Goal: Task Accomplishment & Management: Use online tool/utility

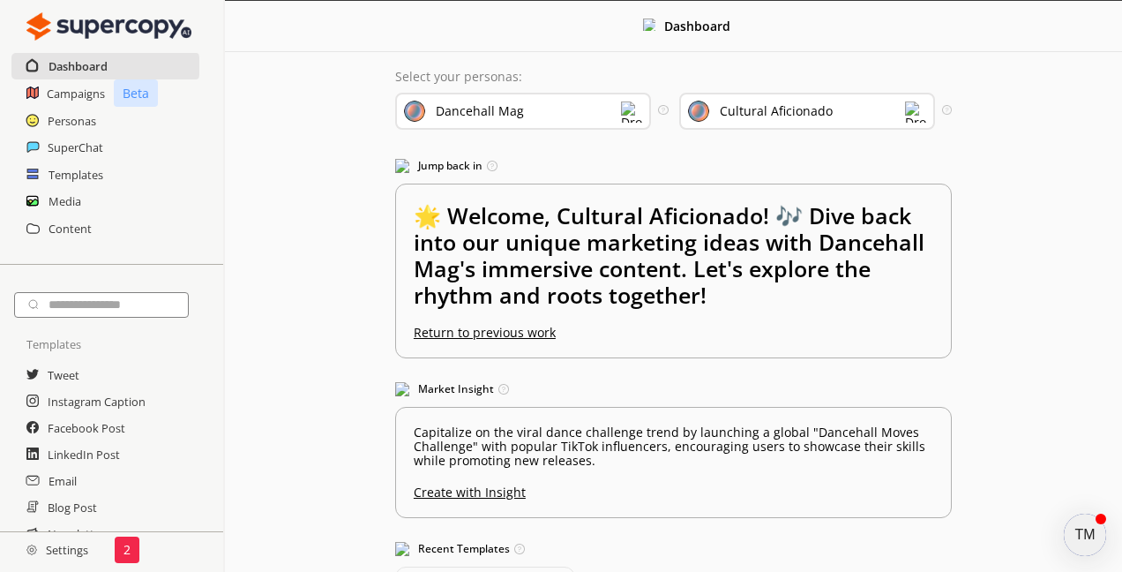
click at [70, 70] on h2 "Dashboard" at bounding box center [78, 66] width 59 height 26
click at [71, 90] on h2 "Campaigns" at bounding box center [76, 93] width 59 height 26
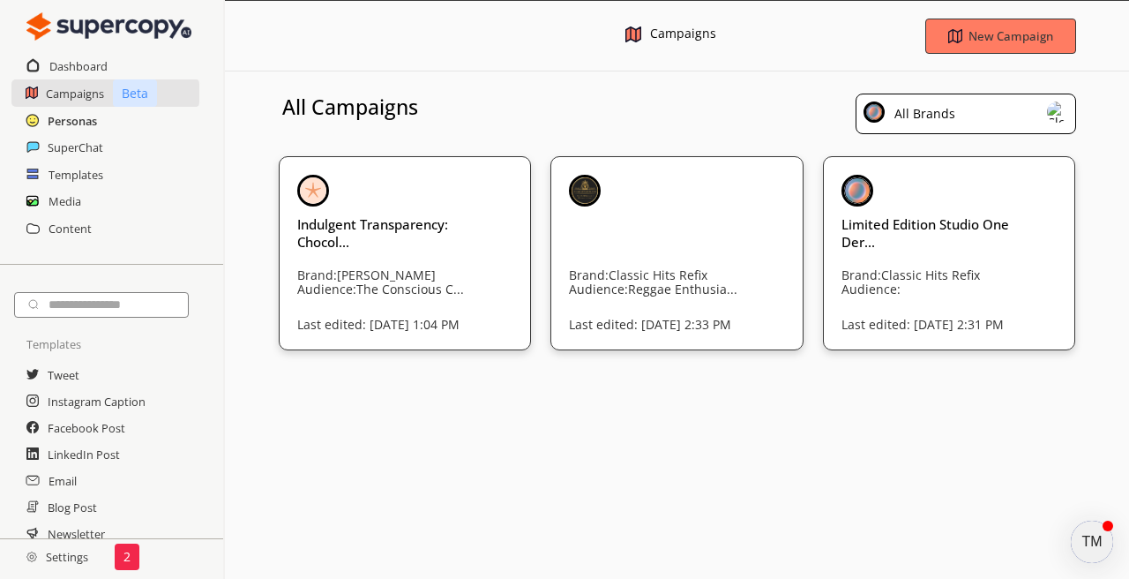
click at [90, 116] on h2 "Personas" at bounding box center [72, 121] width 49 height 26
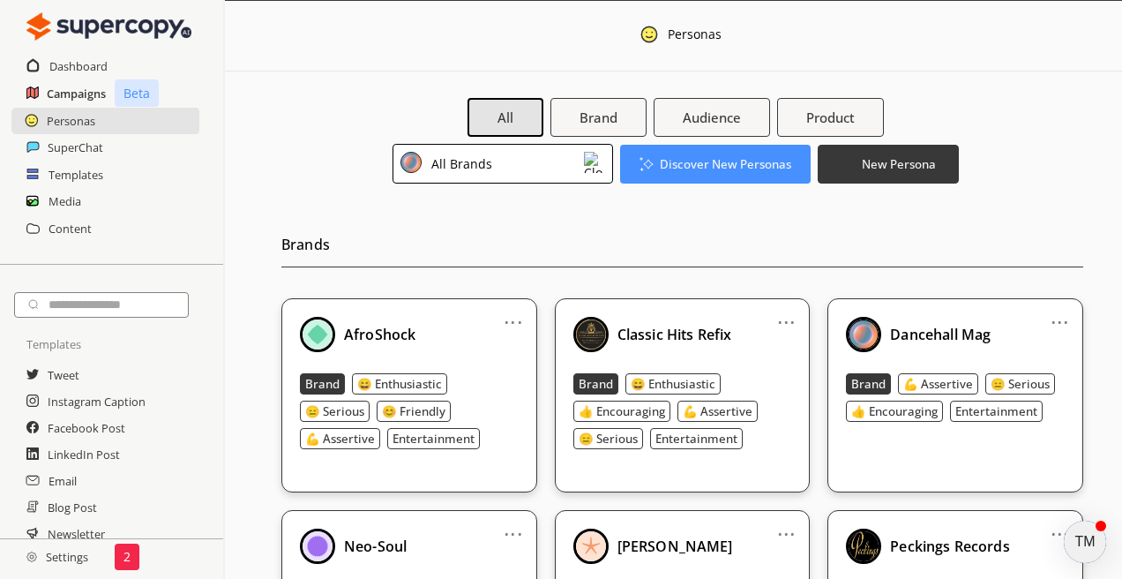
click at [94, 102] on h2 "Campaigns" at bounding box center [76, 93] width 59 height 26
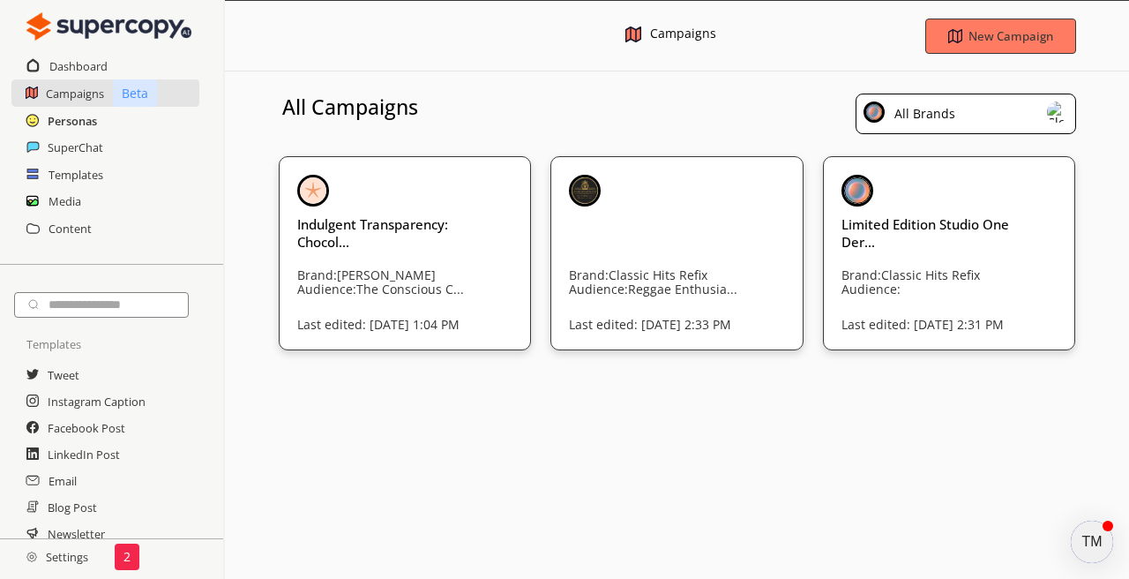
click at [79, 119] on h2 "Personas" at bounding box center [72, 121] width 49 height 26
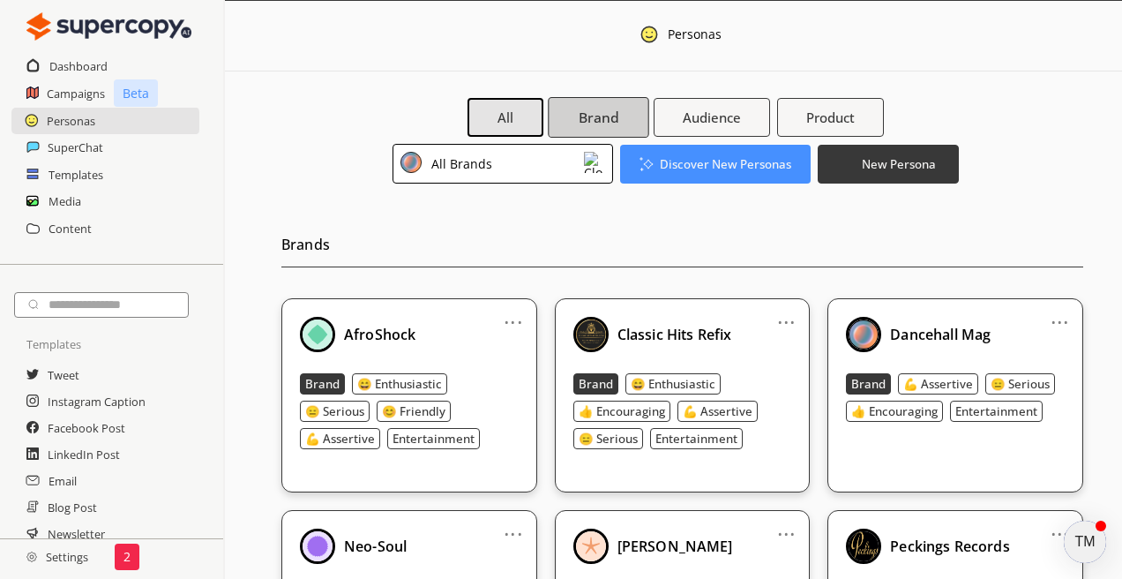
click at [616, 126] on b "Brand" at bounding box center [599, 118] width 40 height 19
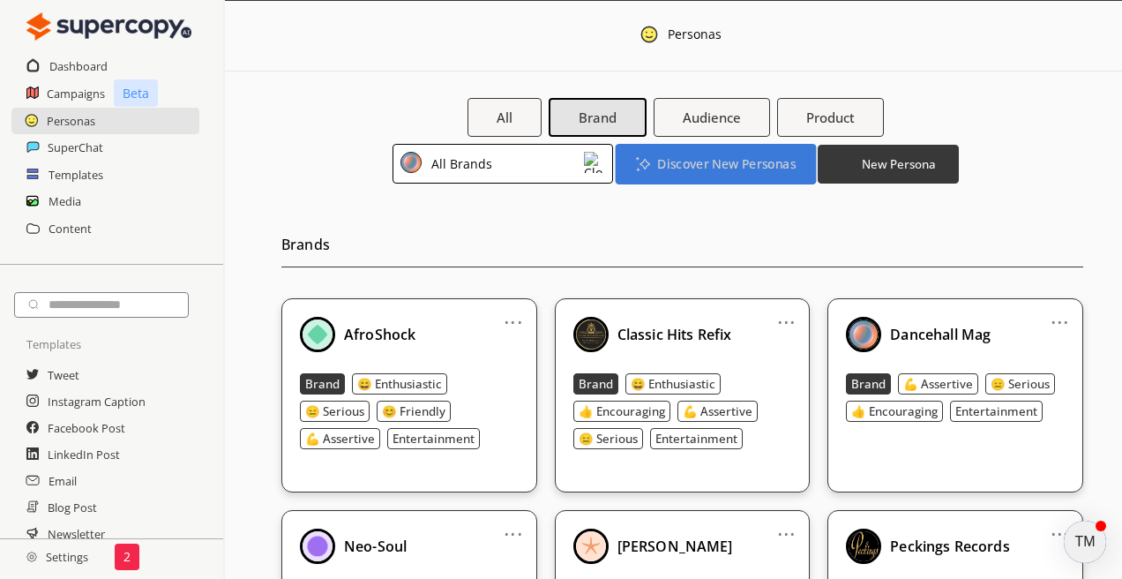
click at [705, 163] on b "Discover New Personas" at bounding box center [726, 163] width 138 height 17
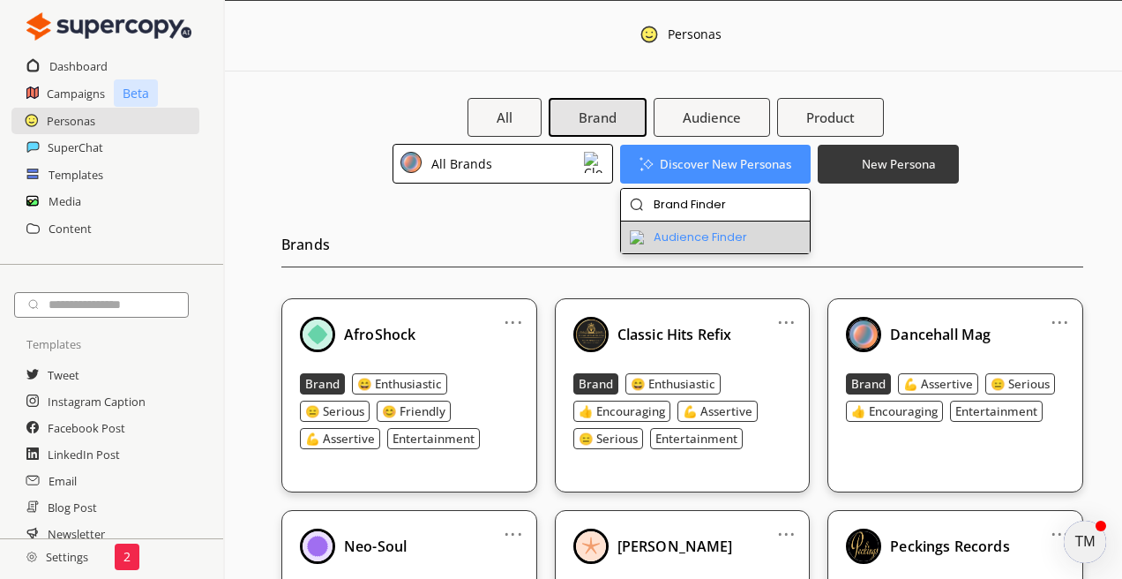
click at [708, 234] on li "Audience Finder" at bounding box center [716, 237] width 190 height 32
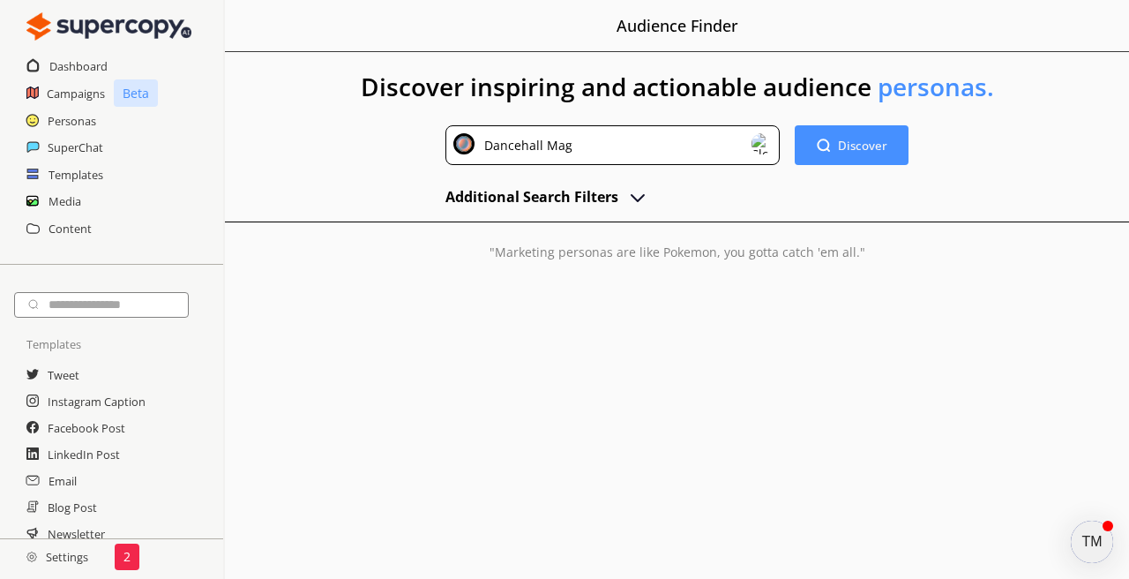
click at [665, 145] on div "Dancehall Mag" at bounding box center [613, 145] width 335 height 40
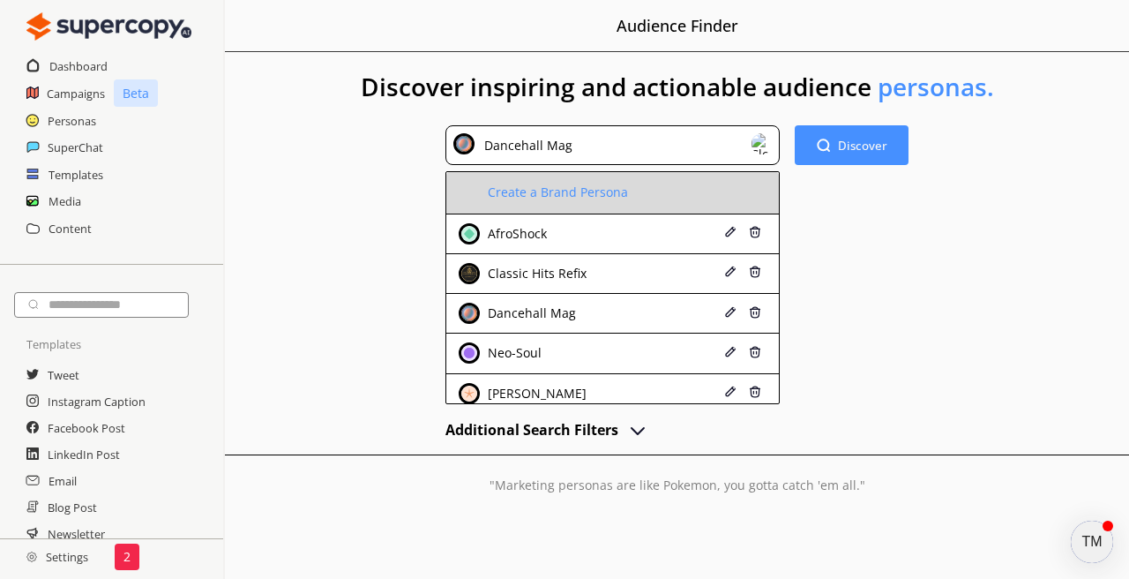
click at [639, 200] on li "Create a Brand Persona" at bounding box center [613, 193] width 334 height 42
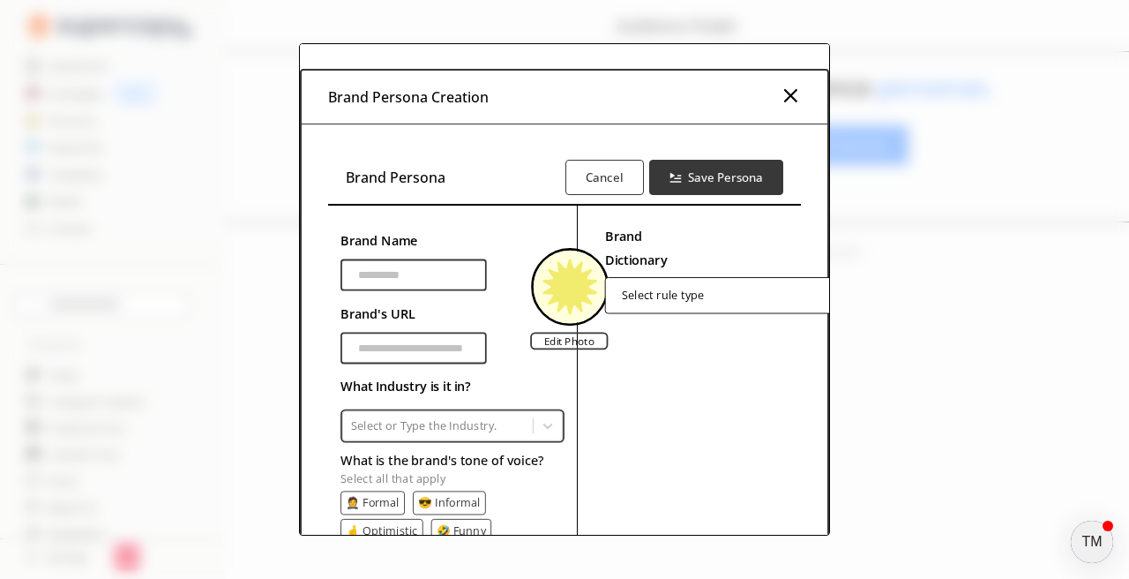
click at [430, 276] on input "Brand Name" at bounding box center [414, 275] width 146 height 32
type input "*"
type input "**********"
click at [416, 352] on input "Brand Name" at bounding box center [414, 348] width 146 height 32
click at [408, 349] on input "Brand Name" at bounding box center [414, 348] width 146 height 32
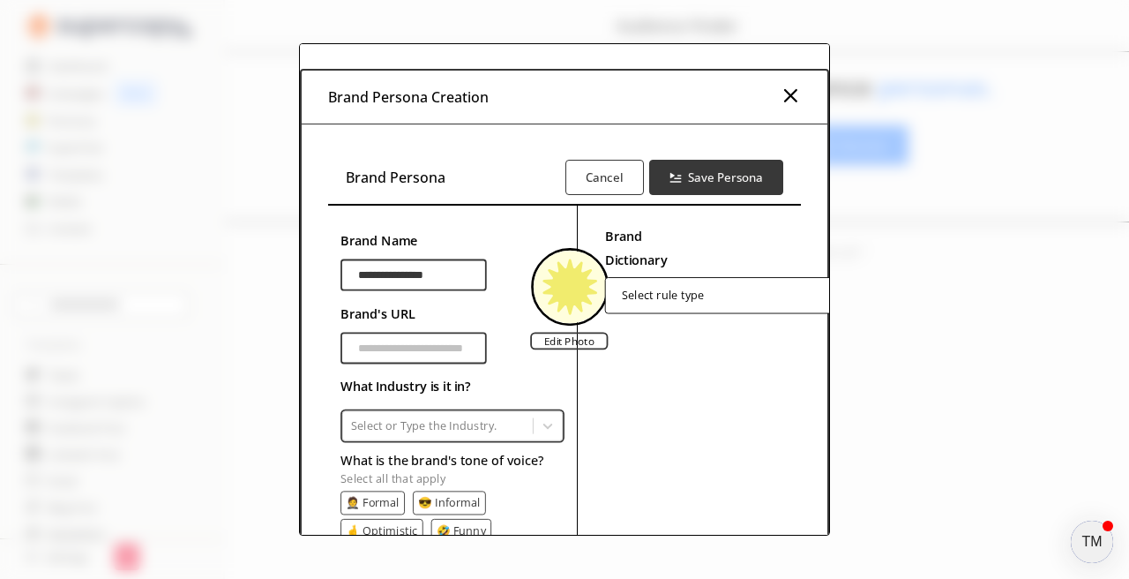
paste input "**********"
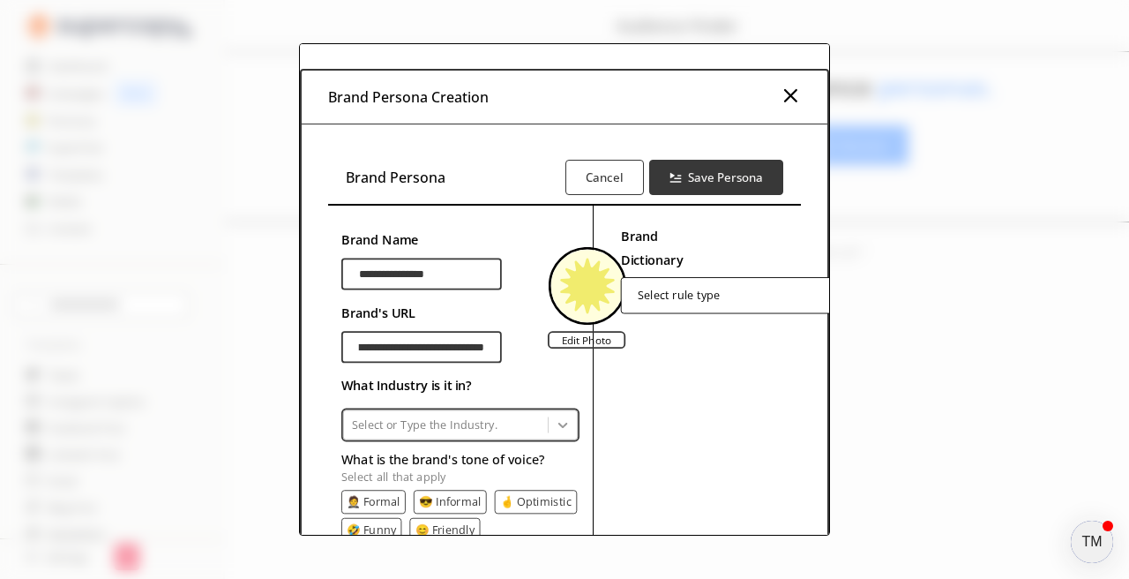
scroll to position [64, 0]
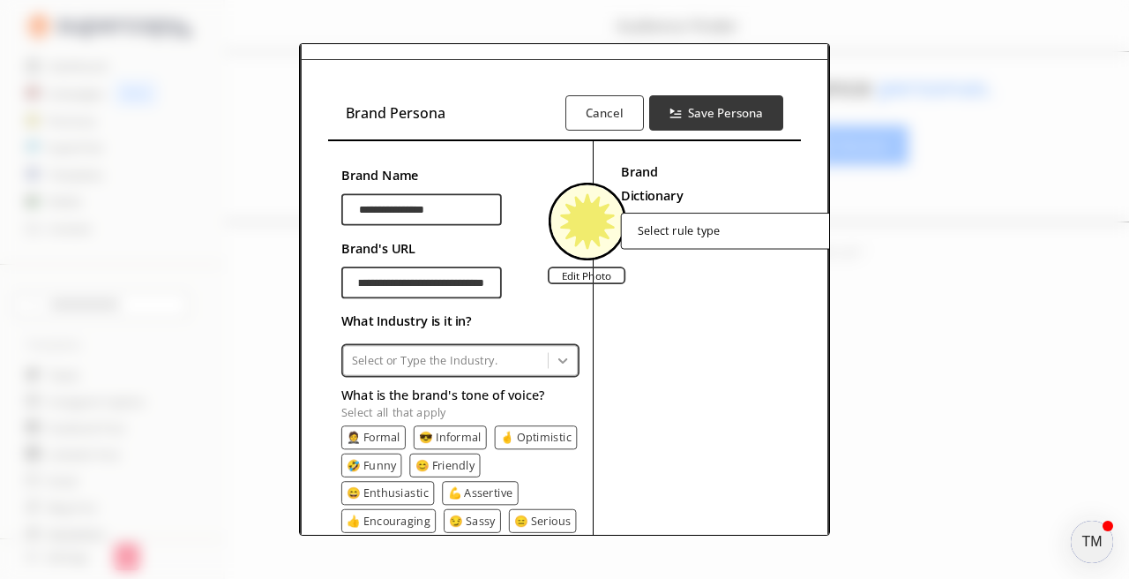
type input "**********"
click at [560, 360] on icon at bounding box center [562, 360] width 9 height 5
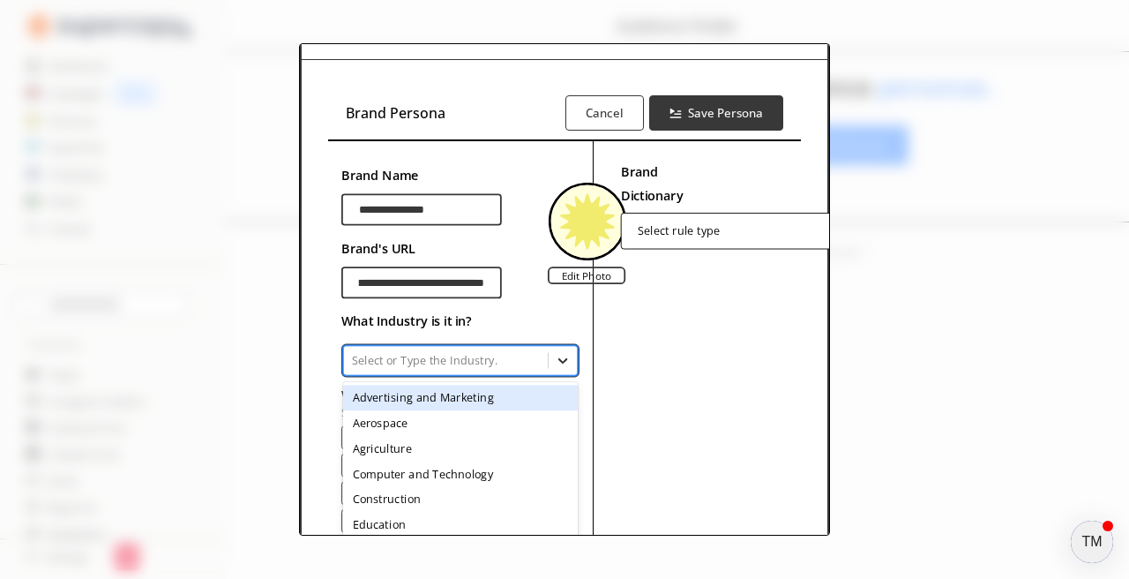
scroll to position [0, 0]
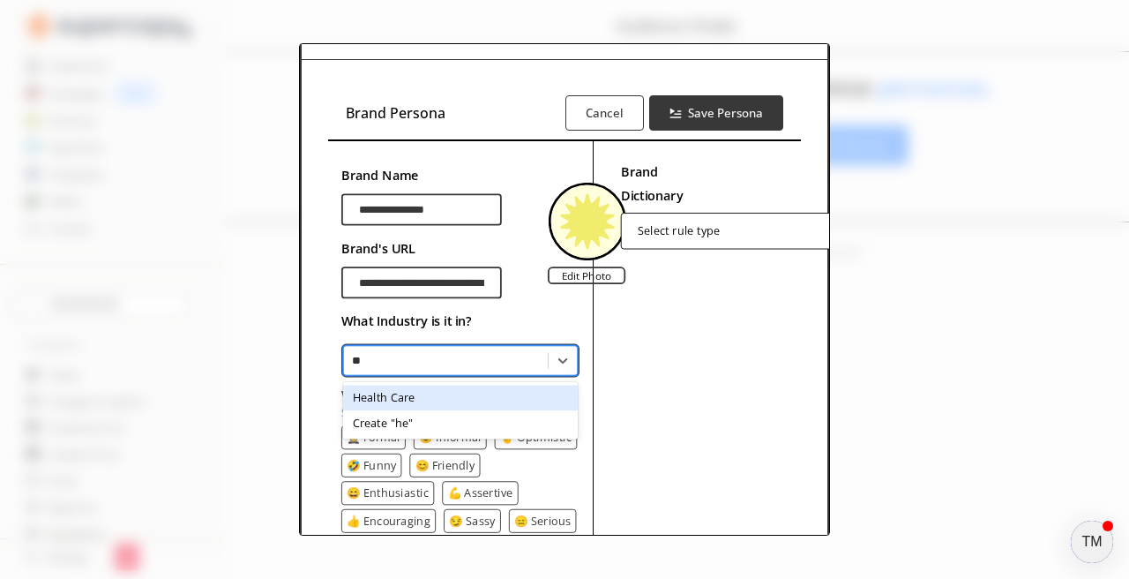
type input "***"
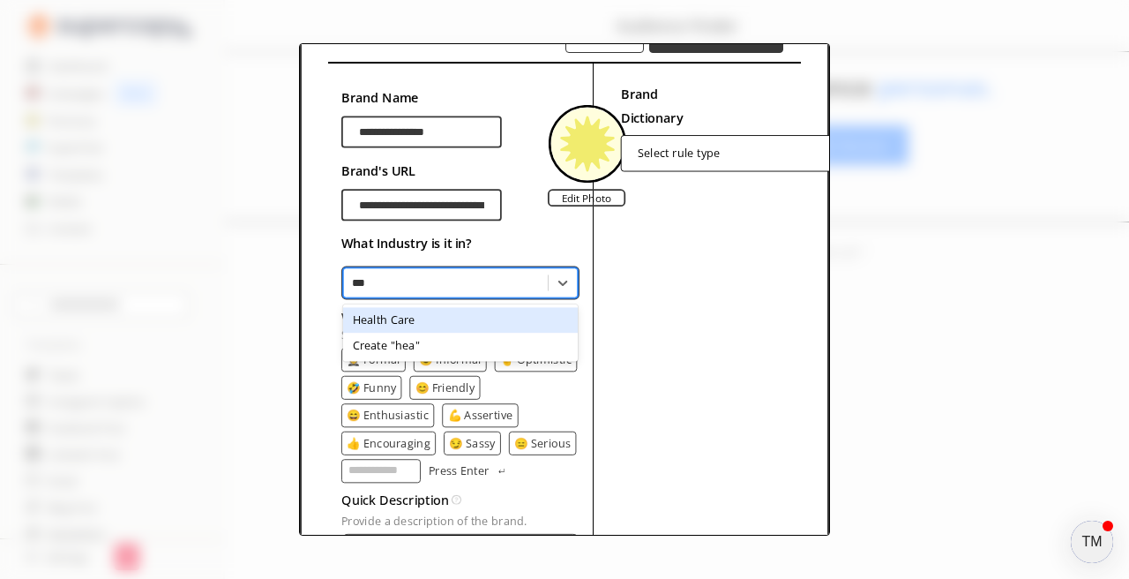
click at [416, 279] on div "***" at bounding box center [446, 282] width 188 height 16
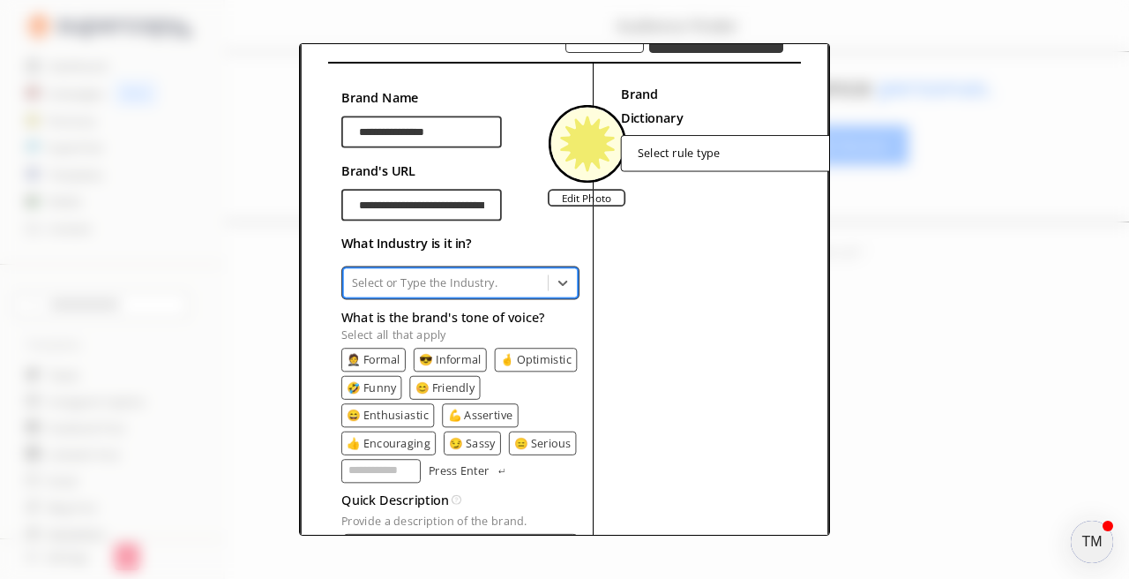
click at [416, 279] on div at bounding box center [446, 282] width 188 height 16
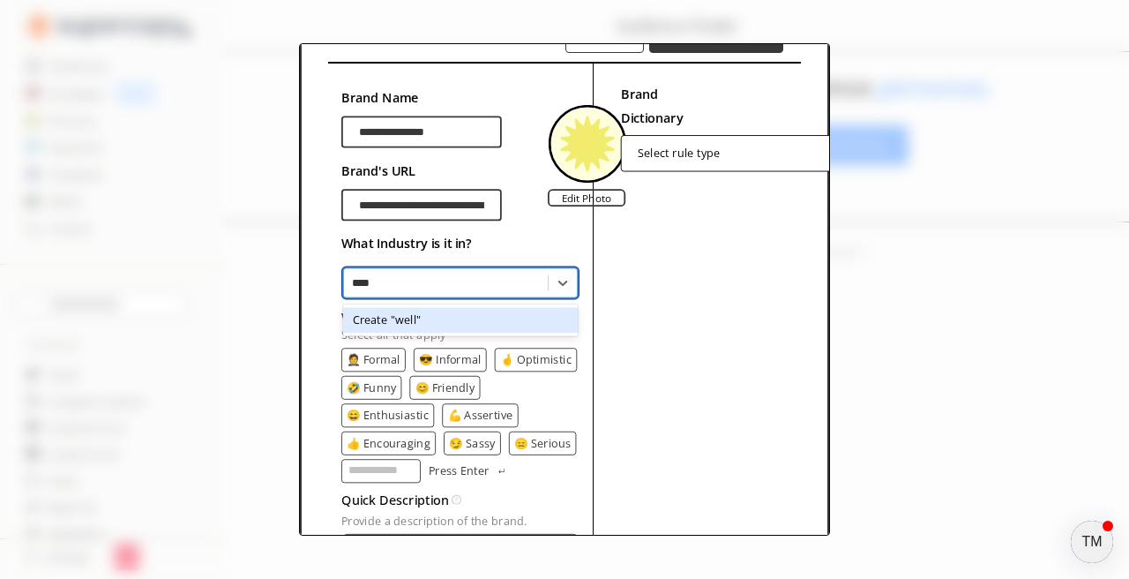
type input "****"
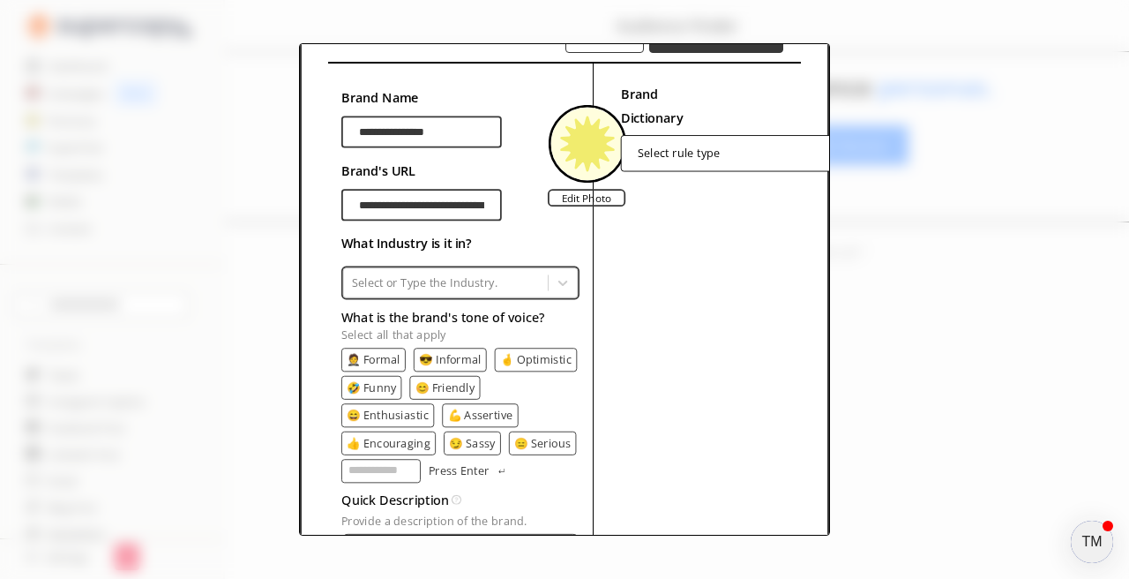
click at [518, 231] on h2 "What Industry is it in?" at bounding box center [460, 243] width 238 height 24
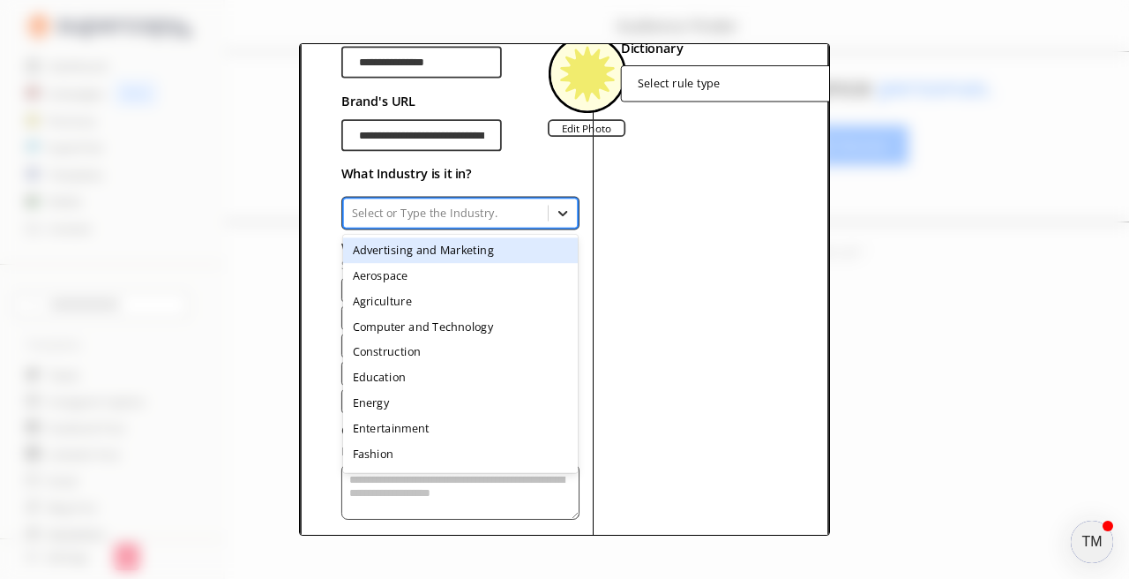
click at [561, 212] on icon at bounding box center [562, 213] width 9 height 5
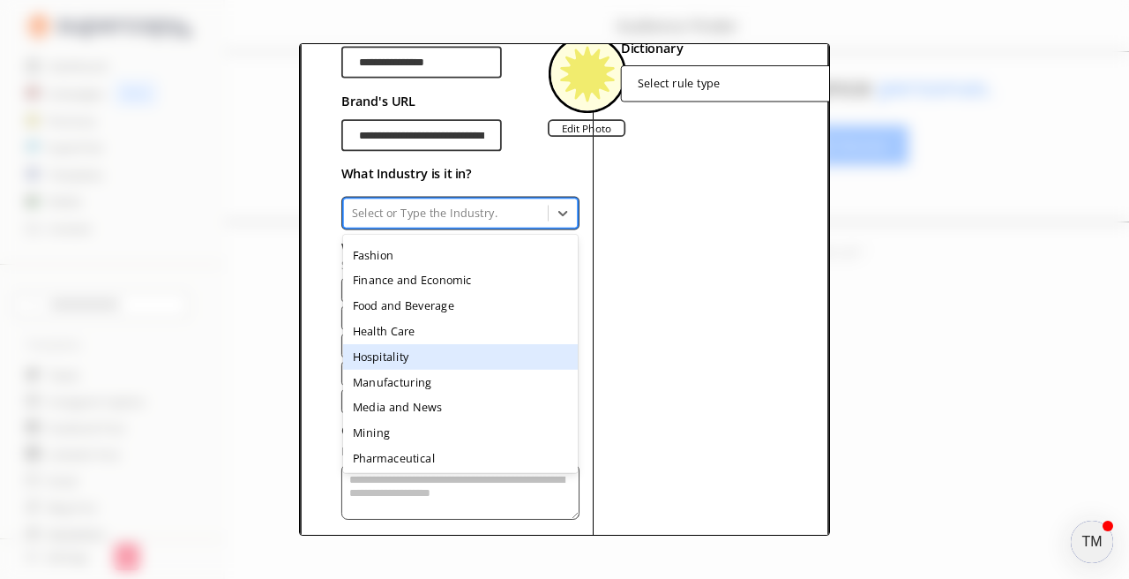
scroll to position [241, 0]
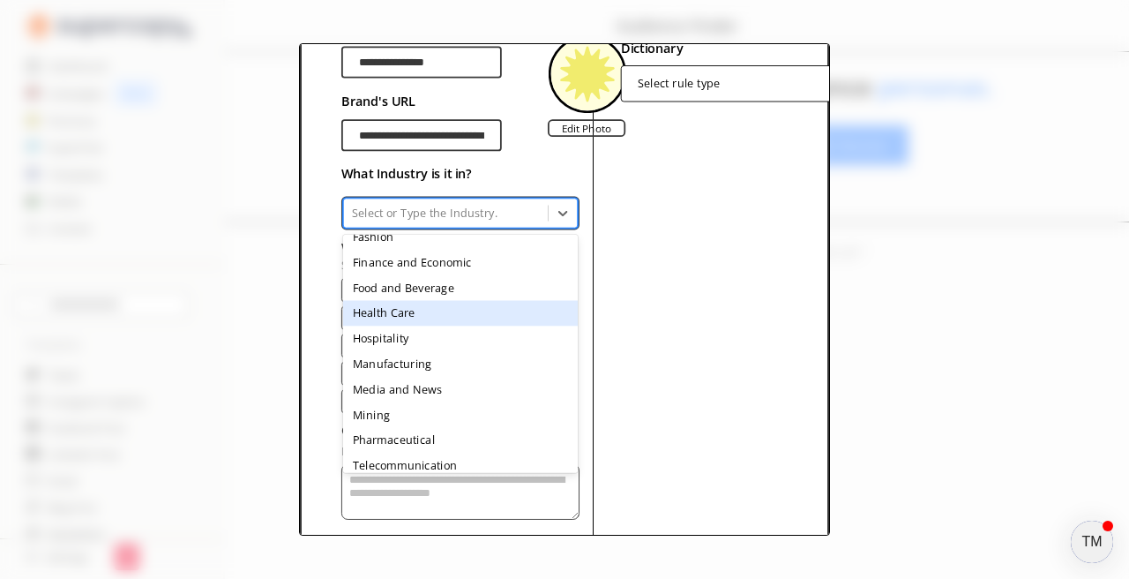
click at [483, 313] on div "Health Care" at bounding box center [460, 313] width 235 height 26
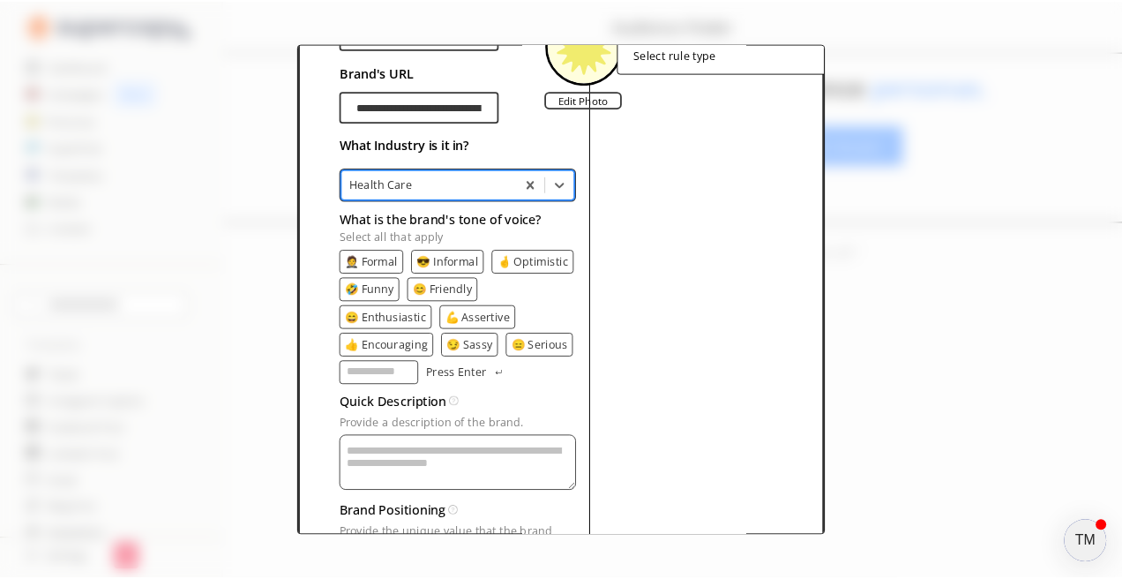
scroll to position [24, 0]
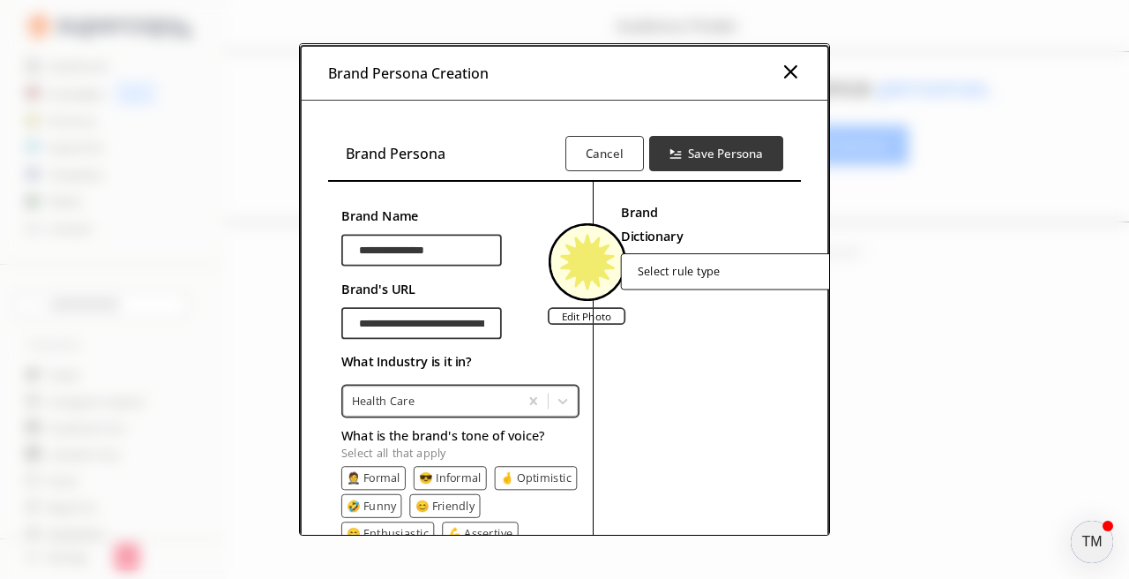
click at [791, 67] on img at bounding box center [790, 71] width 21 height 21
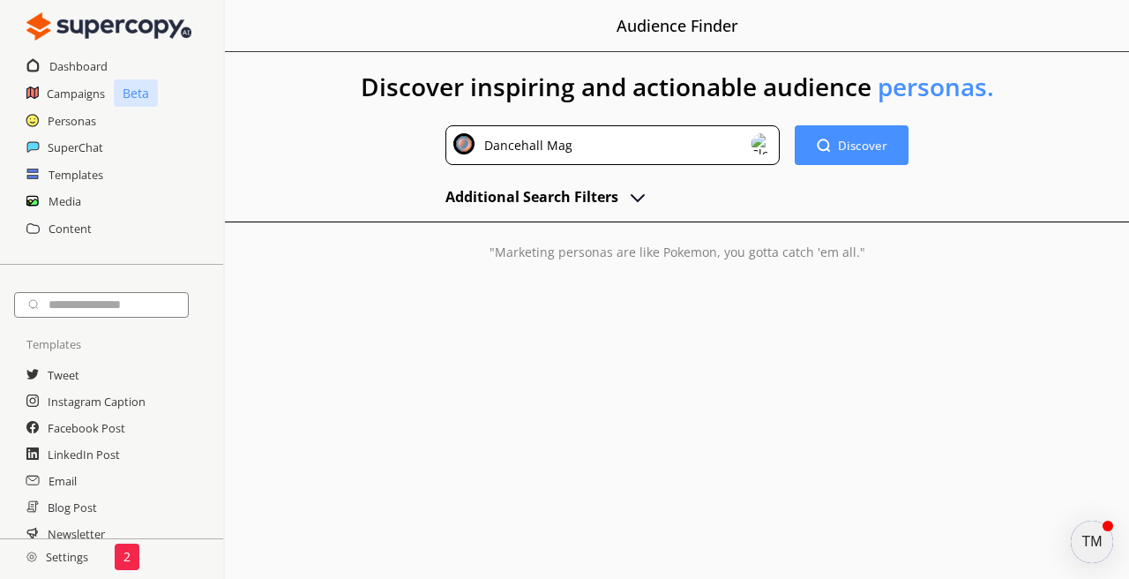
click at [760, 137] on img at bounding box center [761, 143] width 21 height 21
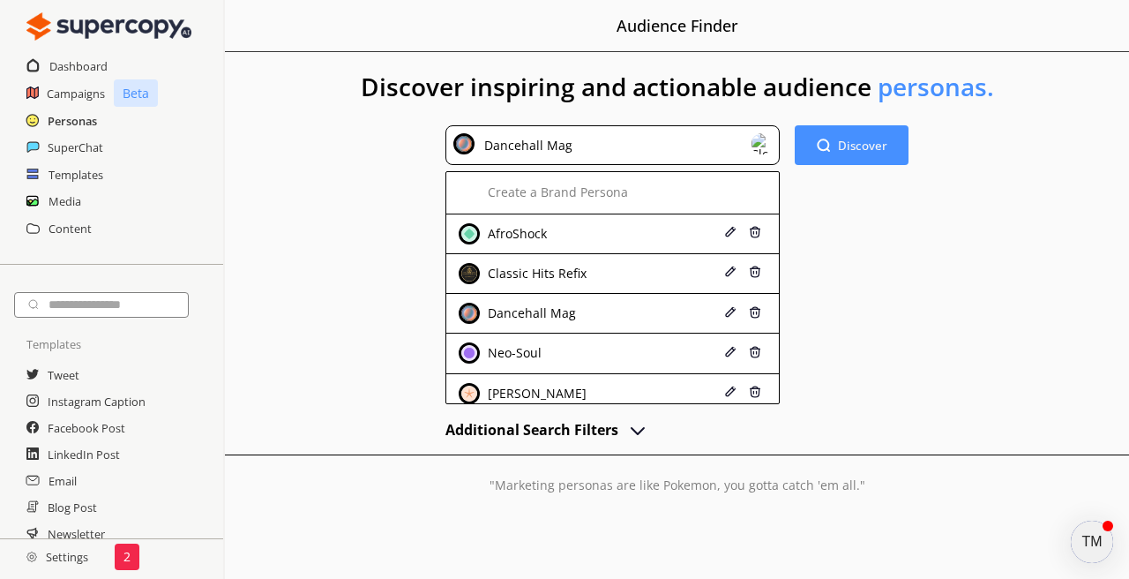
click at [64, 119] on h2 "Personas" at bounding box center [72, 121] width 49 height 26
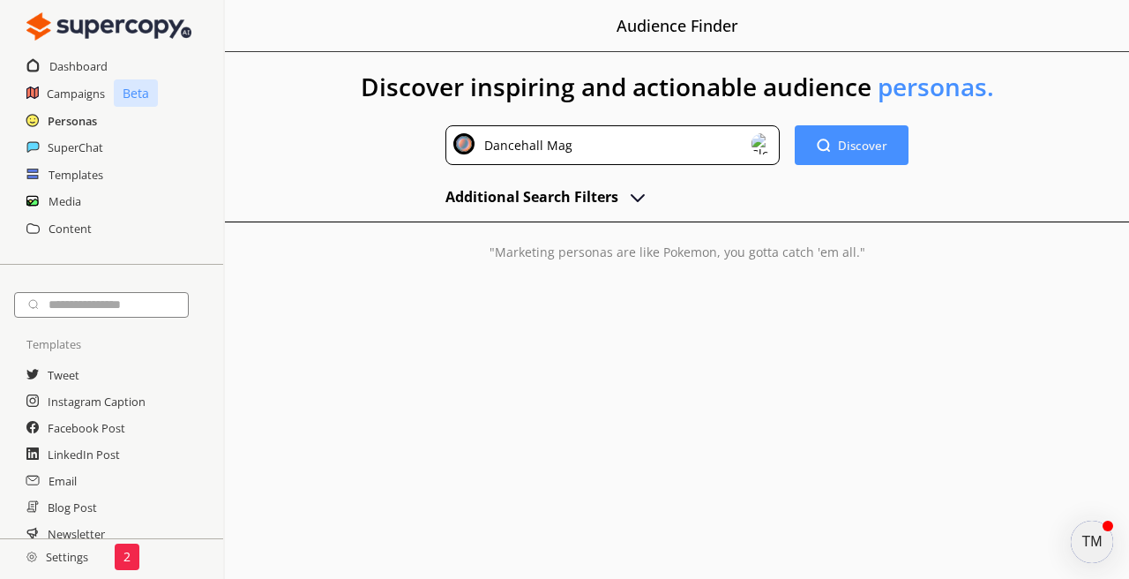
click at [64, 119] on h2 "Personas" at bounding box center [72, 121] width 49 height 26
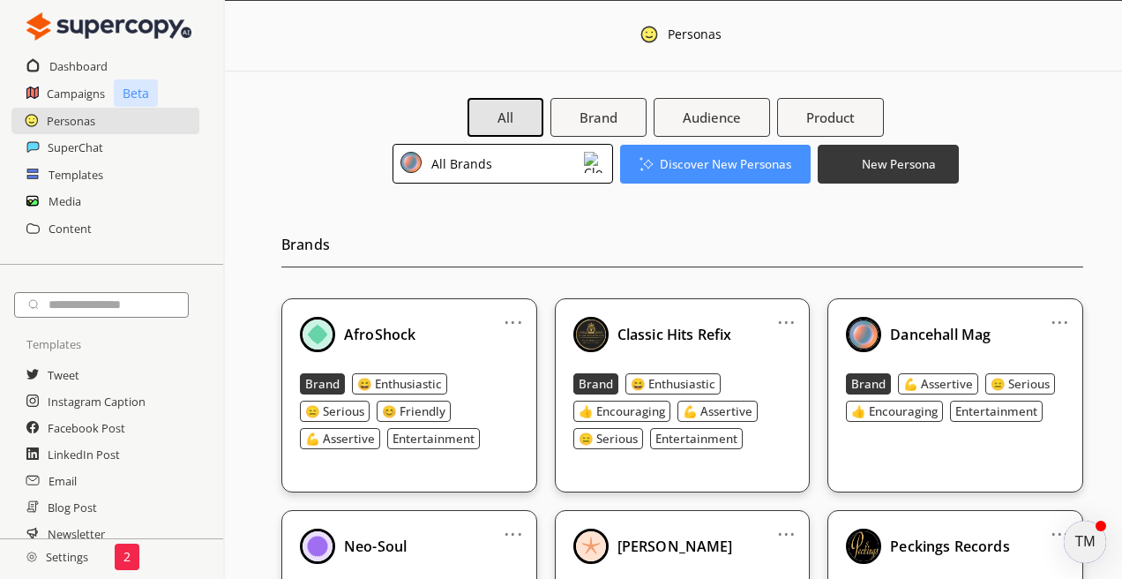
click at [718, 111] on div at bounding box center [713, 115] width 50 height 37
click at [717, 124] on div at bounding box center [713, 115] width 50 height 37
click at [721, 116] on div at bounding box center [713, 115] width 50 height 37
click at [860, 165] on b "New Persona" at bounding box center [899, 163] width 78 height 17
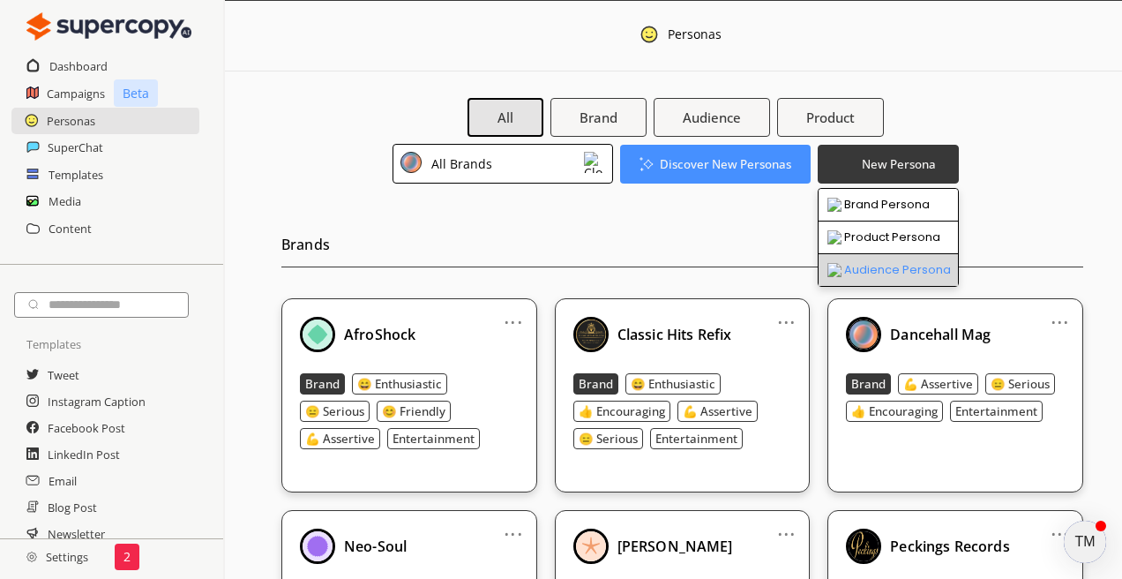
click at [877, 270] on li "Audience Persona" at bounding box center [888, 270] width 139 height 32
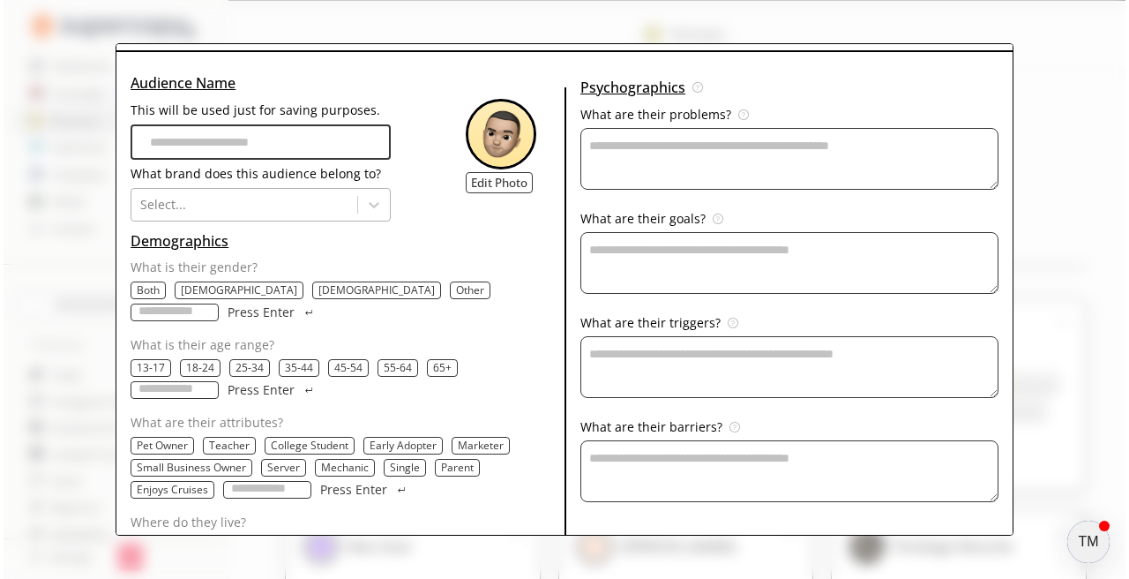
scroll to position [82, 0]
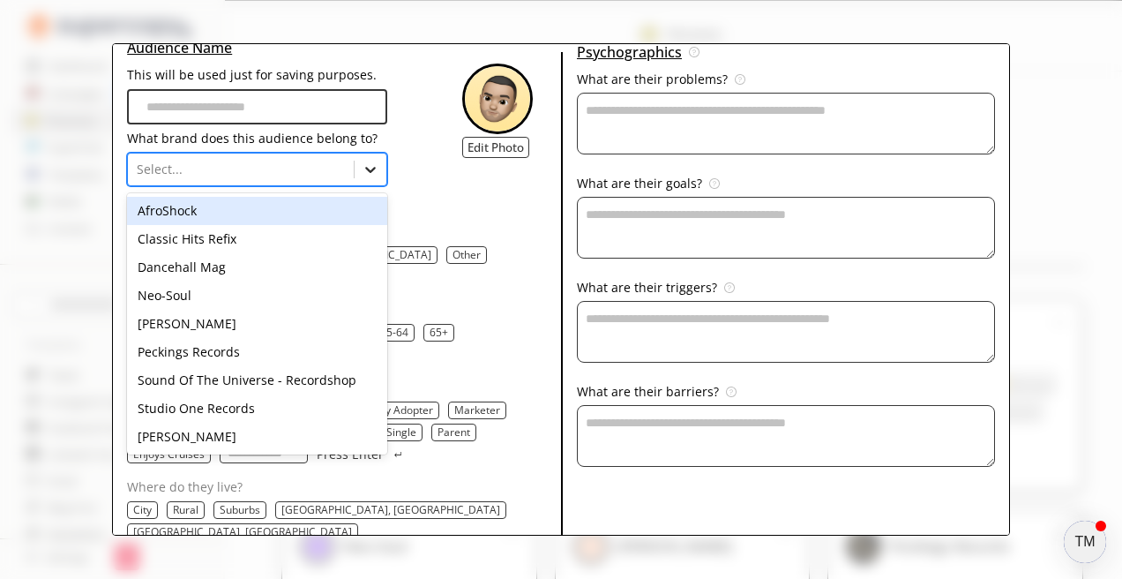
click at [362, 174] on icon at bounding box center [371, 170] width 18 height 18
click at [409, 169] on div "Audience Name This will be used just for saving purposes. What brand does this …" at bounding box center [344, 110] width 434 height 152
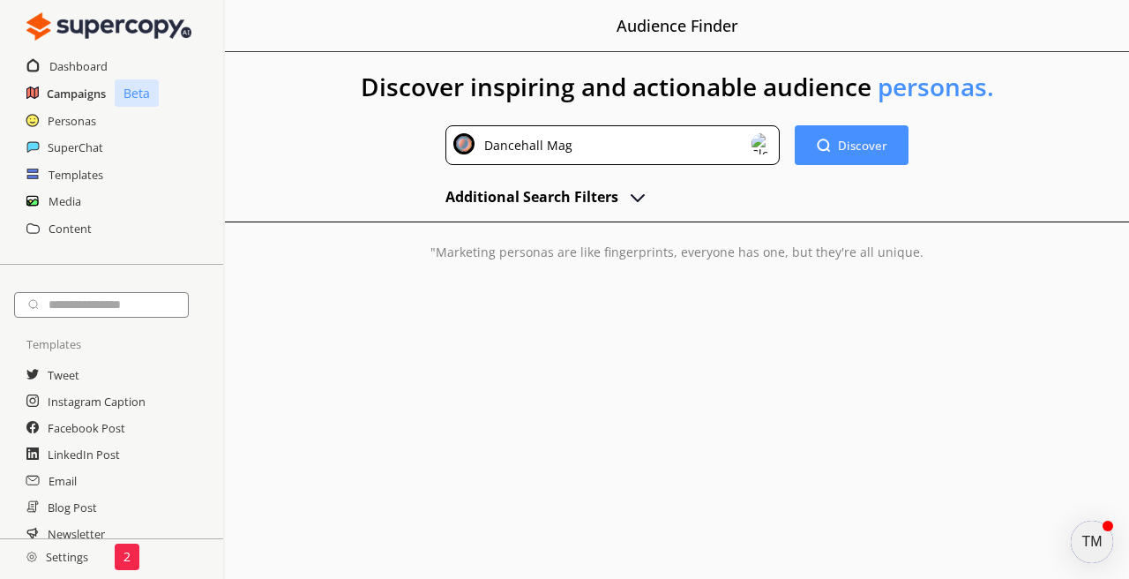
click at [93, 93] on h2 "Campaigns" at bounding box center [76, 93] width 59 height 26
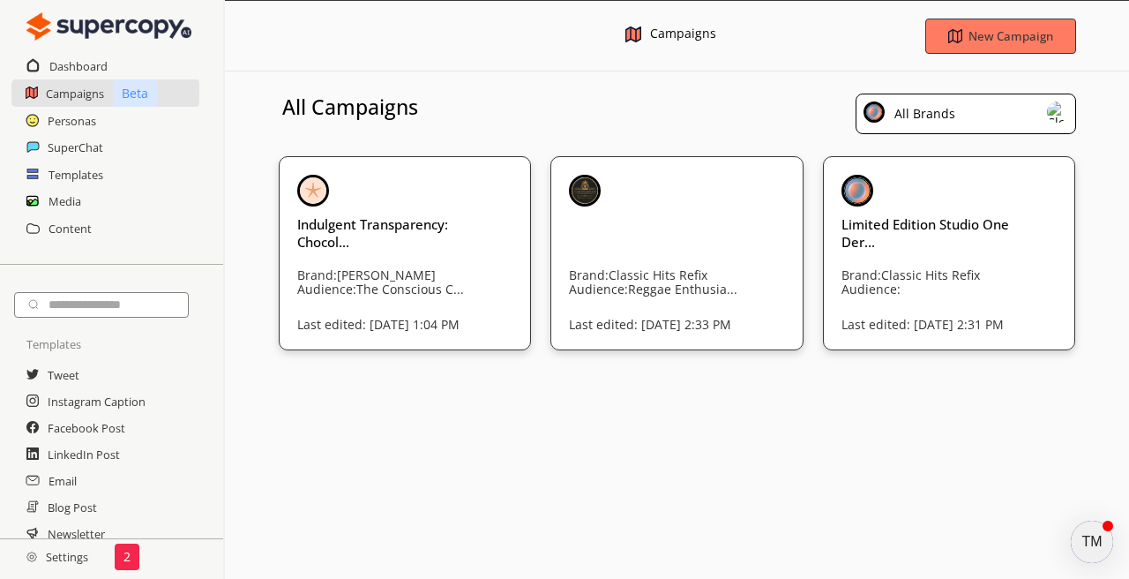
click at [934, 94] on div "All Brands" at bounding box center [966, 114] width 221 height 41
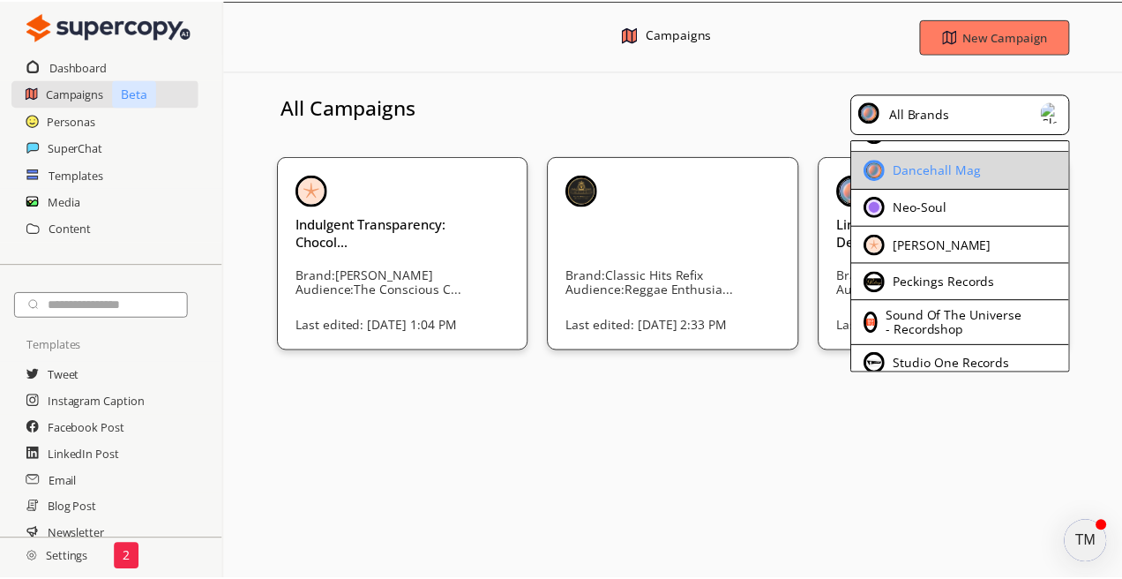
scroll to position [146, 0]
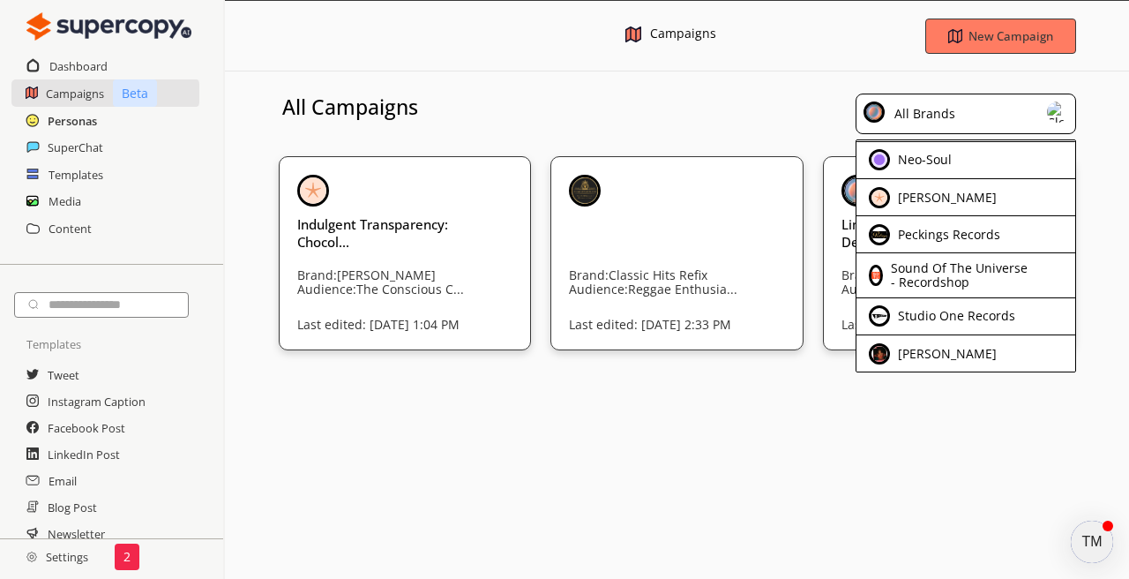
click at [85, 121] on h2 "Personas" at bounding box center [72, 121] width 49 height 26
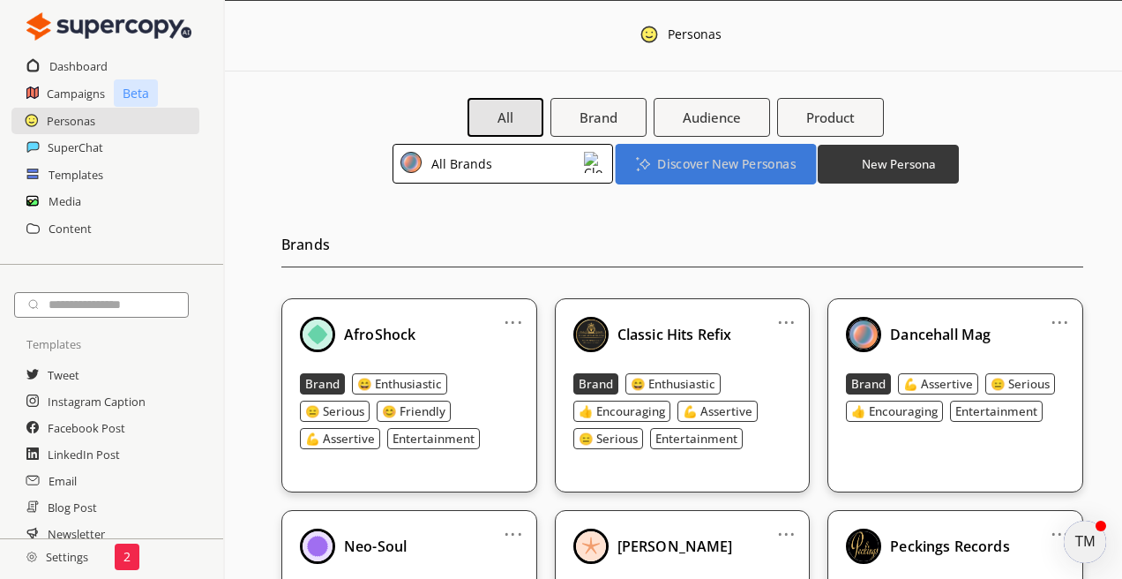
click at [767, 171] on b "Discover New Personas" at bounding box center [726, 163] width 138 height 17
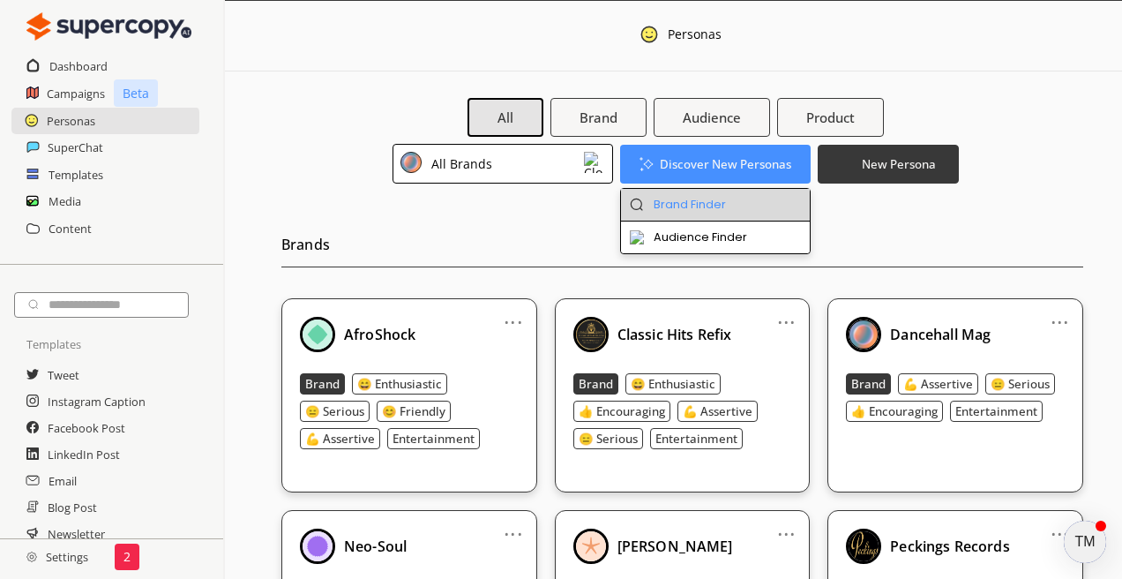
click at [721, 203] on li "Brand Finder" at bounding box center [716, 205] width 190 height 33
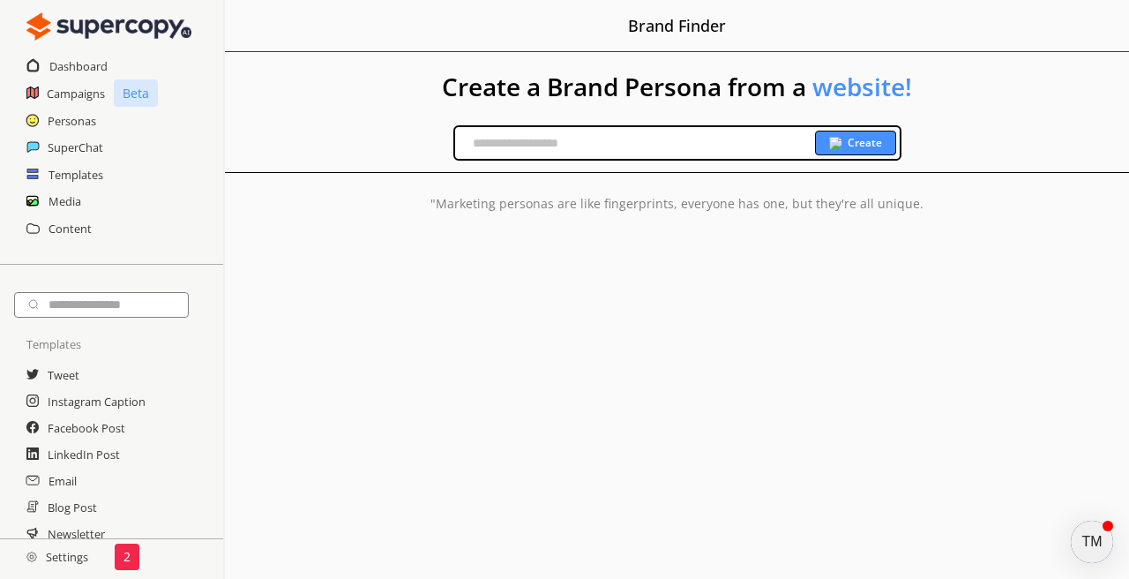
click at [628, 147] on input "text" at bounding box center [635, 143] width 360 height 26
paste input "**********"
click at [850, 142] on b "Create" at bounding box center [865, 143] width 34 height 14
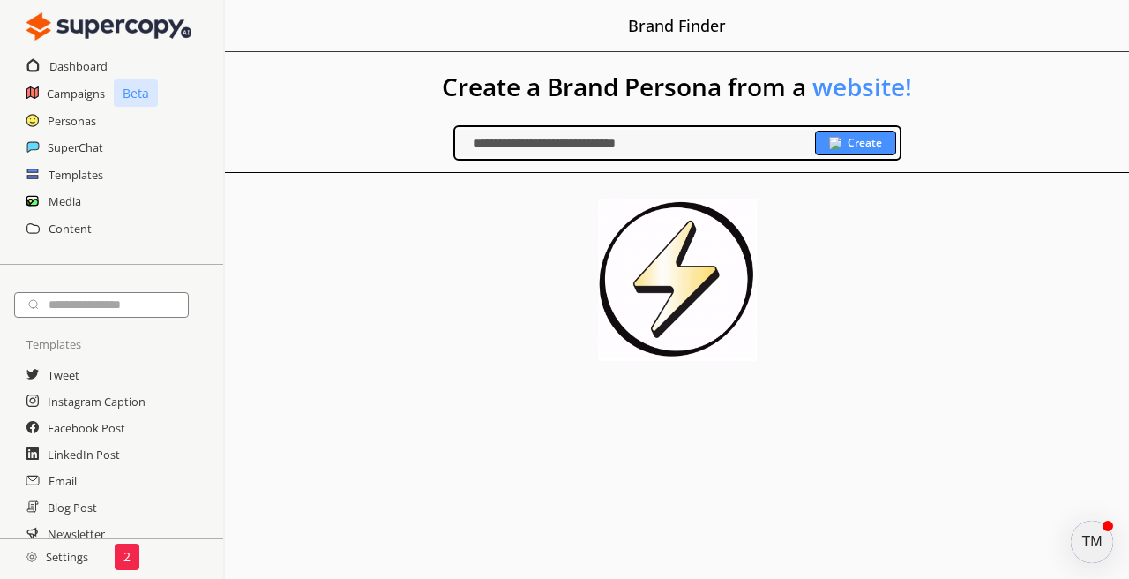
click at [880, 147] on b "Create" at bounding box center [865, 143] width 34 height 14
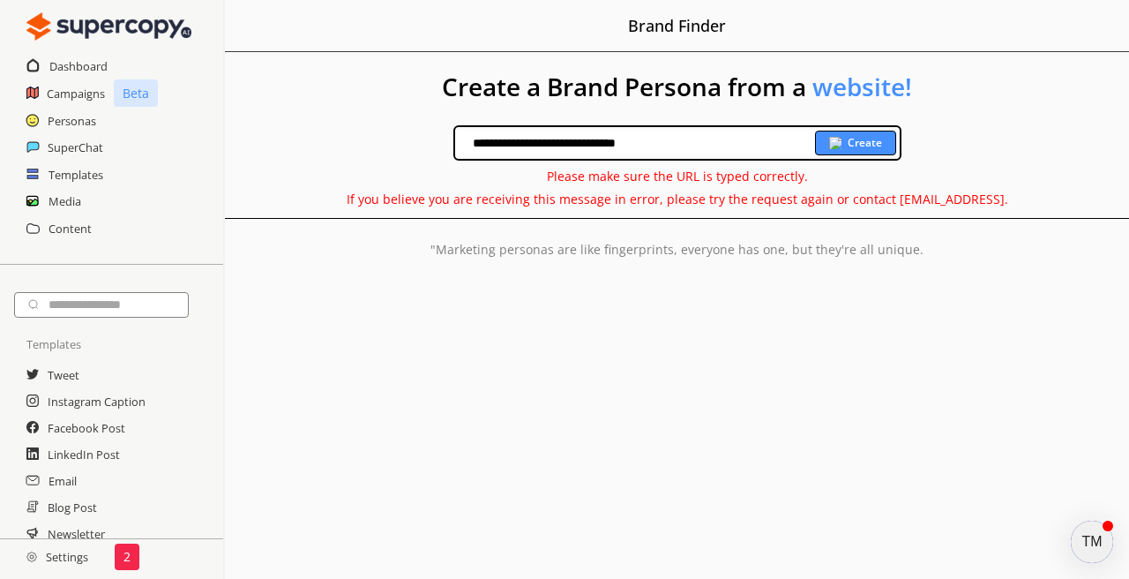
click at [659, 146] on input "**********" at bounding box center [635, 143] width 360 height 26
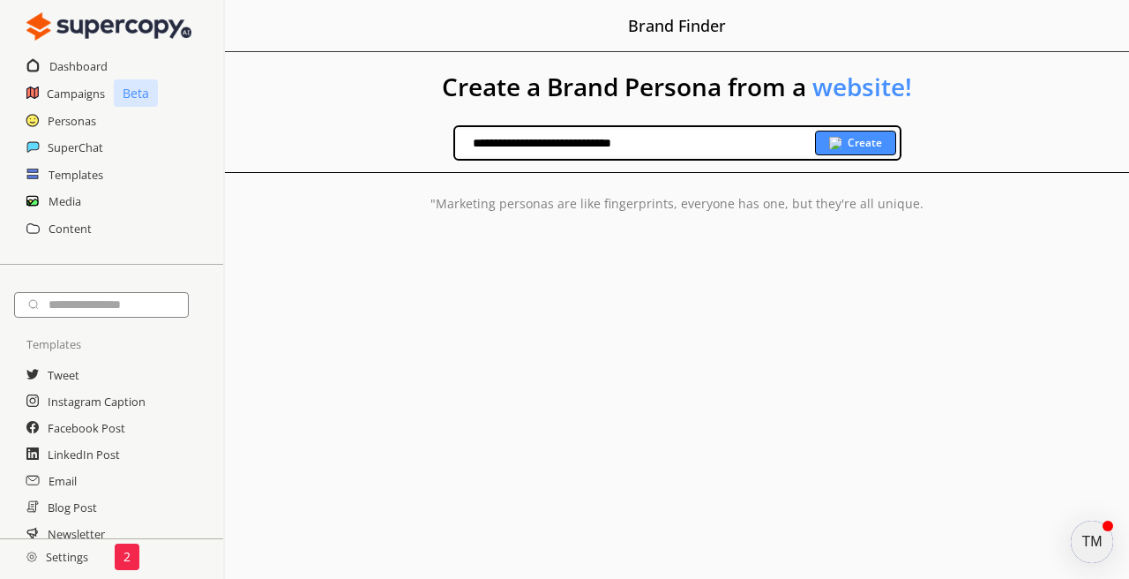
type input "**********"
click at [853, 139] on b "Create" at bounding box center [865, 143] width 34 height 14
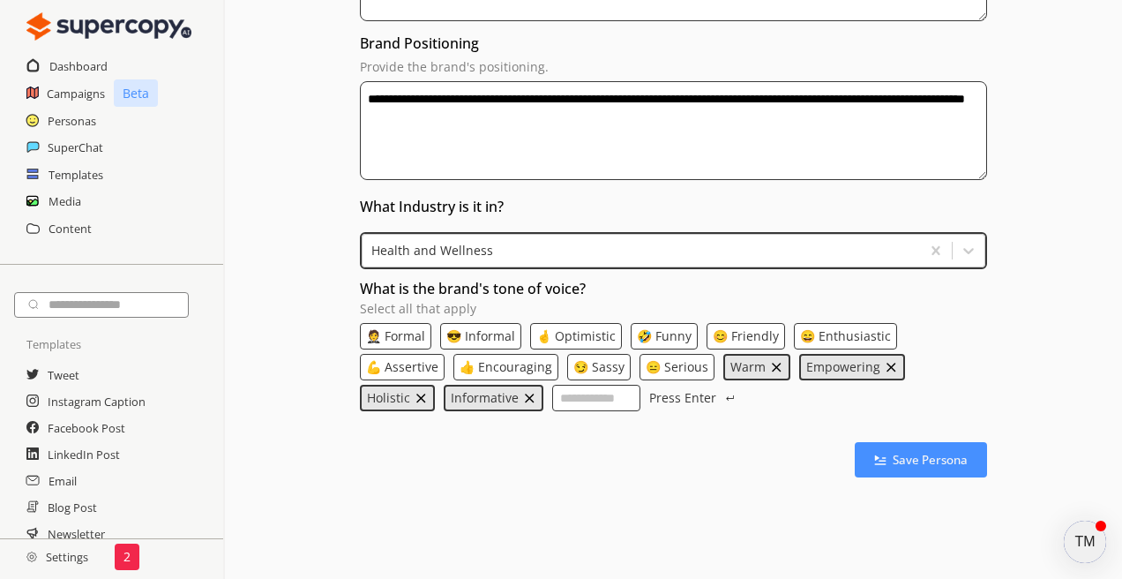
scroll to position [476, 0]
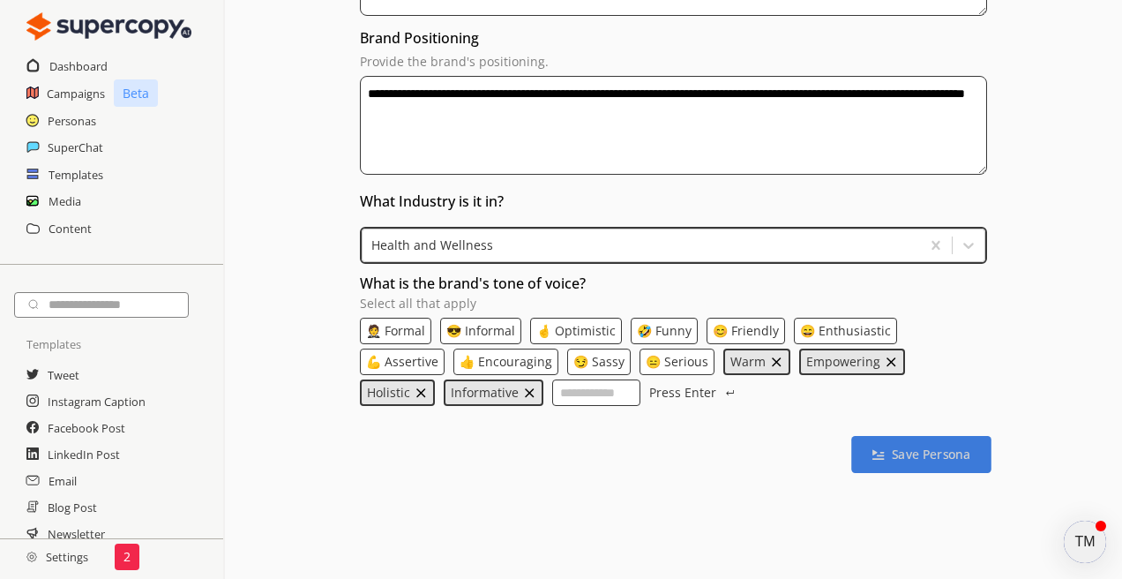
click at [941, 448] on b "Save Persona" at bounding box center [931, 454] width 79 height 17
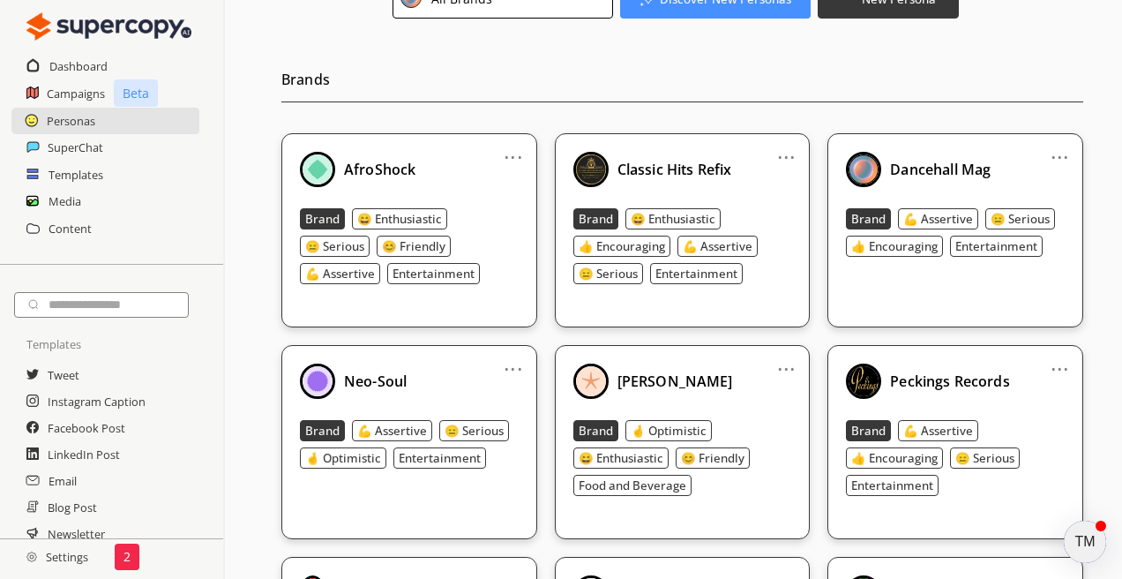
scroll to position [229, 0]
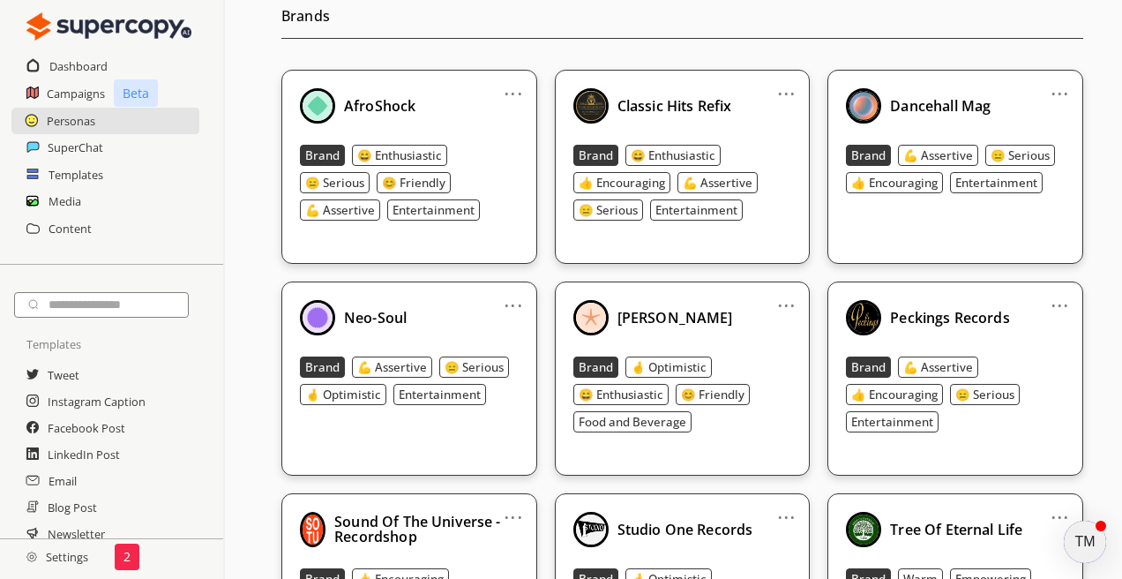
click at [476, 464] on div "... Neo-Soul Brand 💪 Assertive 😑 Serious 🤞 Optimistic Entertainment" at bounding box center [409, 378] width 256 height 194
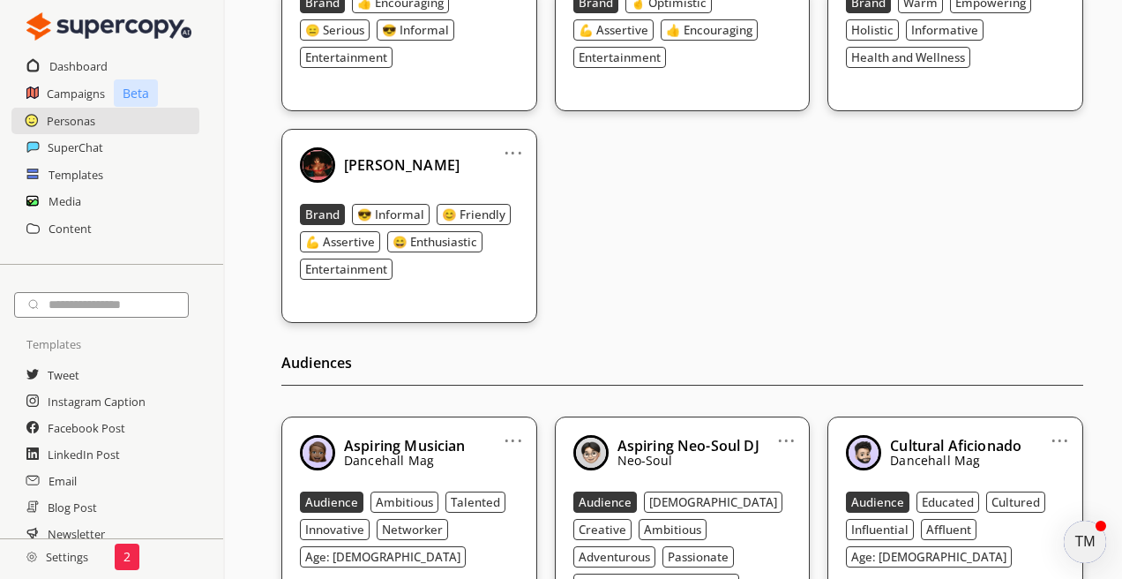
scroll to position [0, 0]
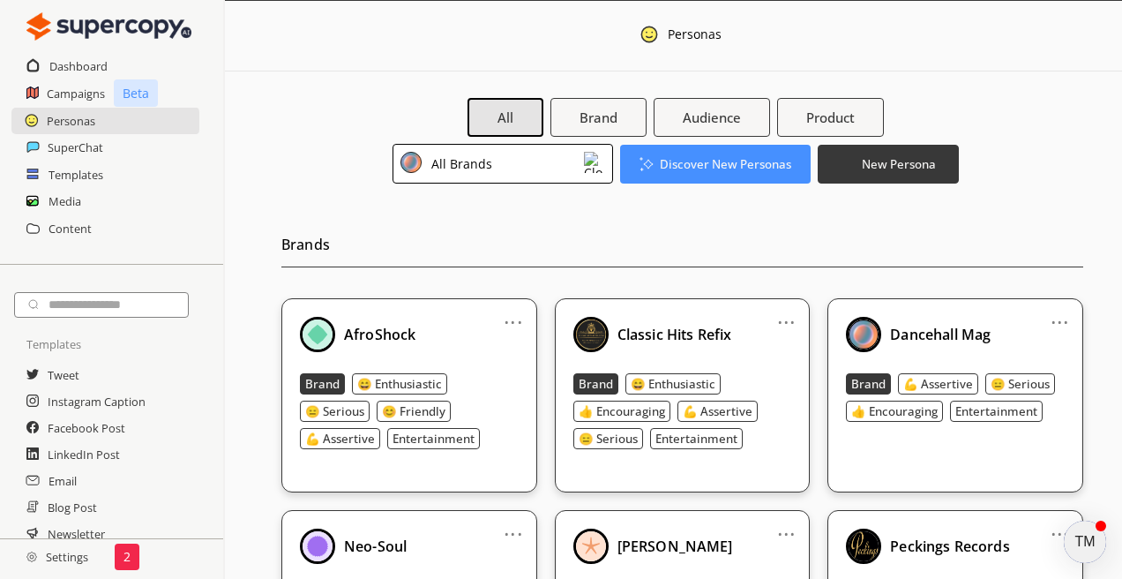
click at [594, 162] on img at bounding box center [594, 162] width 21 height 21
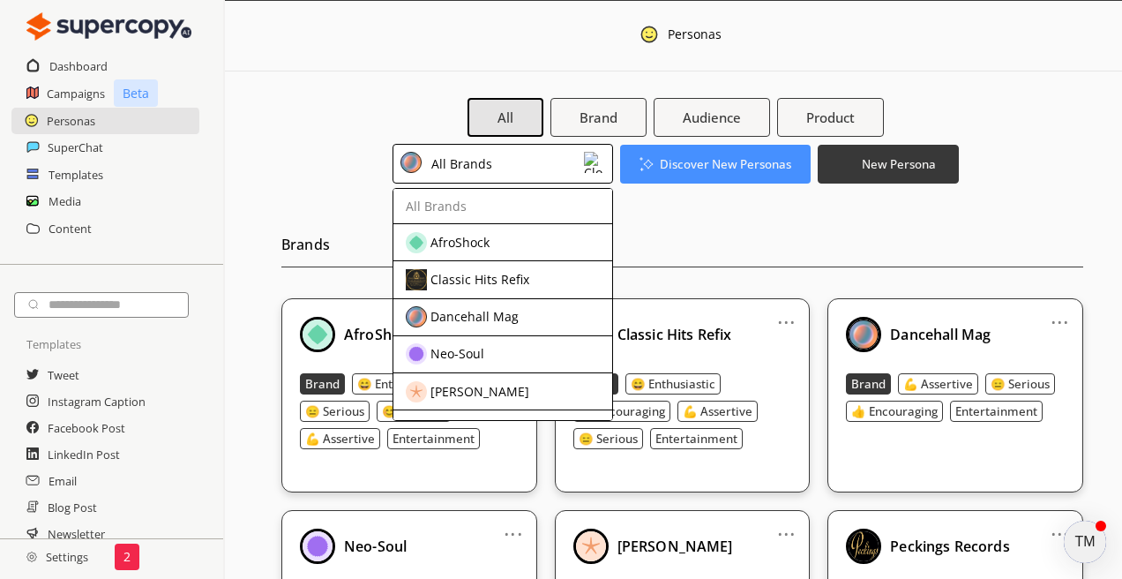
click at [680, 236] on h2 "Brands" at bounding box center [682, 249] width 802 height 36
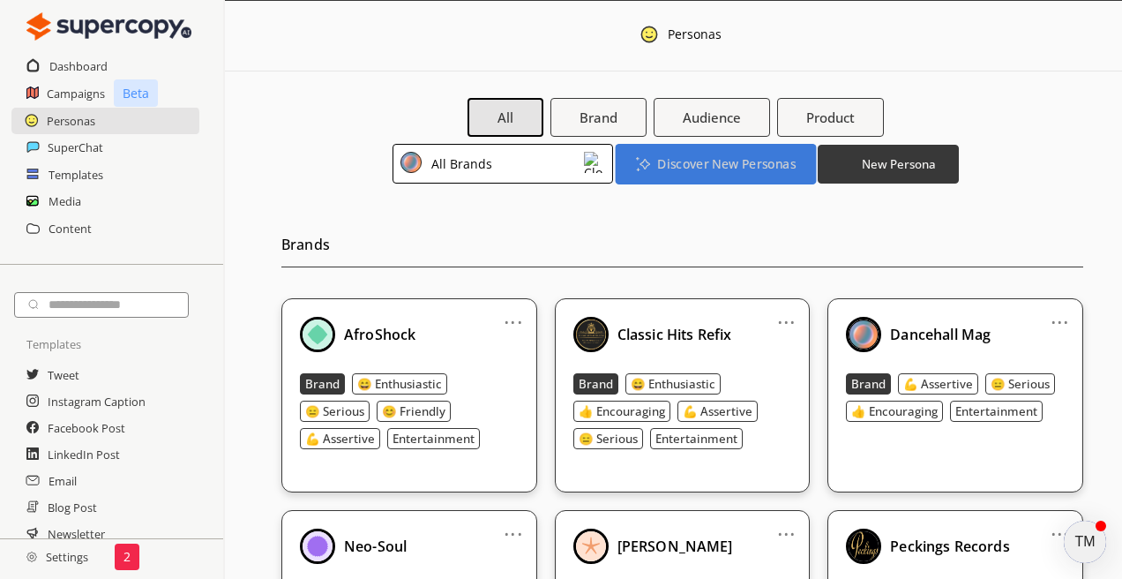
click at [730, 171] on b "Discover New Personas" at bounding box center [726, 163] width 138 height 17
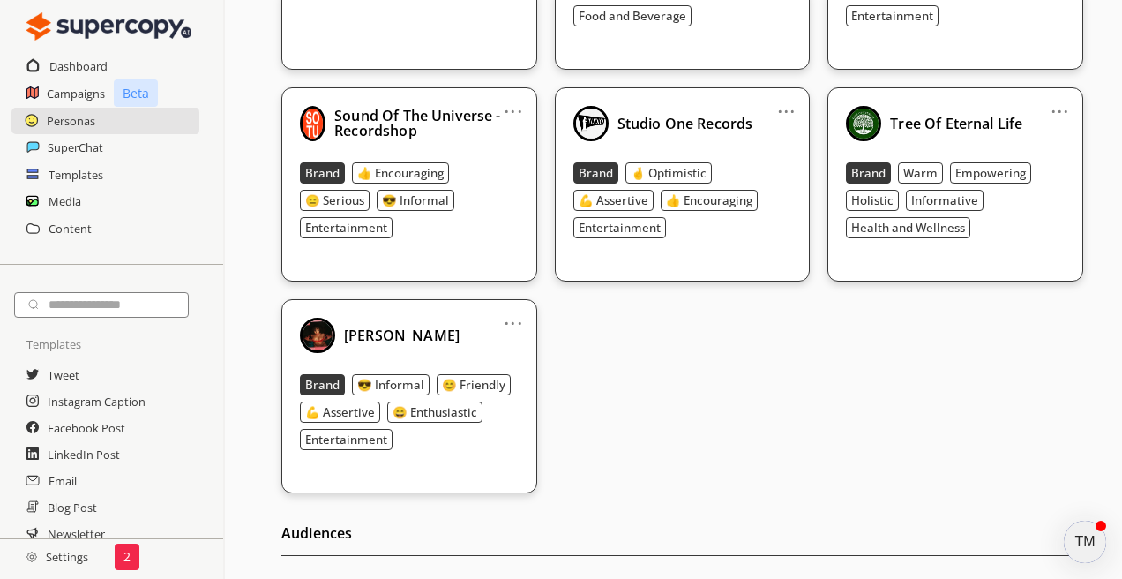
scroll to position [622, 0]
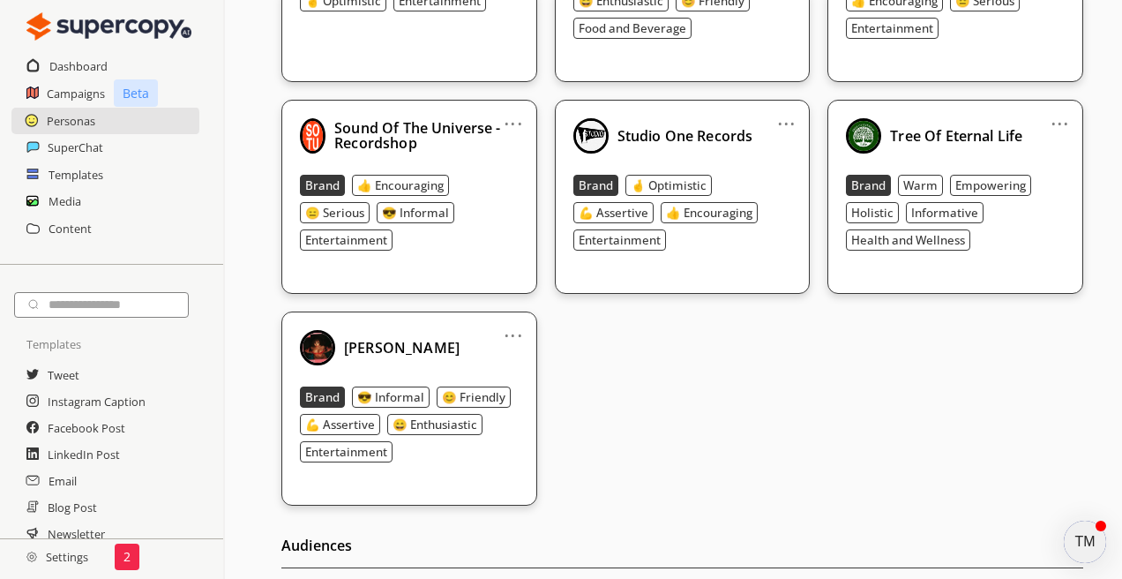
click at [1059, 124] on link "..." at bounding box center [1060, 116] width 19 height 14
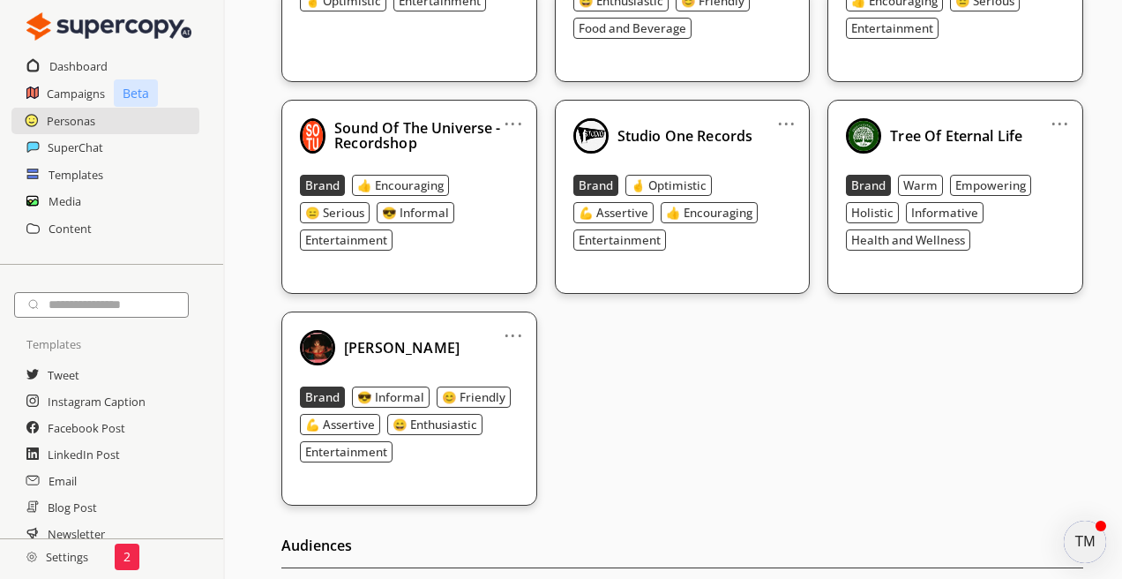
click at [932, 136] on b "Tree Of Eternal Life" at bounding box center [956, 135] width 132 height 19
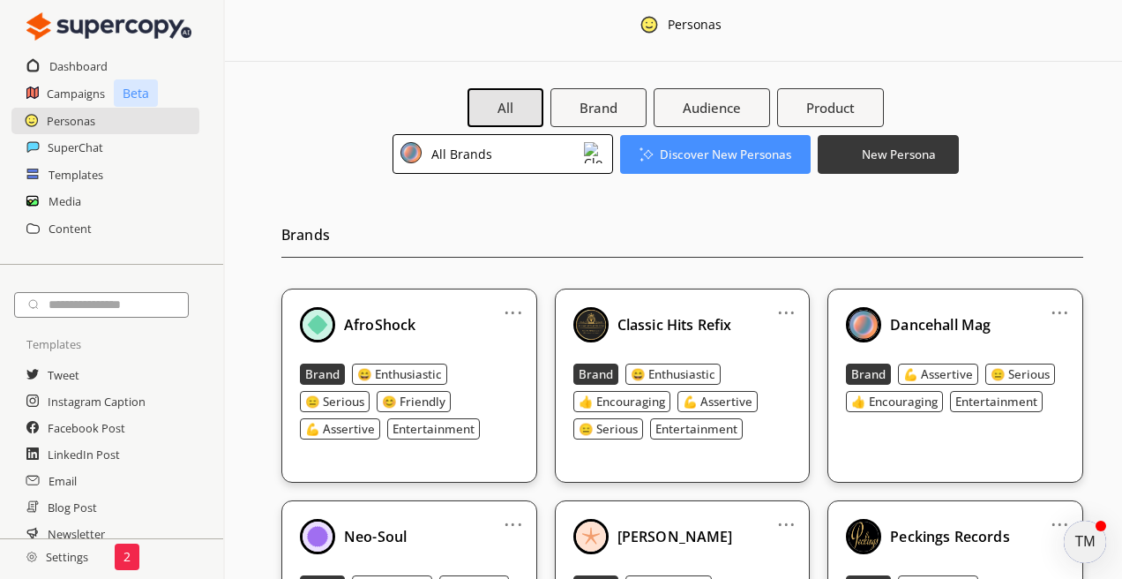
scroll to position [0, 0]
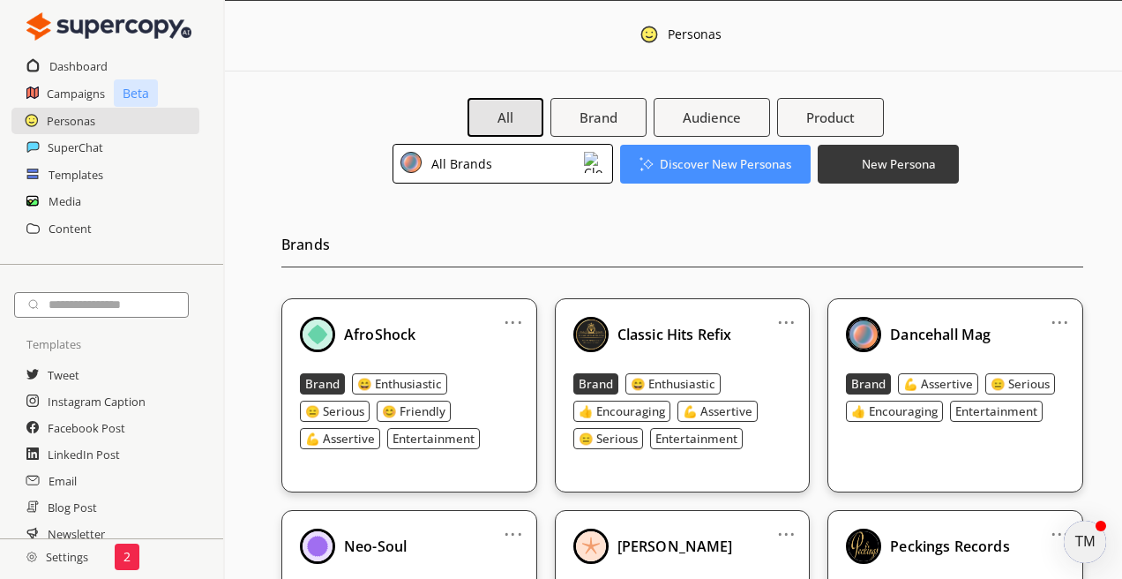
click at [716, 124] on div at bounding box center [713, 115] width 50 height 37
click at [698, 119] on div at bounding box center [713, 115] width 50 height 37
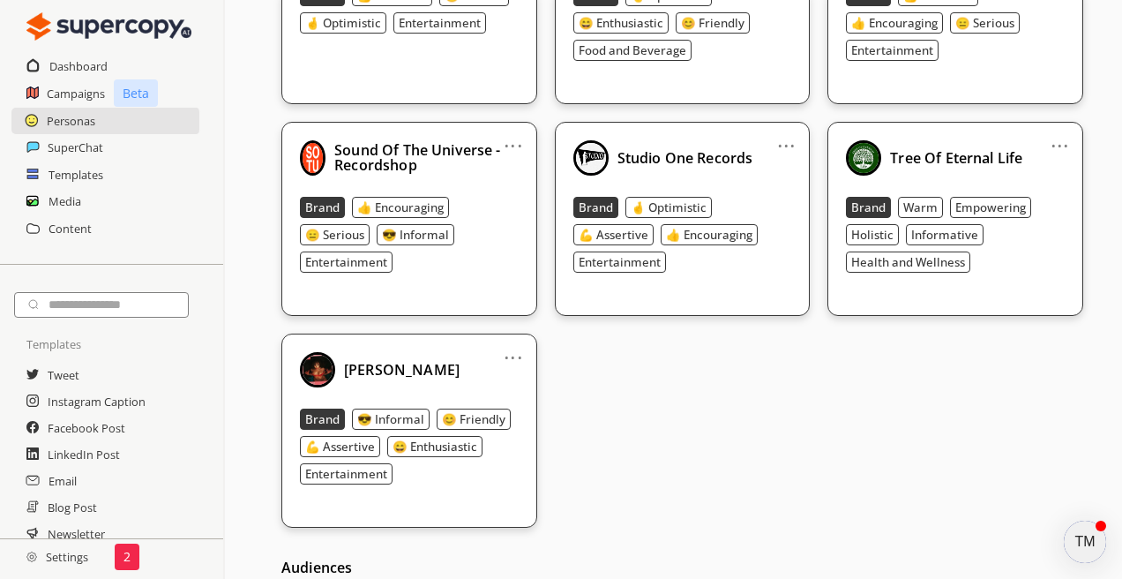
scroll to position [588, 0]
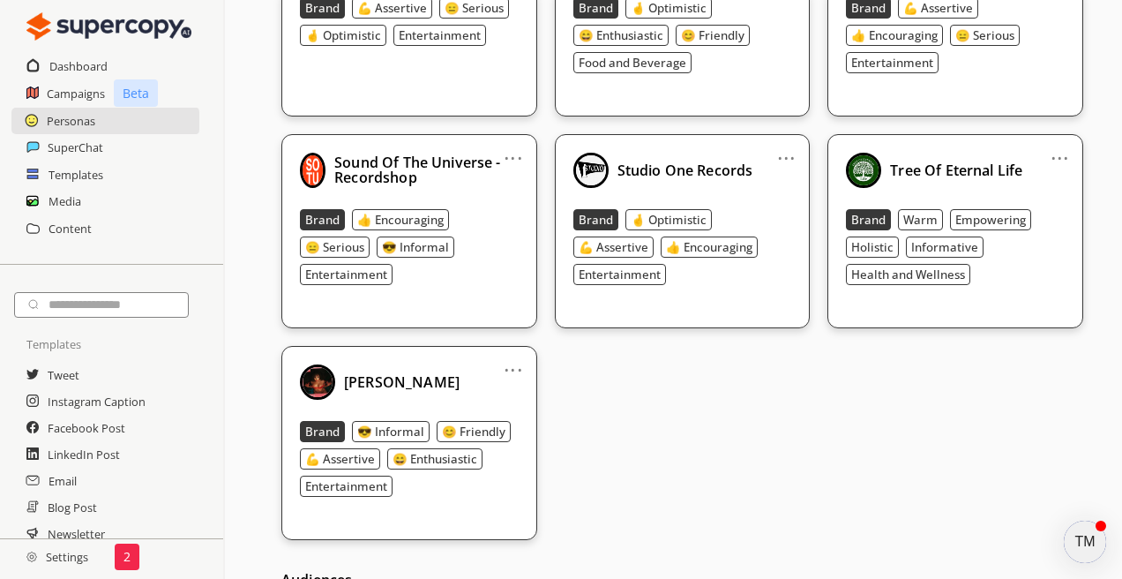
click at [1062, 157] on link "..." at bounding box center [1060, 151] width 19 height 14
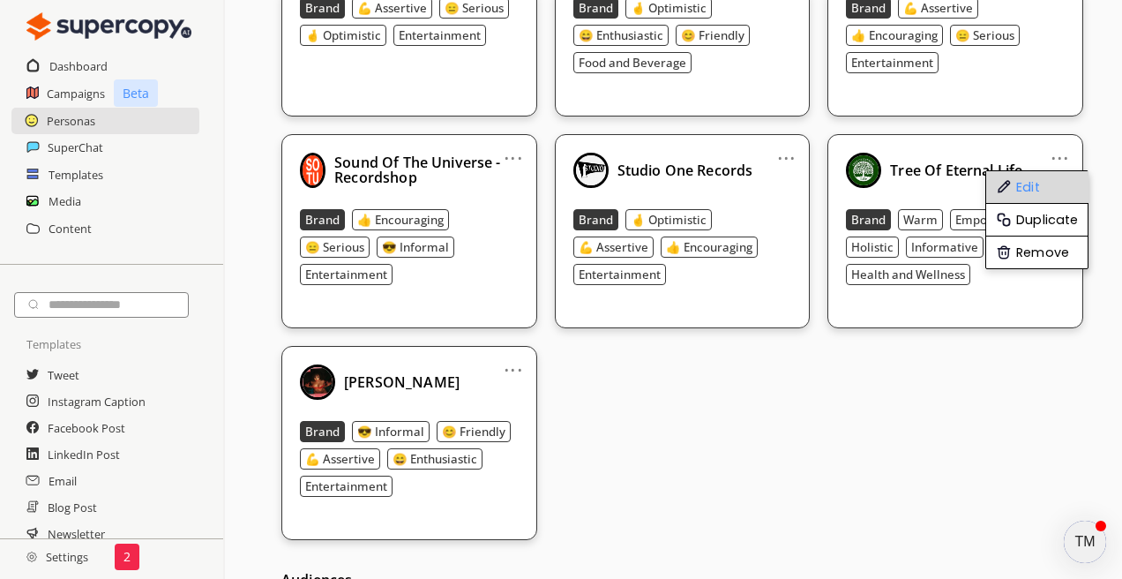
click at [1030, 191] on li "Edit" at bounding box center [1038, 187] width 102 height 33
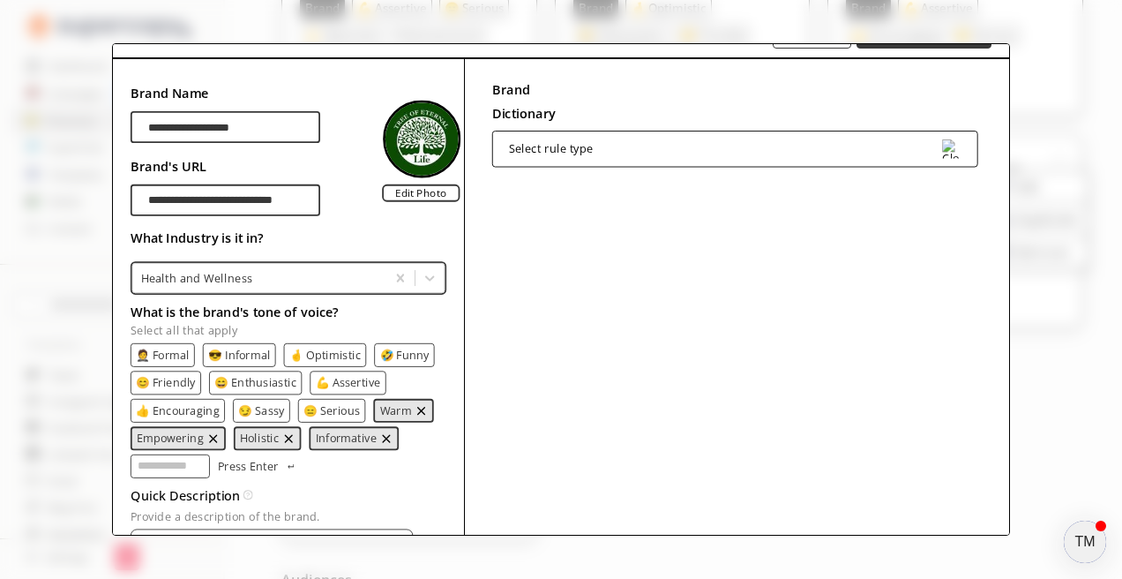
scroll to position [261, 0]
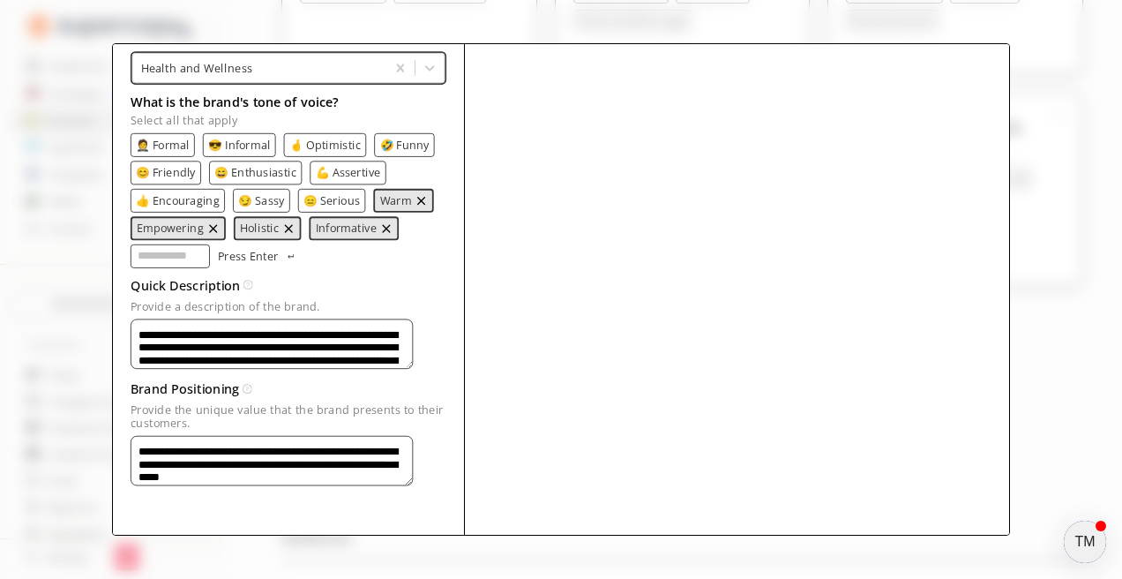
click at [318, 337] on textarea "**********" at bounding box center [272, 344] width 283 height 50
drag, startPoint x: 277, startPoint y: 472, endPoint x: 137, endPoint y: 439, distance: 144.3
click at [137, 439] on textarea "**********" at bounding box center [272, 461] width 283 height 50
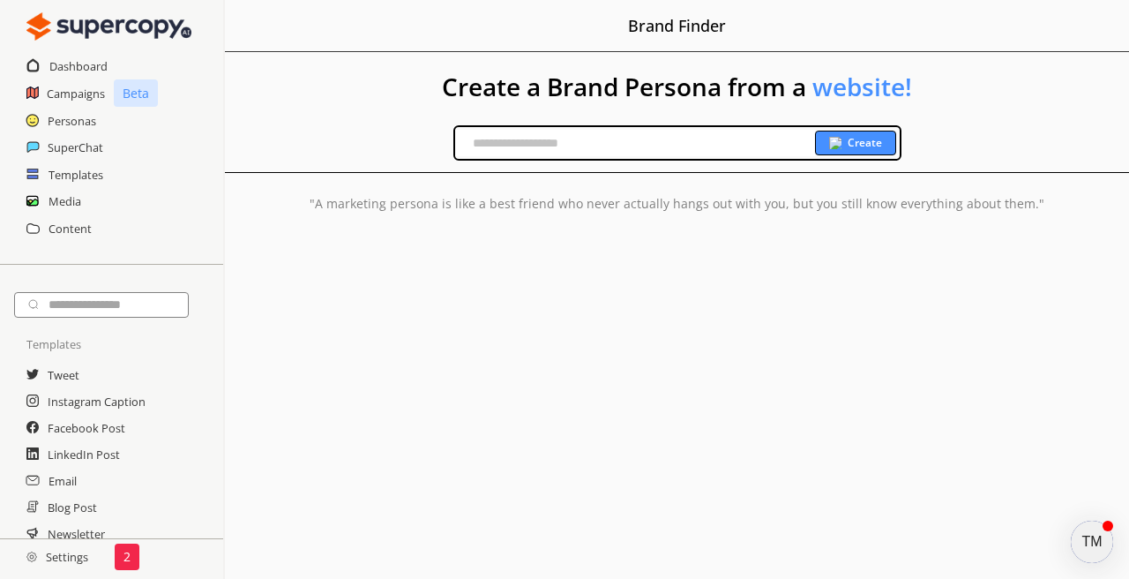
click at [476, 146] on input "text" at bounding box center [635, 143] width 360 height 26
paste input "**********"
type input "**********"
click at [868, 142] on b "Create" at bounding box center [865, 143] width 34 height 14
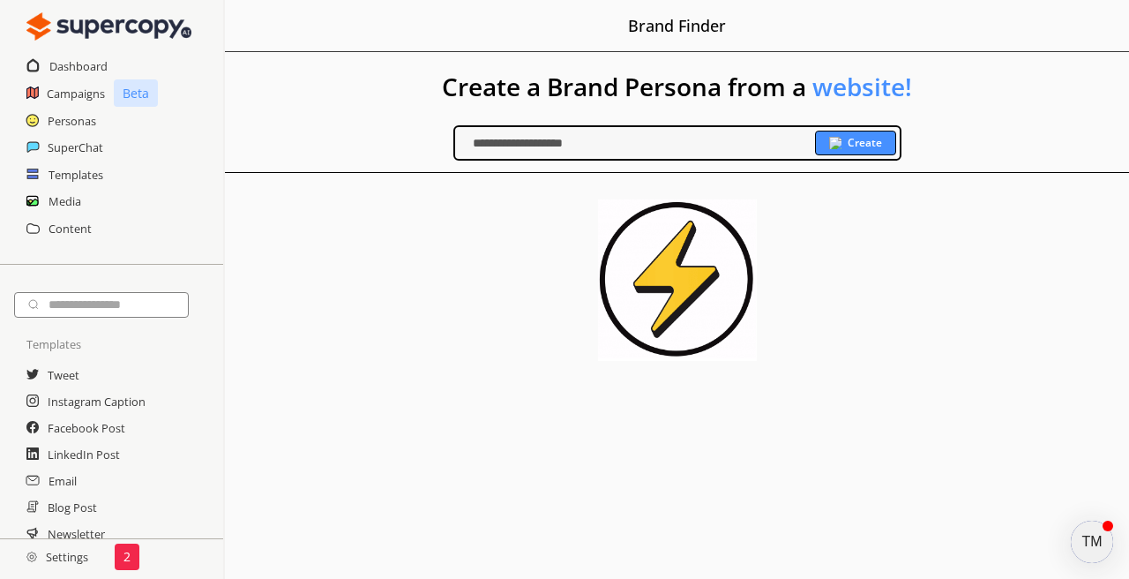
click at [842, 140] on div "Create" at bounding box center [855, 143] width 81 height 25
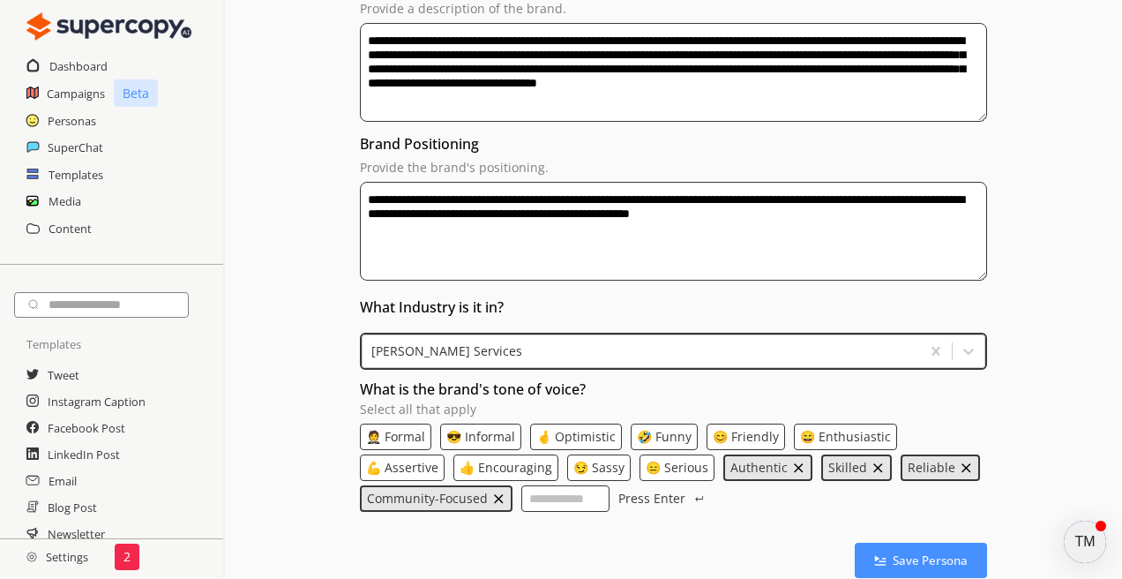
scroll to position [396, 0]
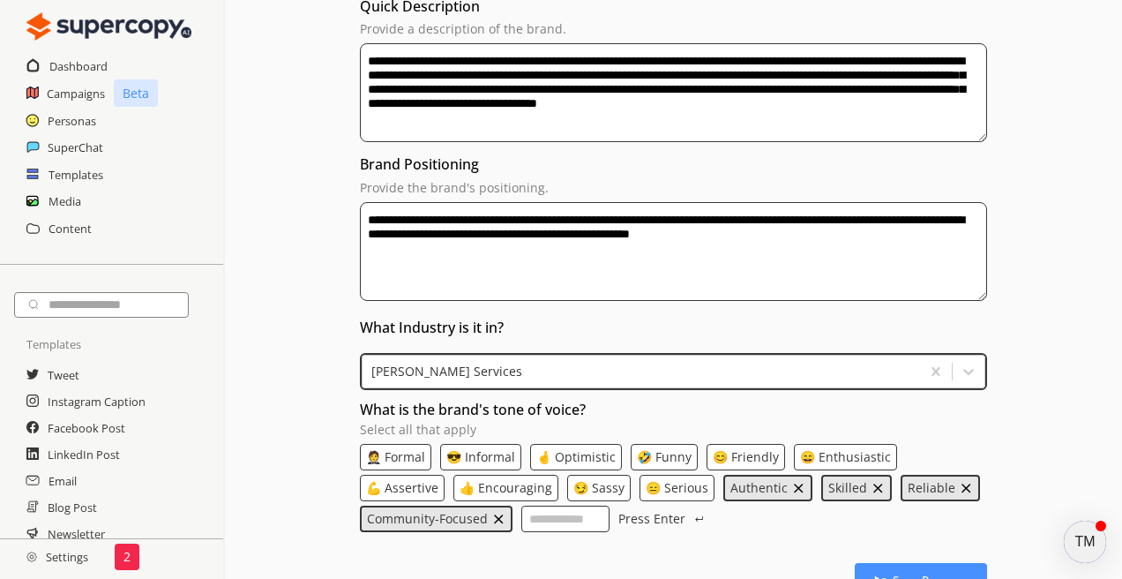
drag, startPoint x: 907, startPoint y: 241, endPoint x: 404, endPoint y: 94, distance: 524.1
click at [404, 93] on div "**********" at bounding box center [674, 219] width 628 height 758
drag, startPoint x: 423, startPoint y: 123, endPoint x: 352, endPoint y: 63, distance: 92.6
click at [352, 63] on div "**********" at bounding box center [673, 211] width 897 height 776
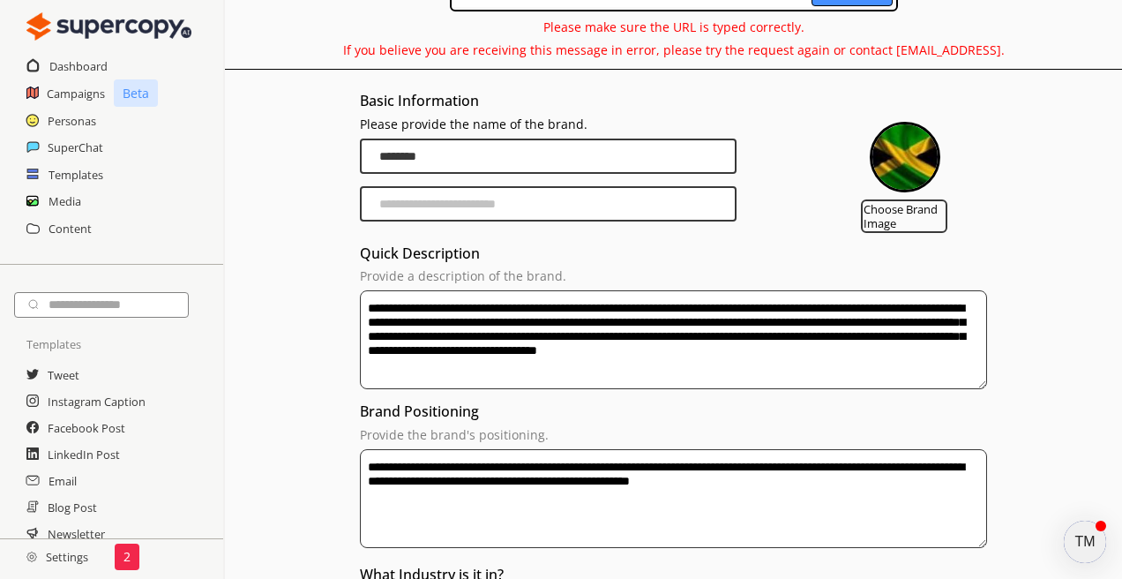
scroll to position [153, 0]
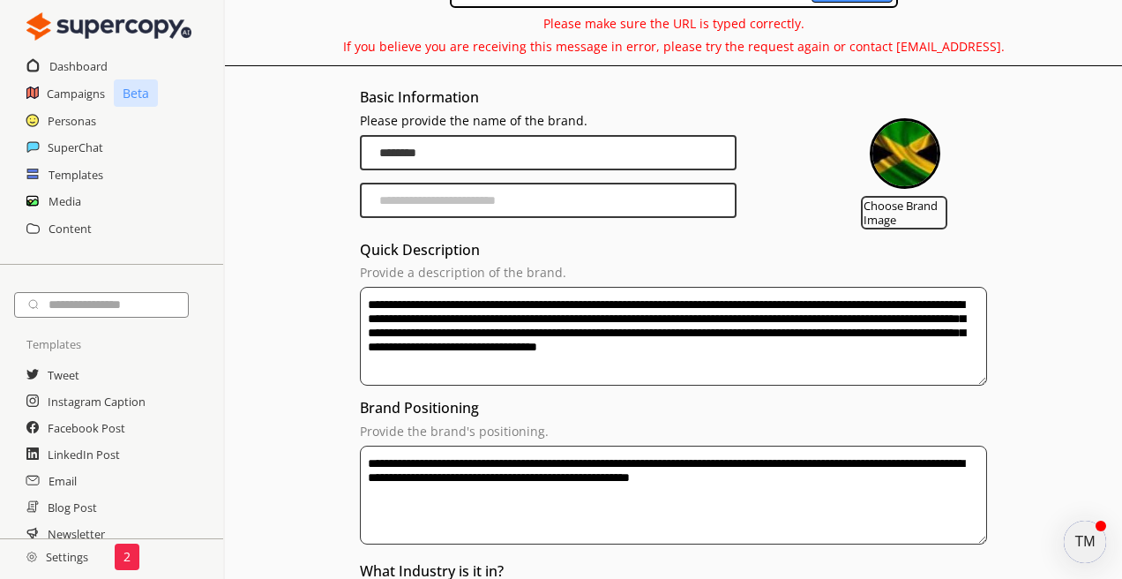
paste textarea "**********"
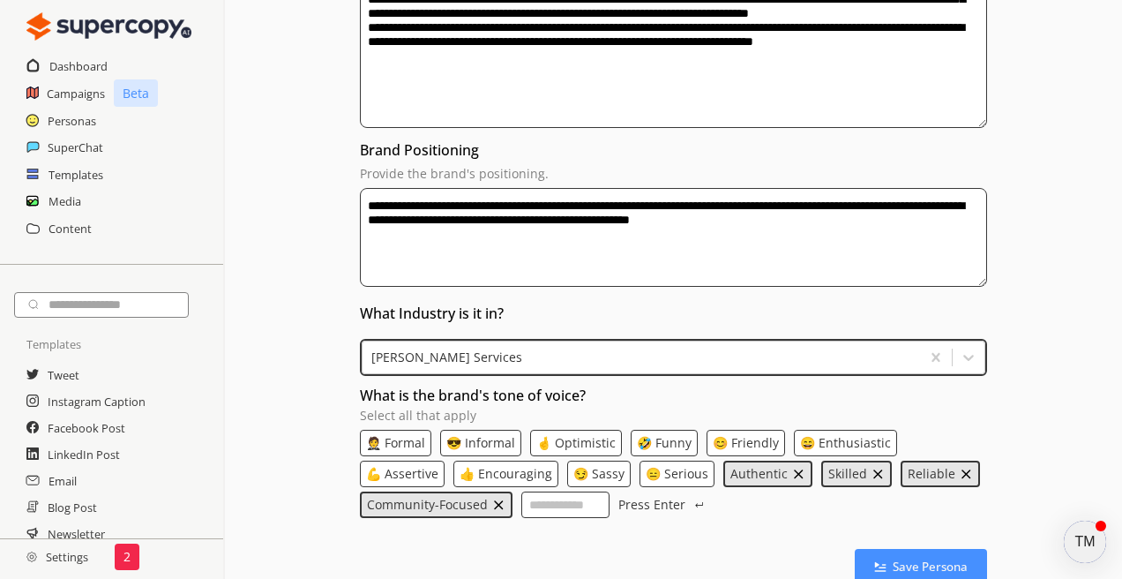
scroll to position [605, 0]
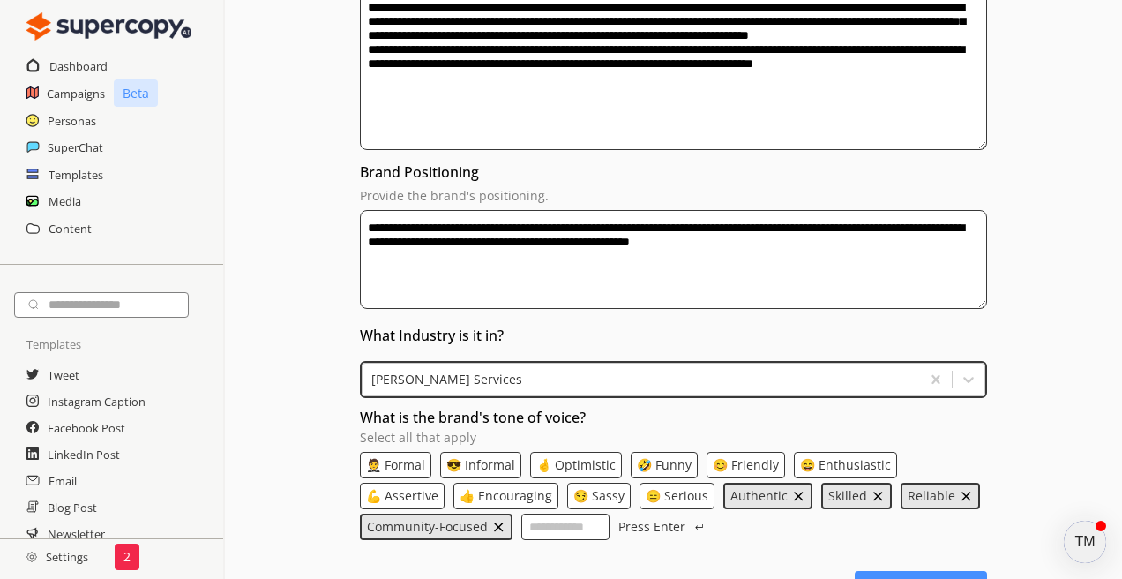
type textarea "**********"
drag, startPoint x: 904, startPoint y: 244, endPoint x: 334, endPoint y: 229, distance: 569.3
click at [334, 229] on div "**********" at bounding box center [673, 110] width 897 height 993
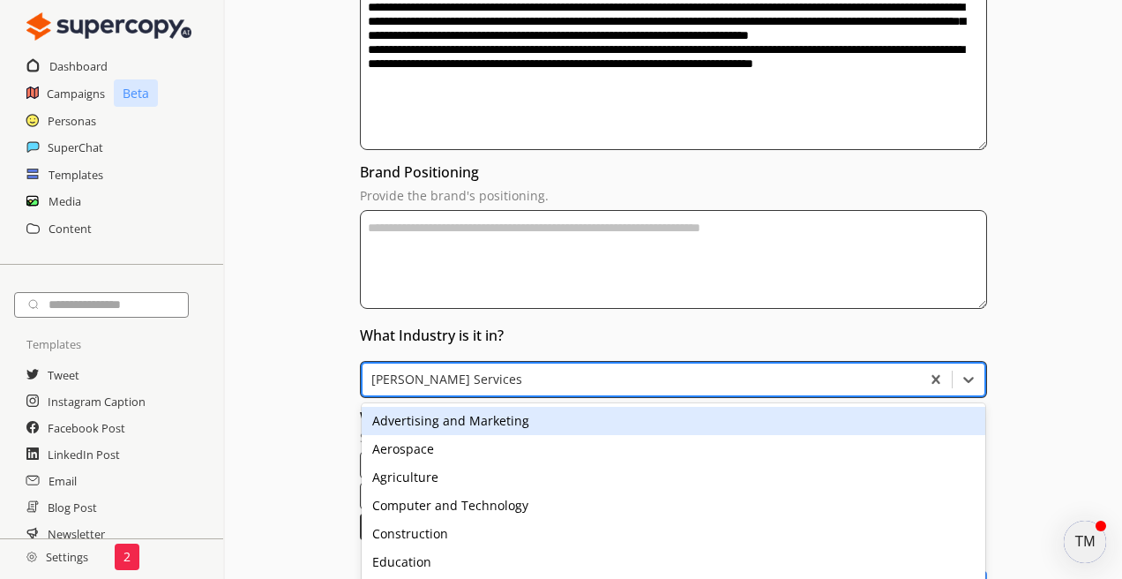
click at [463, 378] on div at bounding box center [641, 380] width 541 height 18
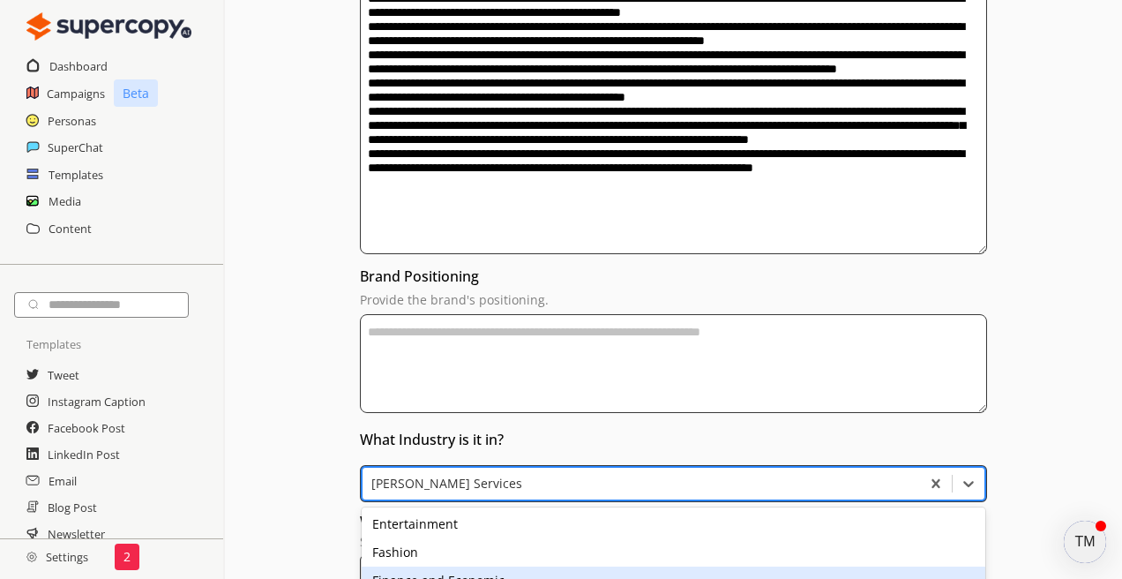
scroll to position [363, 0]
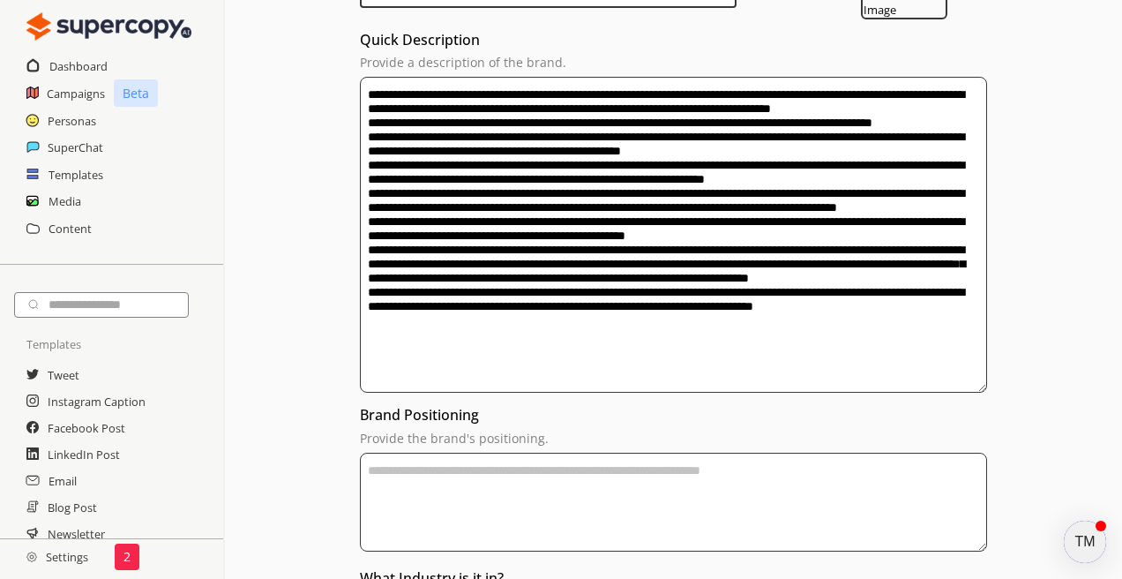
click at [504, 291] on textarea "Provide a description of the brand." at bounding box center [674, 235] width 628 height 316
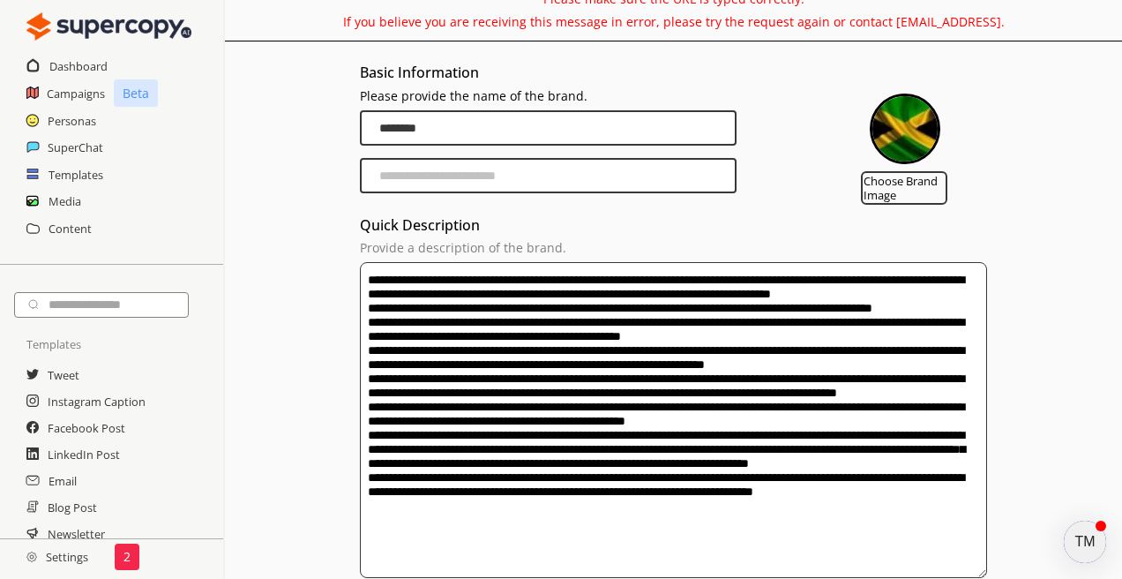
scroll to position [176, 0]
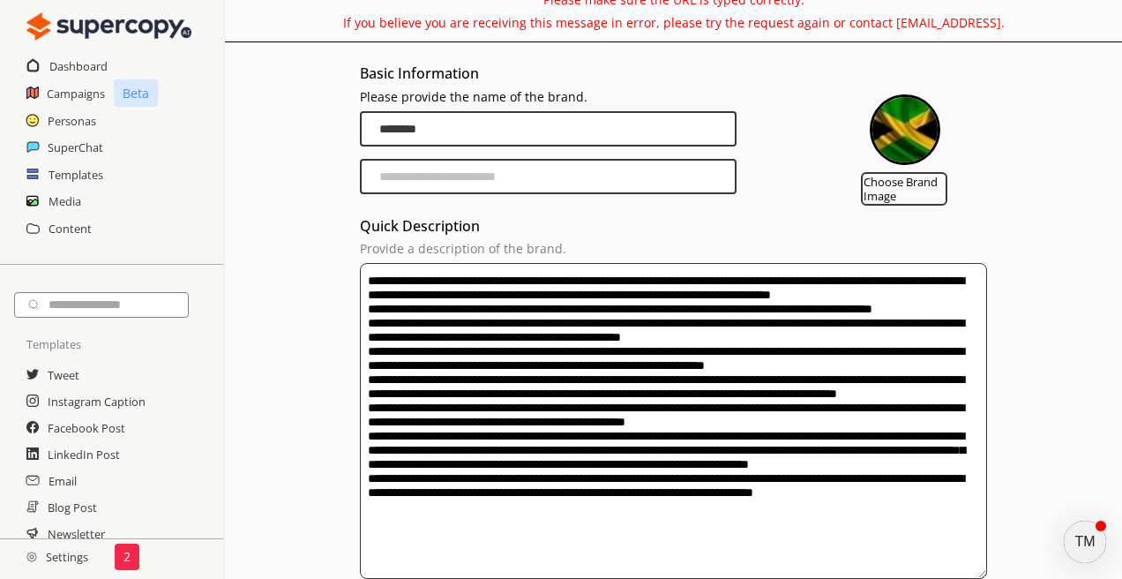
type textarea "**********"
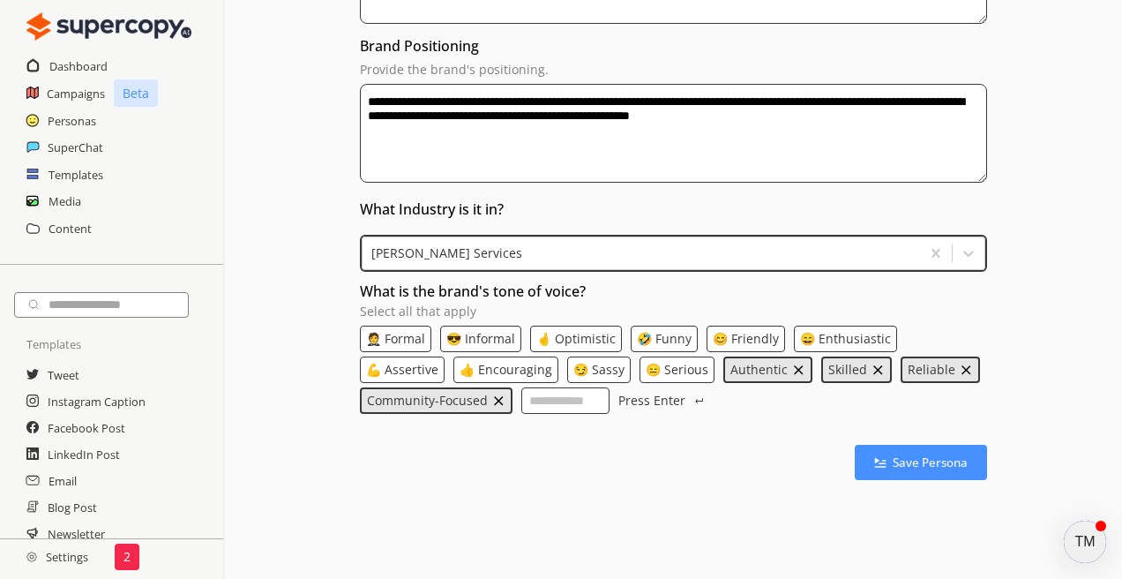
scroll to position [522, 0]
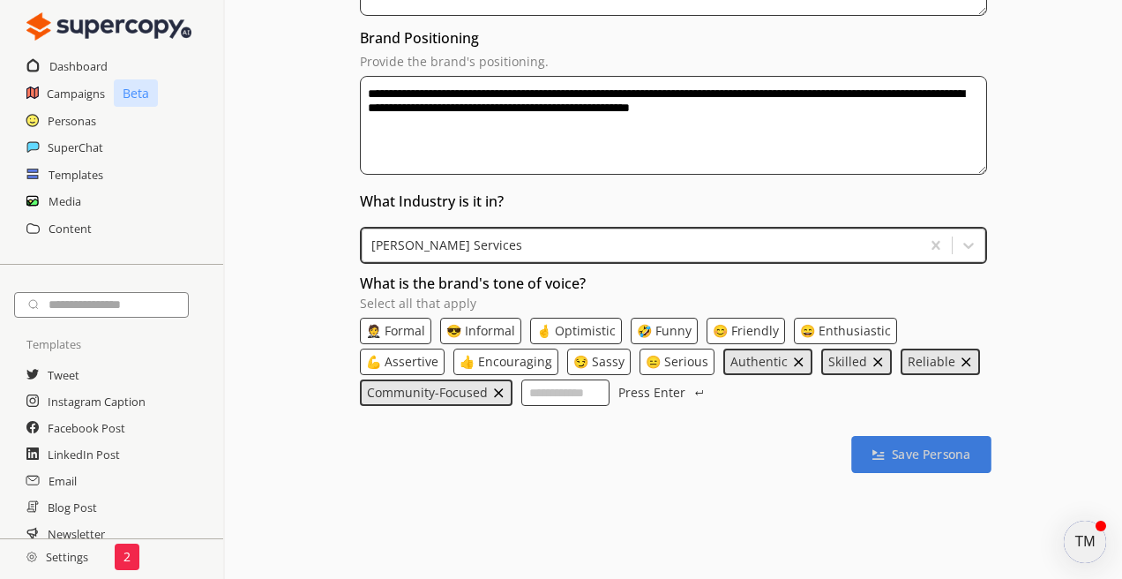
type textarea "**********"
click at [929, 466] on button "Save Persona" at bounding box center [921, 454] width 139 height 37
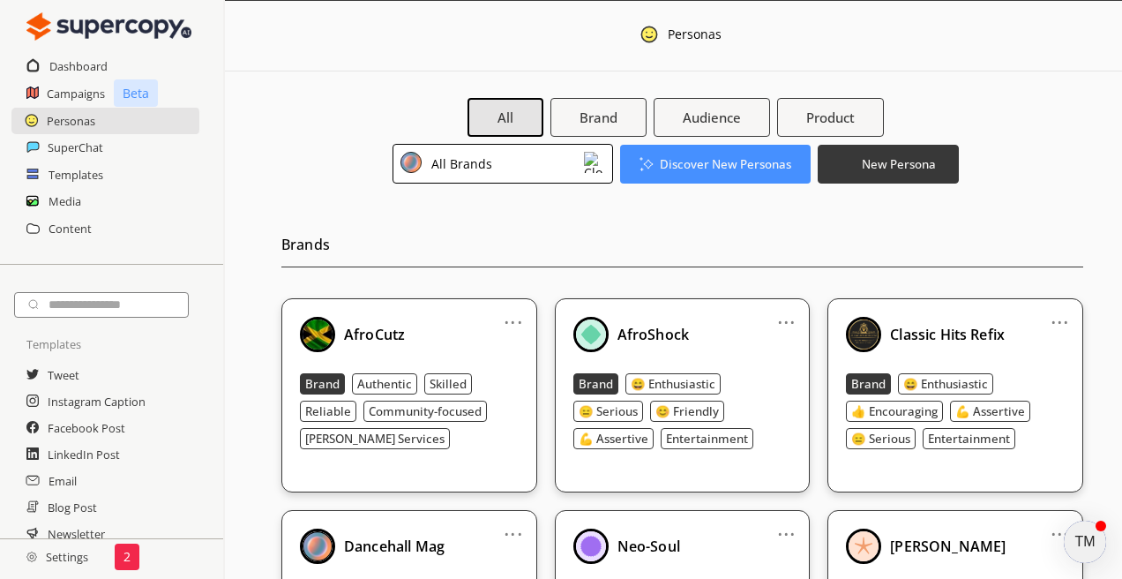
click at [512, 319] on link "..." at bounding box center [513, 315] width 19 height 14
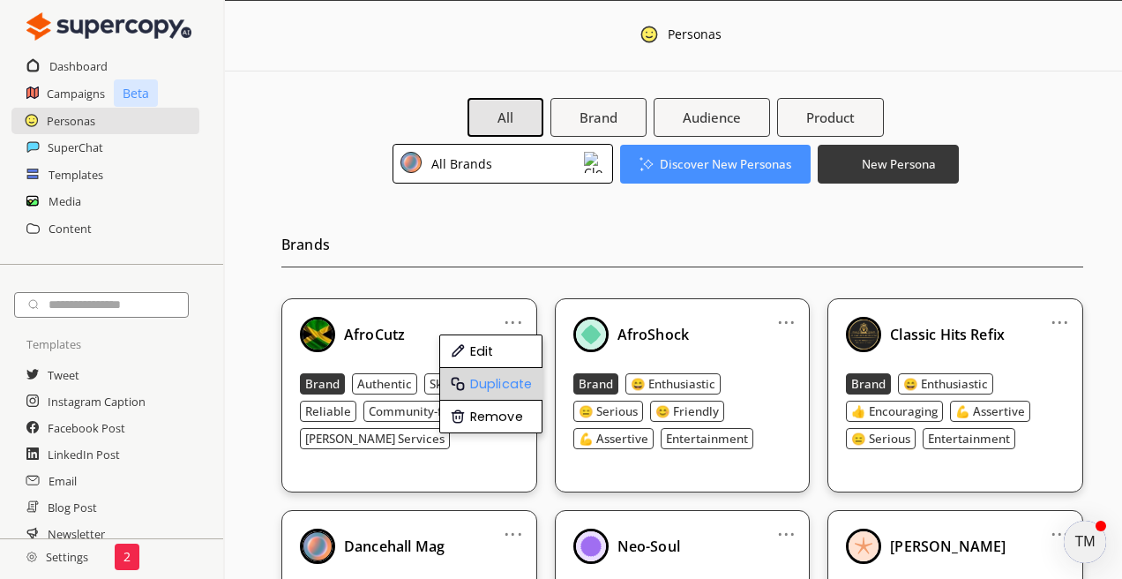
click at [503, 381] on li "Duplicate" at bounding box center [491, 384] width 102 height 33
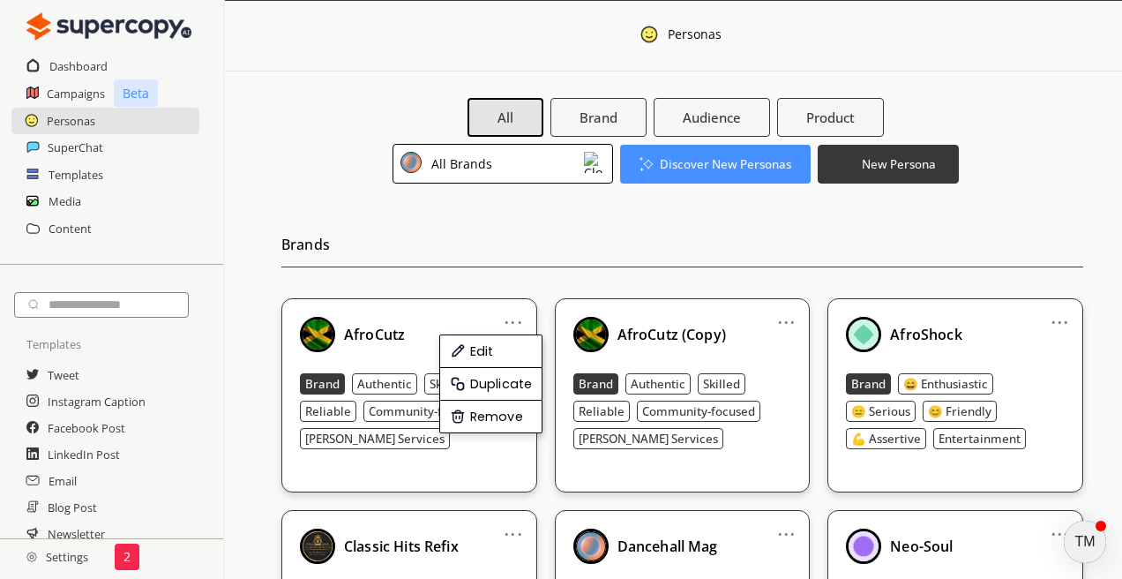
click at [782, 319] on link "..." at bounding box center [786, 315] width 19 height 14
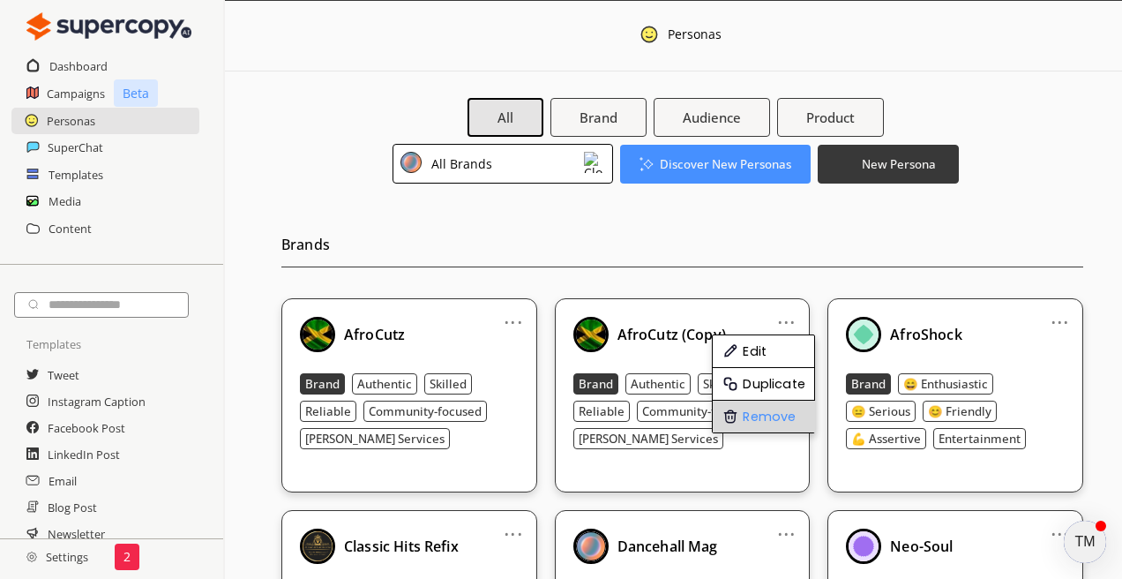
click at [760, 416] on li "Remove" at bounding box center [764, 417] width 102 height 32
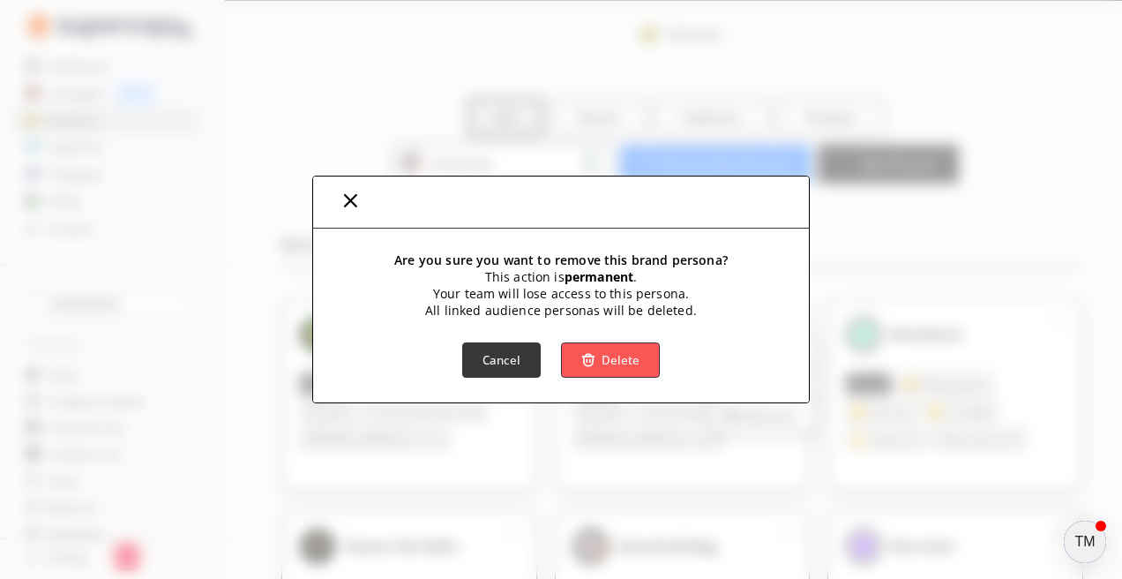
click at [760, 416] on div "Are you sure you want to remove this brand persona? This action is permanent . …" at bounding box center [561, 289] width 1122 height 579
click at [617, 360] on b "Delete" at bounding box center [622, 360] width 40 height 17
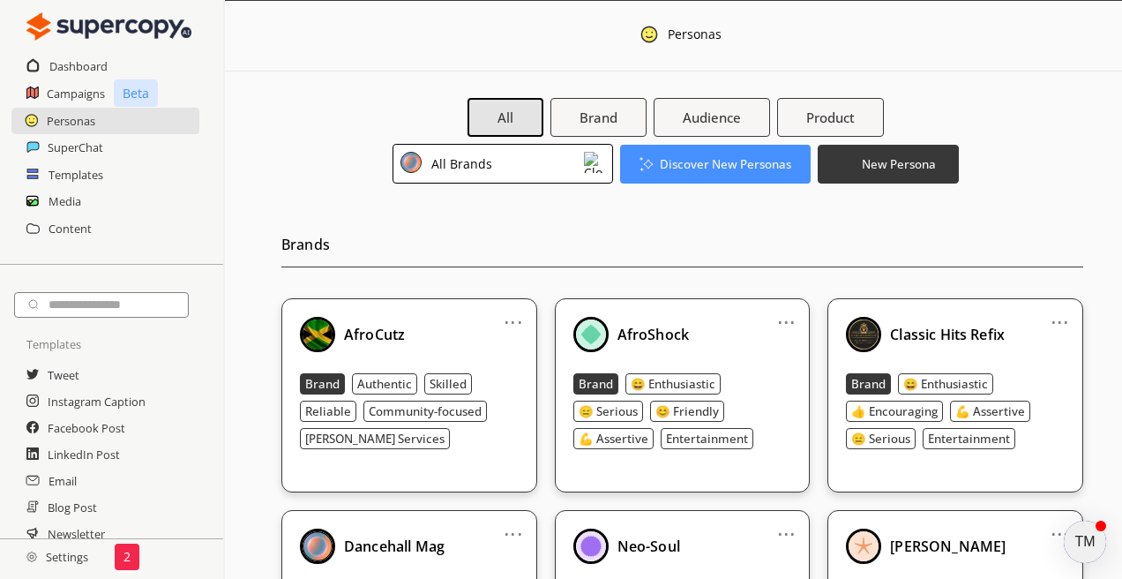
click at [374, 386] on b "Authentic" at bounding box center [384, 384] width 55 height 16
click at [351, 340] on b "AfroCutz" at bounding box center [374, 334] width 61 height 19
click at [328, 327] on img at bounding box center [317, 334] width 35 height 35
click at [84, 152] on h2 "SuperChat" at bounding box center [76, 147] width 56 height 26
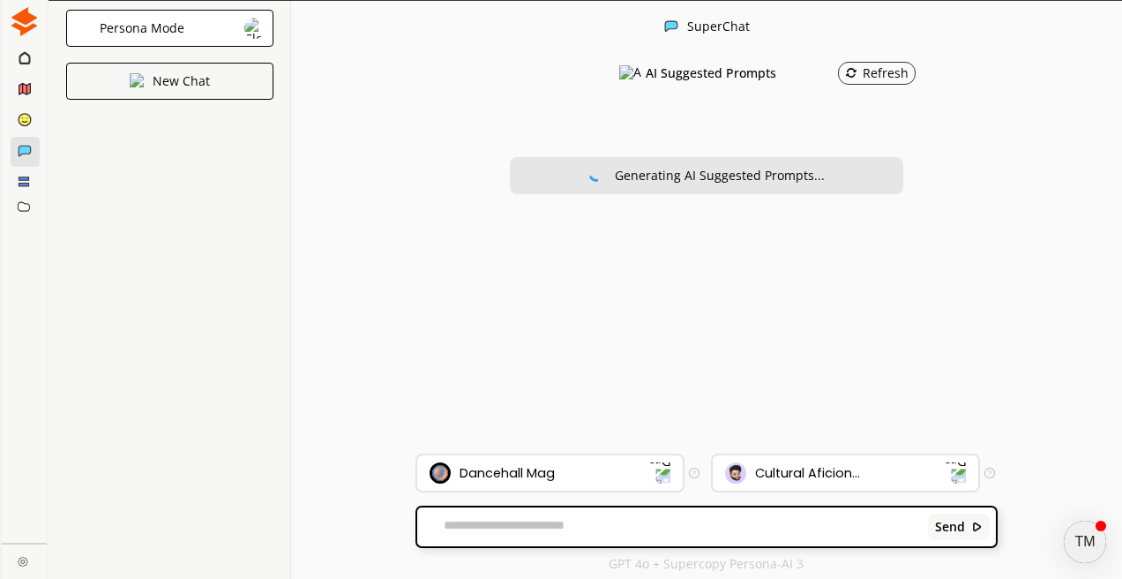
click at [272, 300] on div "Persona Mode New Chat SuperChat AI Suggested Prompts Refresh Generating AI Sugg…" at bounding box center [586, 290] width 1074 height 579
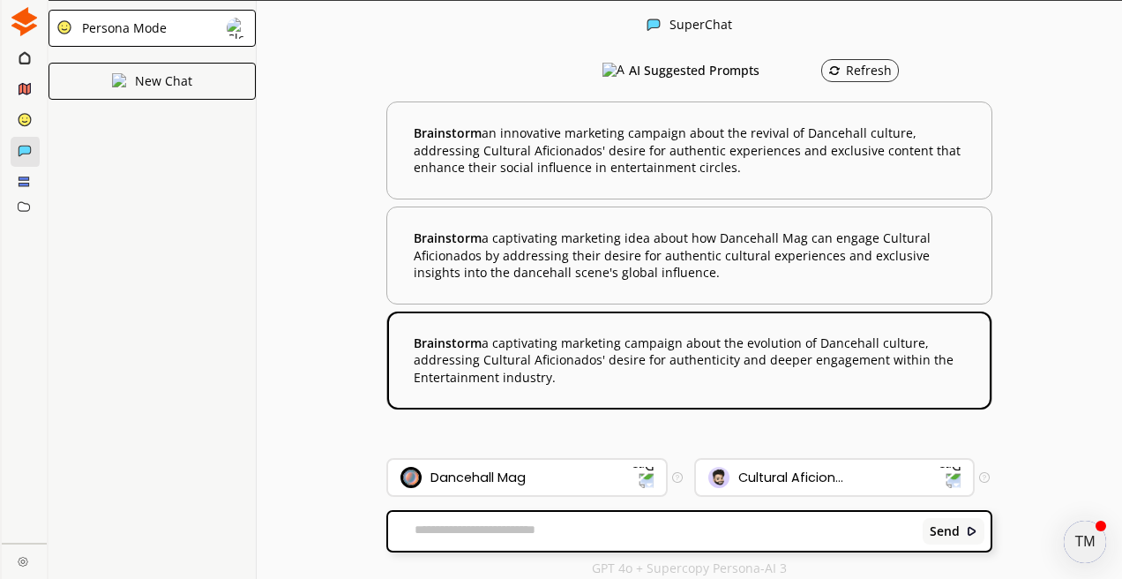
scroll to position [1, 0]
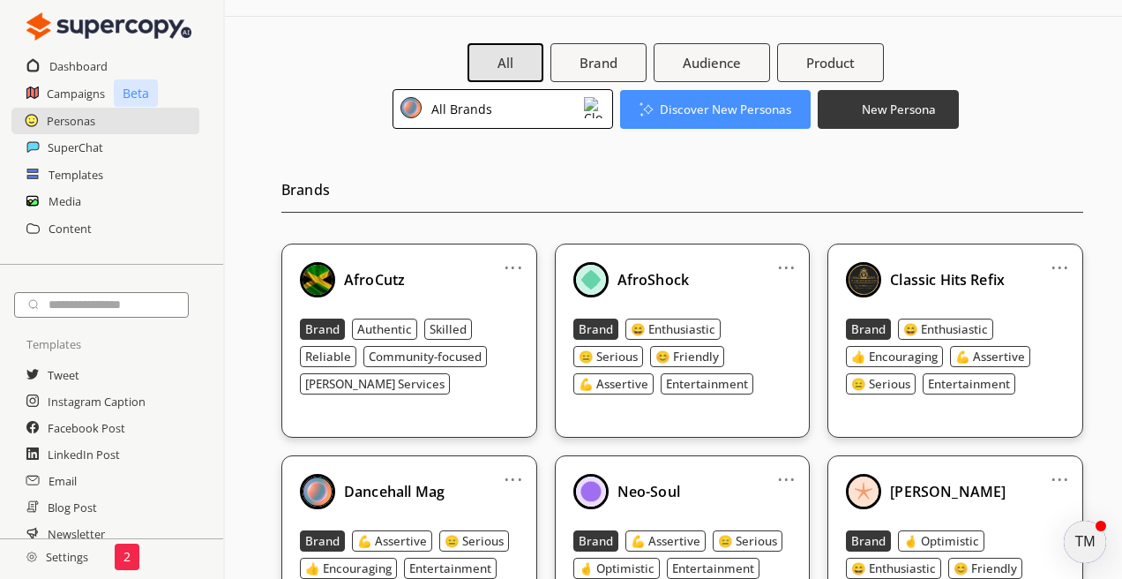
scroll to position [56, 0]
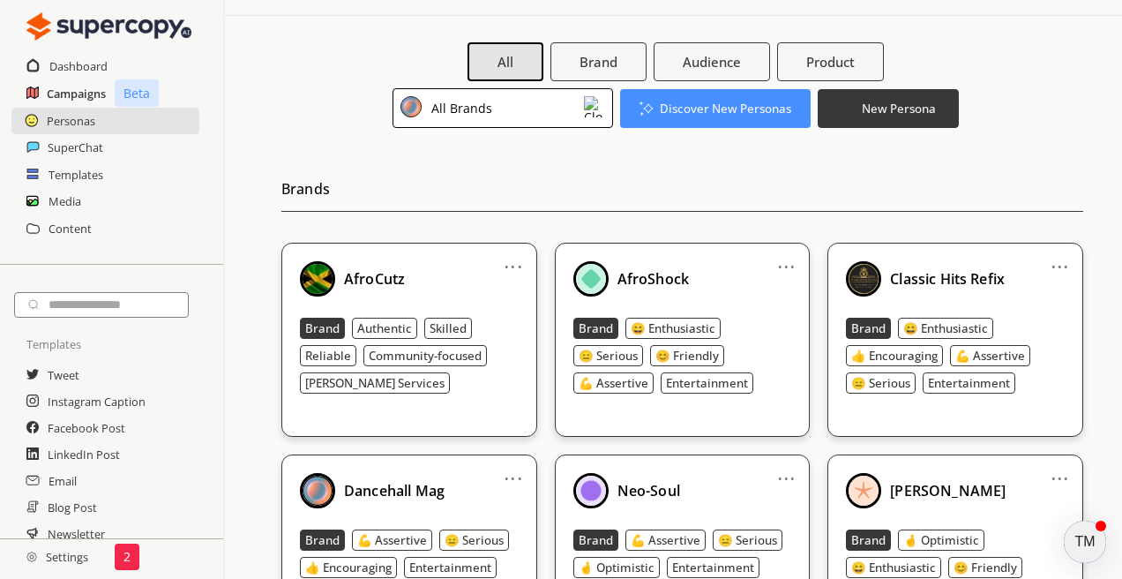
click at [82, 89] on h2 "Campaigns" at bounding box center [76, 93] width 59 height 26
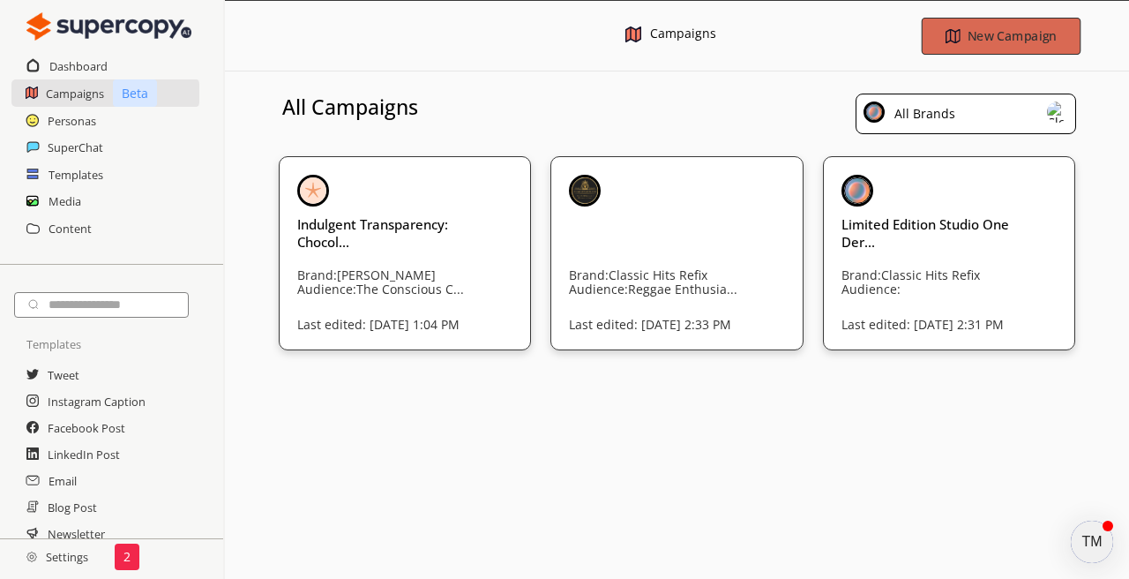
click at [981, 35] on b "New Campaign" at bounding box center [1011, 35] width 89 height 17
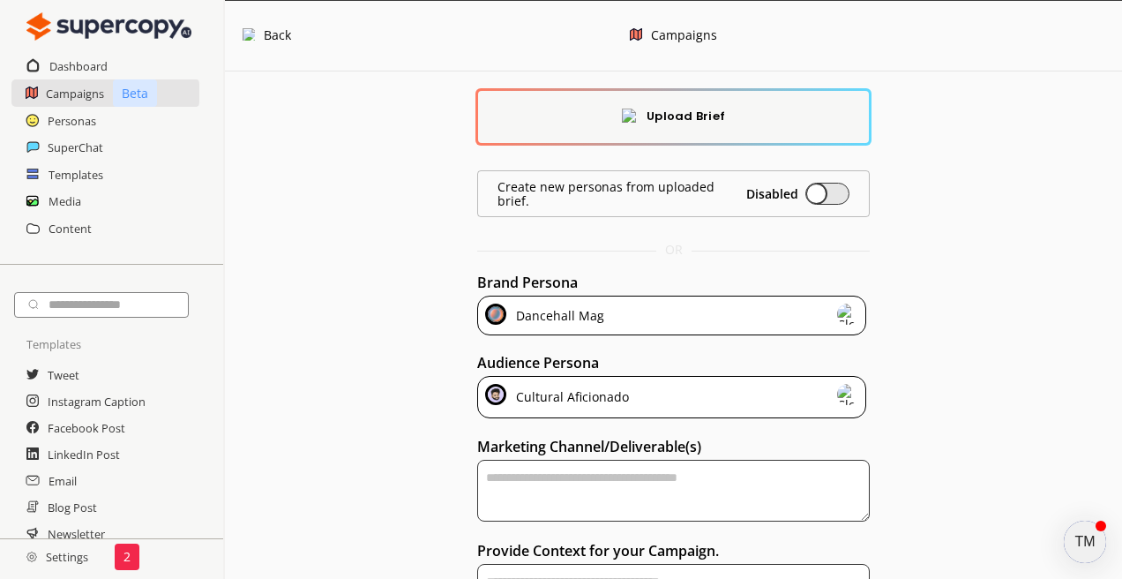
click at [710, 134] on div "Upload Brief" at bounding box center [673, 117] width 390 height 52
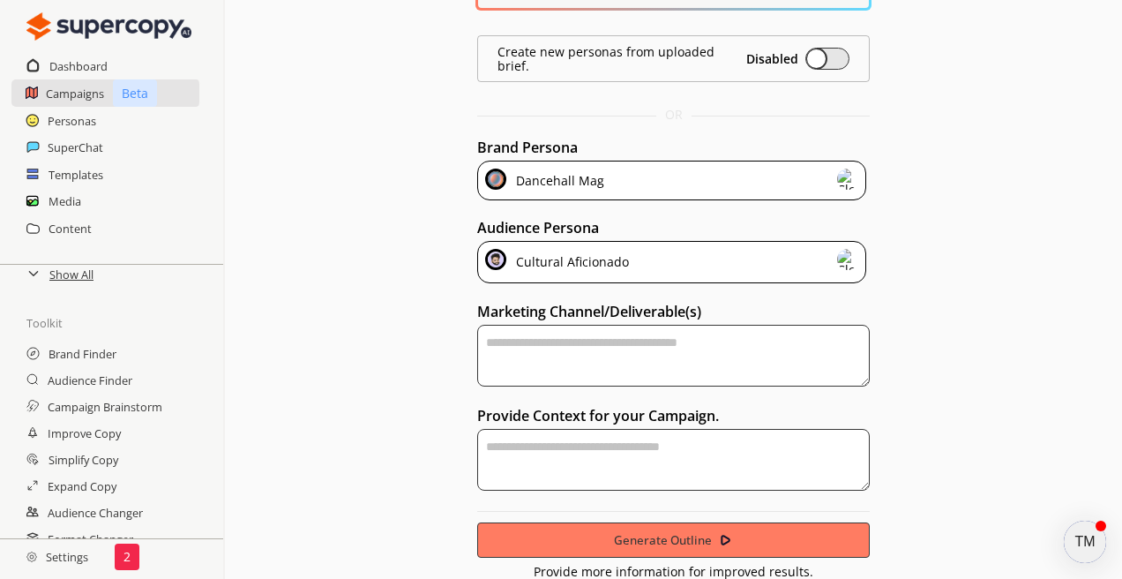
scroll to position [288, 0]
click at [85, 356] on h2 "Brand Finder" at bounding box center [84, 351] width 71 height 26
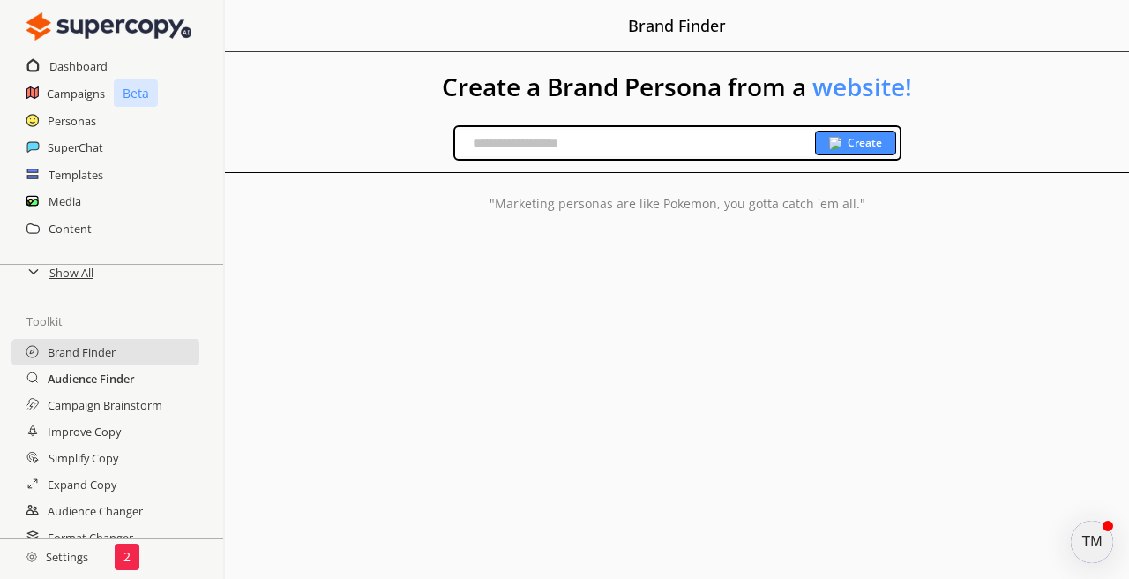
click at [108, 381] on h2 "Audience Finder" at bounding box center [91, 378] width 87 height 26
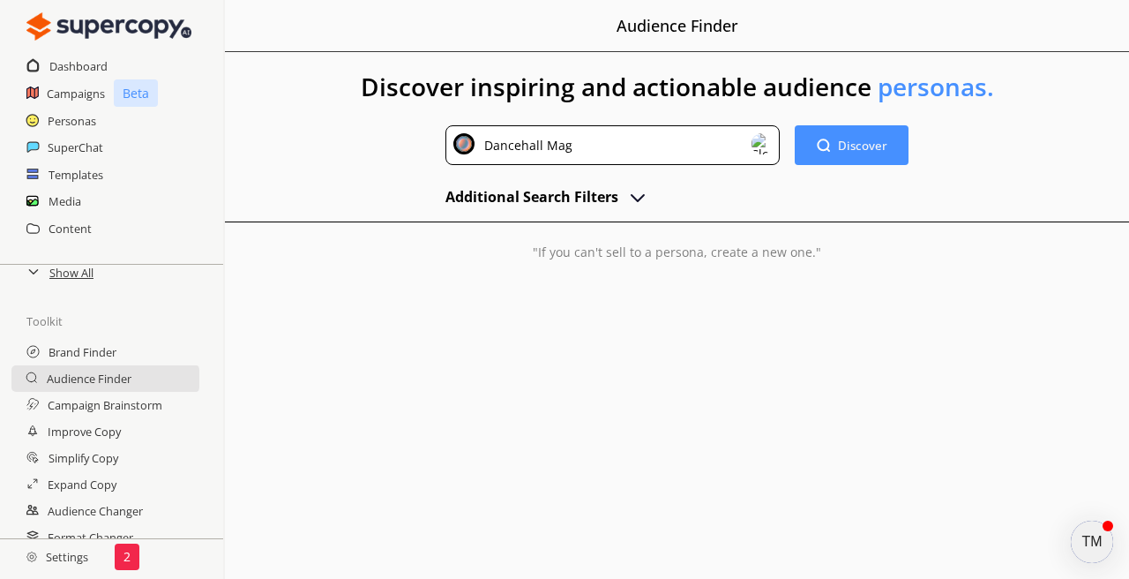
click at [764, 149] on img at bounding box center [761, 143] width 21 height 21
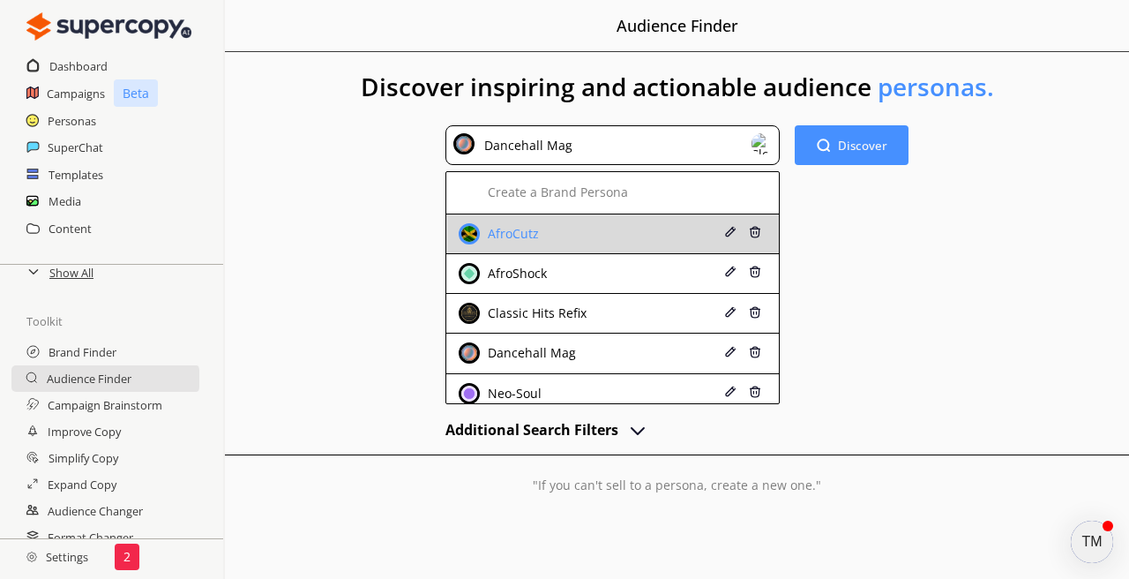
click at [586, 244] on li "AfroCutz" at bounding box center [613, 234] width 334 height 40
click at [479, 236] on span at bounding box center [469, 233] width 21 height 21
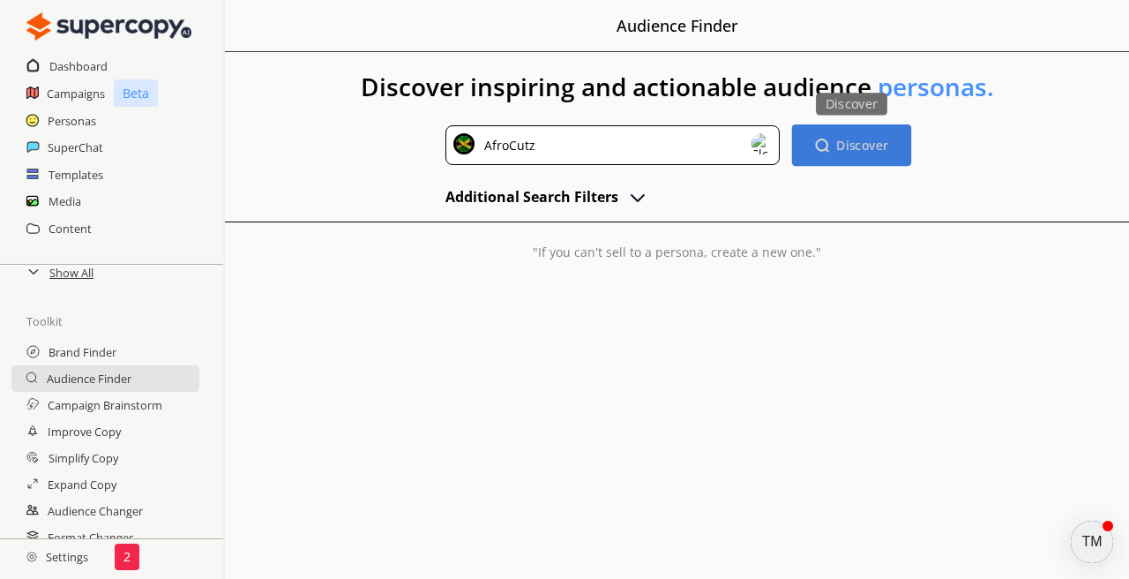
click at [858, 151] on b "Discover" at bounding box center [863, 145] width 52 height 17
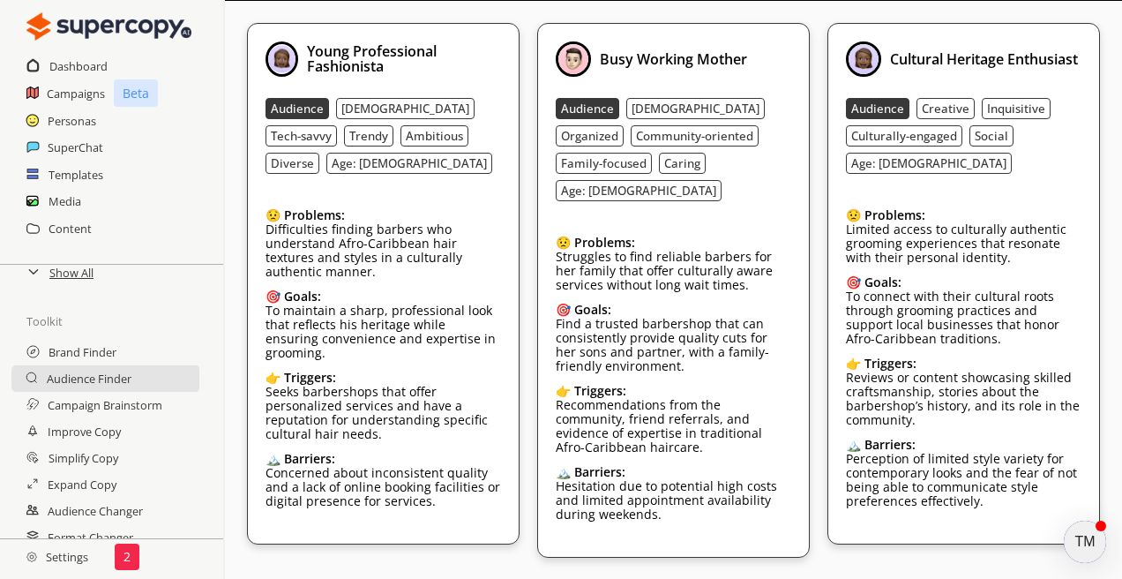
scroll to position [262, 0]
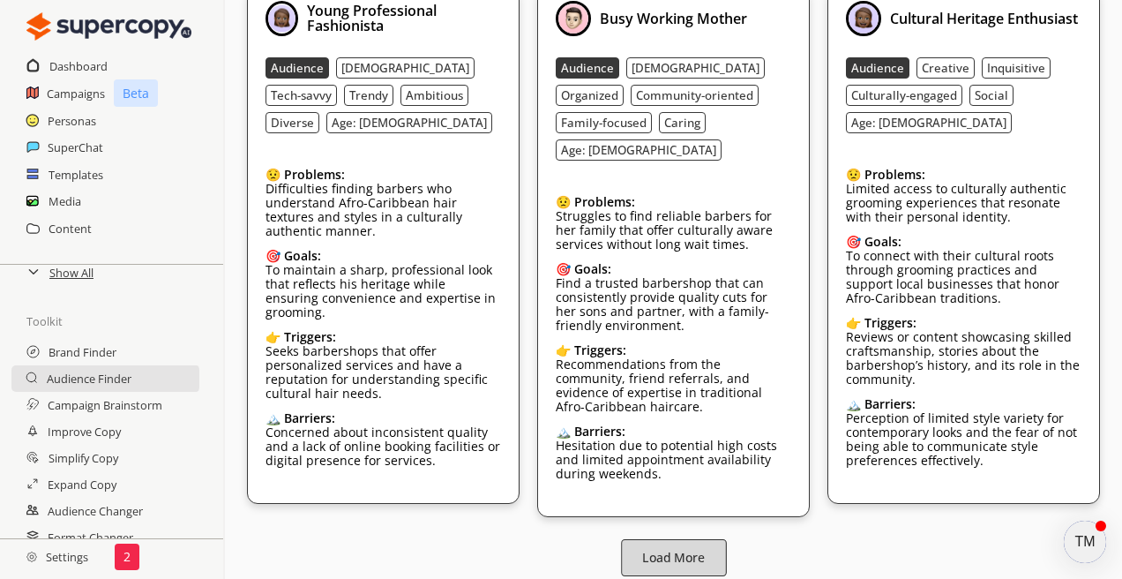
click at [690, 549] on b "Load More" at bounding box center [673, 557] width 63 height 17
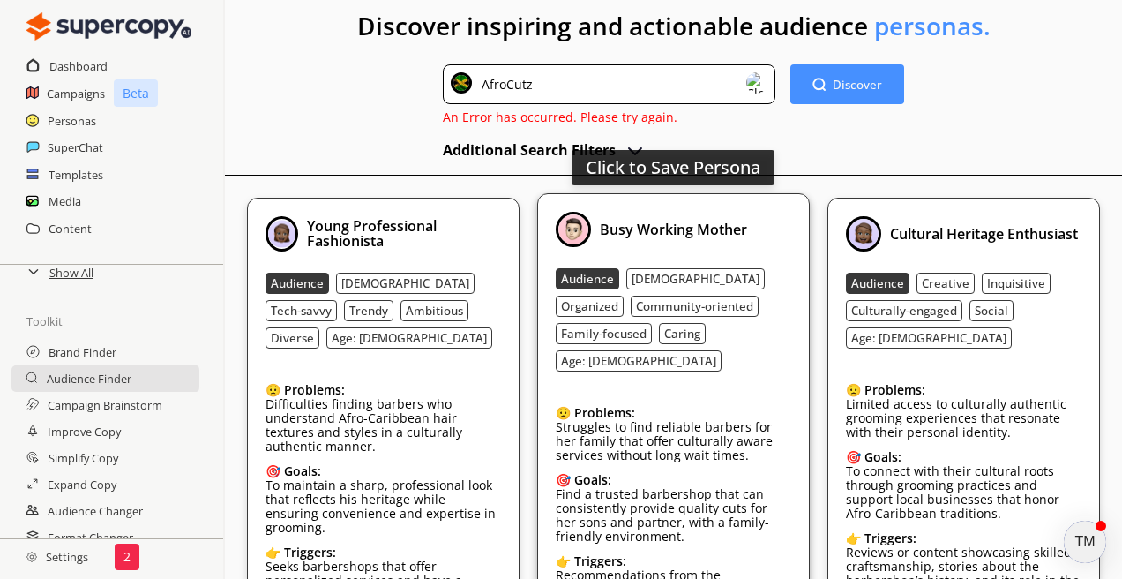
scroll to position [276, 0]
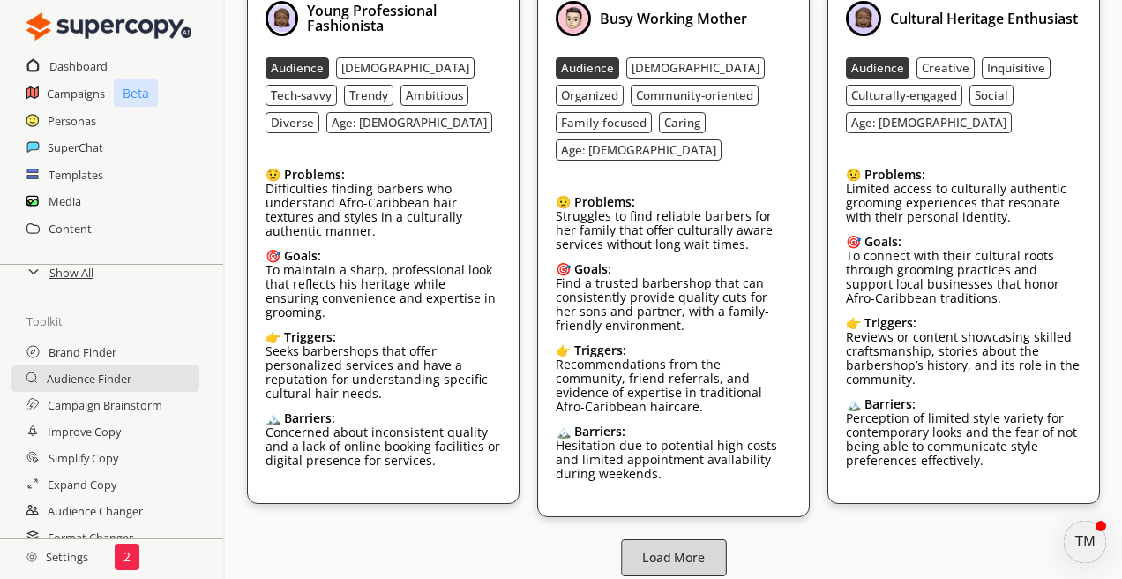
click at [668, 549] on b "Load More" at bounding box center [673, 557] width 63 height 17
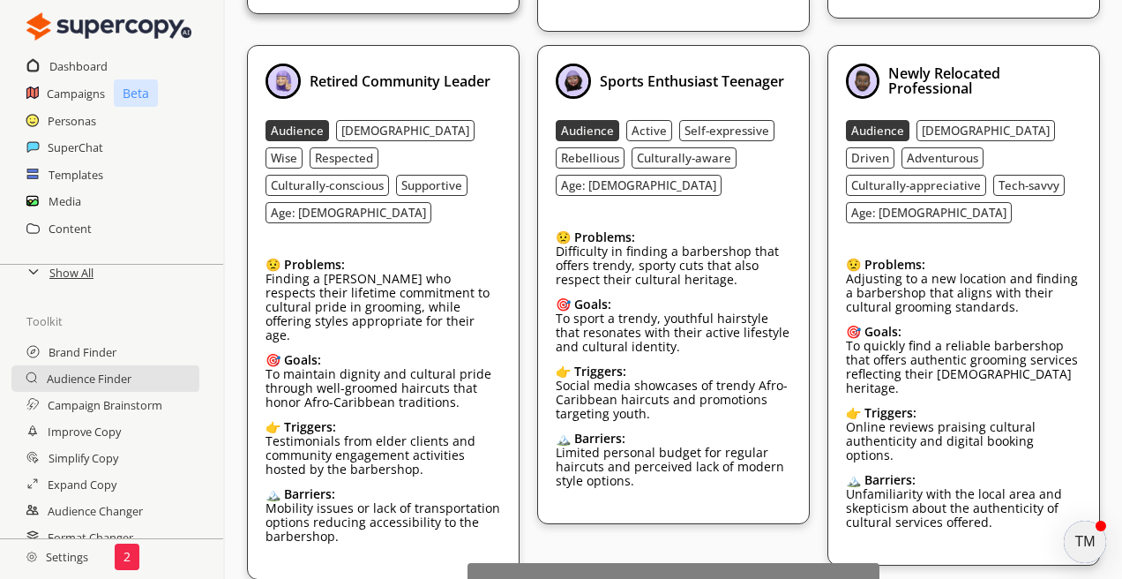
scroll to position [0, 0]
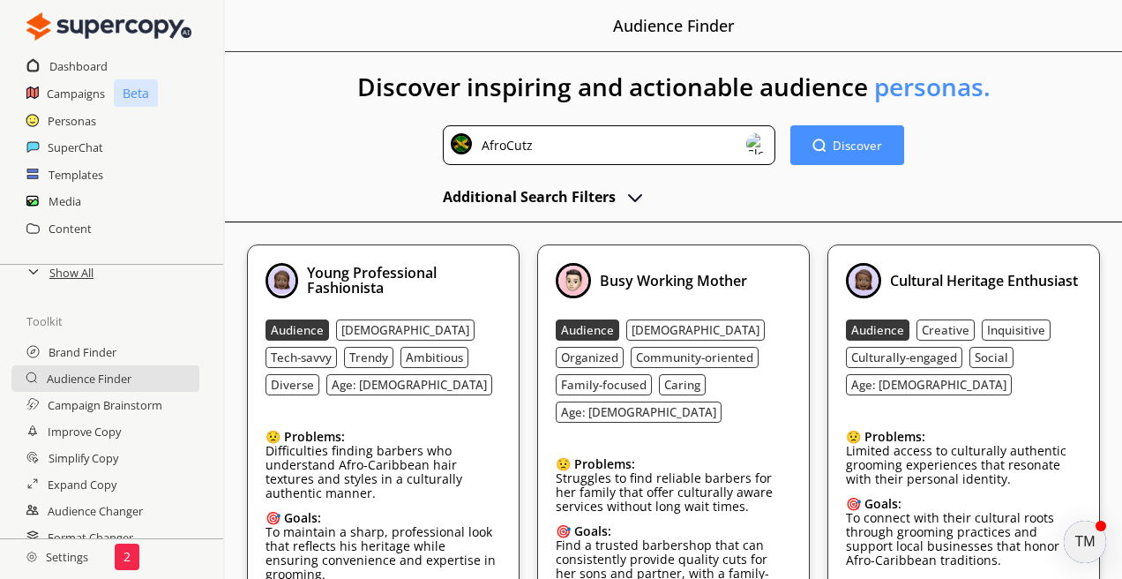
click at [755, 142] on img at bounding box center [757, 143] width 21 height 21
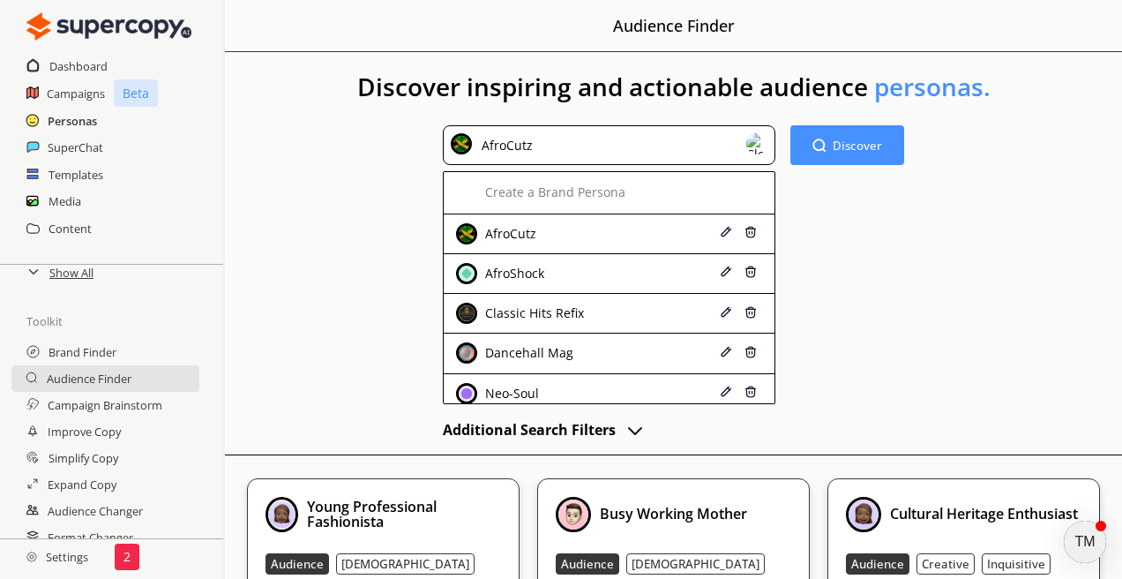
click at [82, 121] on h2 "Personas" at bounding box center [72, 121] width 49 height 26
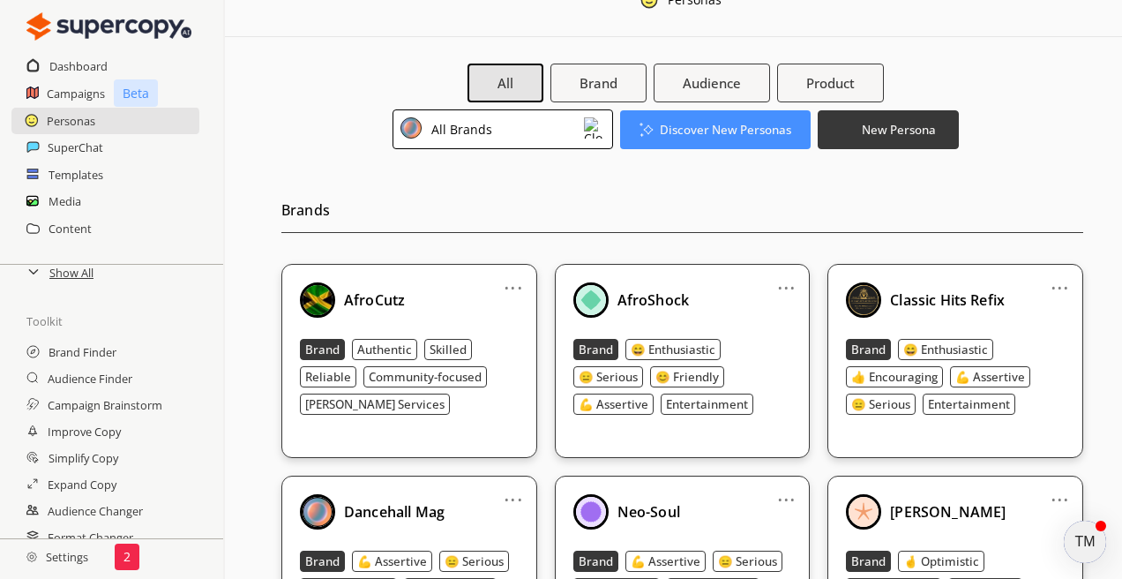
scroll to position [37, 0]
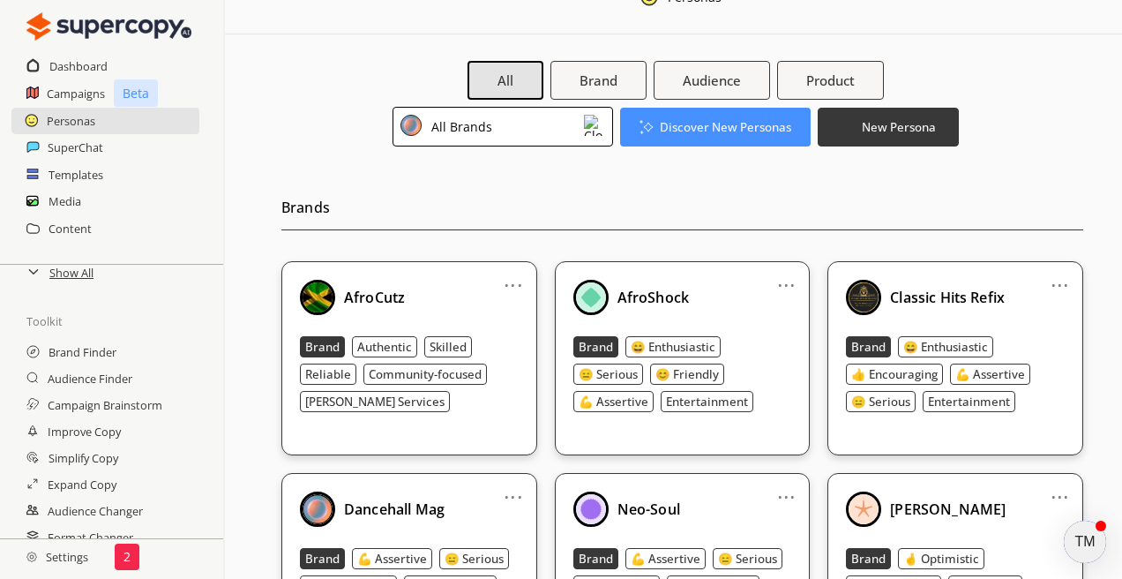
click at [597, 124] on img at bounding box center [594, 125] width 21 height 21
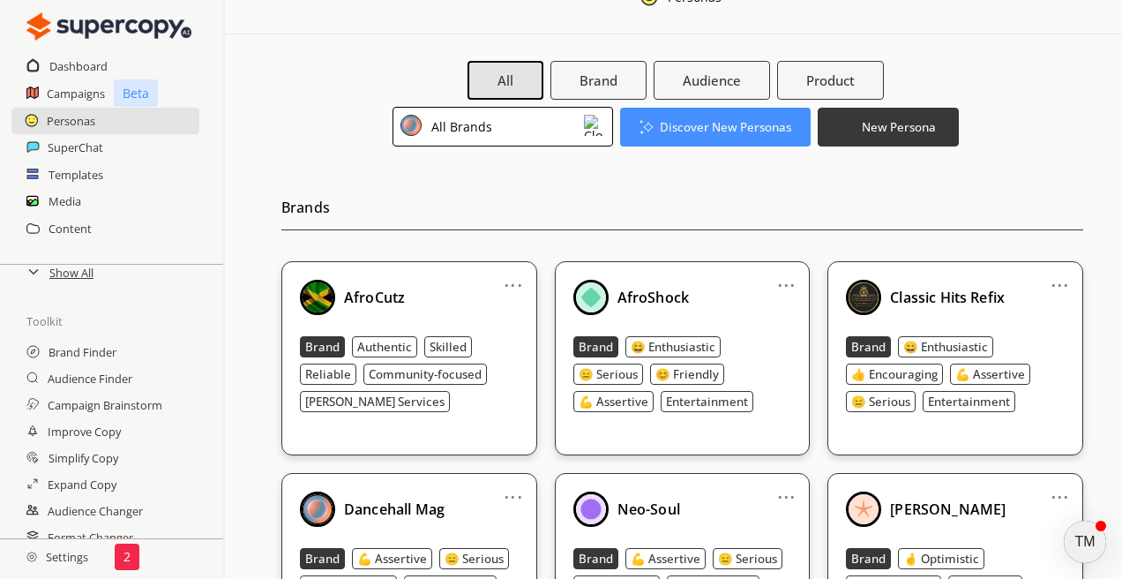
click at [732, 87] on div at bounding box center [713, 78] width 50 height 37
click at [724, 86] on div at bounding box center [713, 78] width 50 height 37
click at [871, 125] on b "New Persona" at bounding box center [899, 126] width 78 height 17
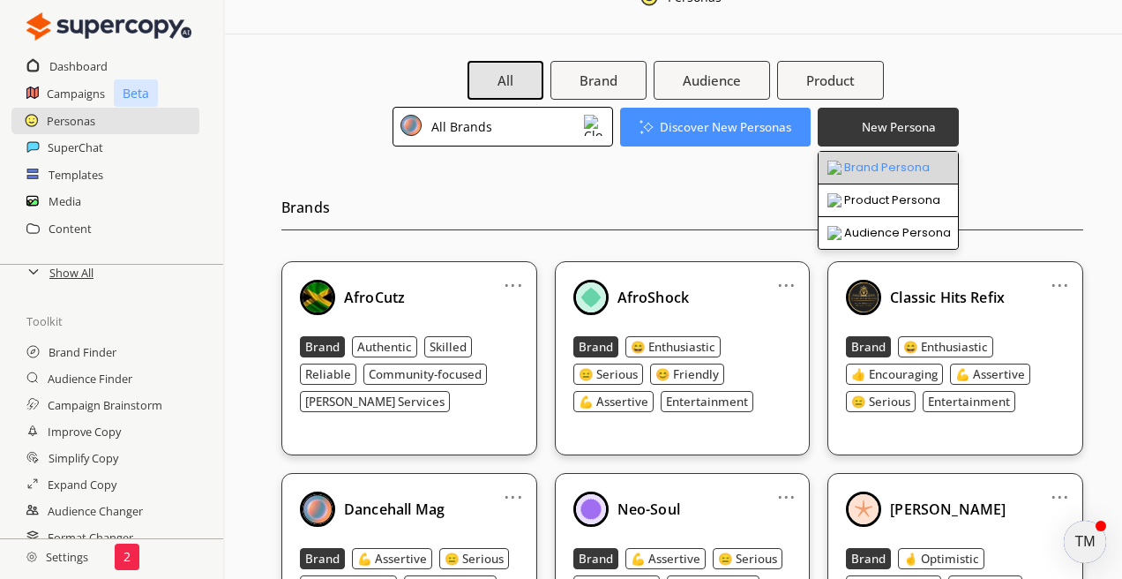
click at [879, 166] on li "Brand Persona" at bounding box center [888, 168] width 139 height 33
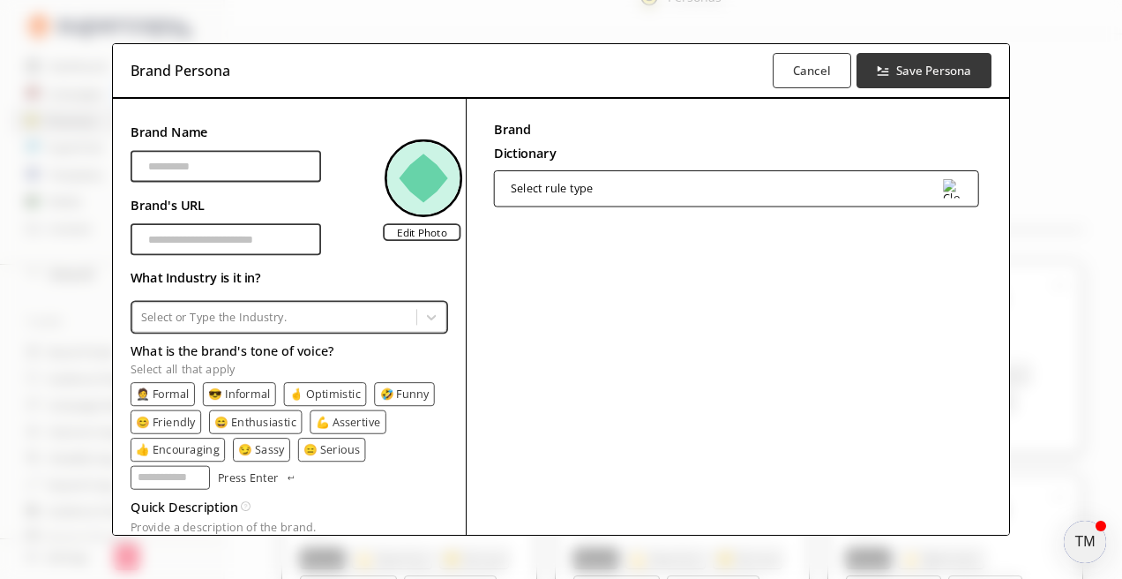
click at [860, 185] on div "Select rule type" at bounding box center [736, 188] width 485 height 36
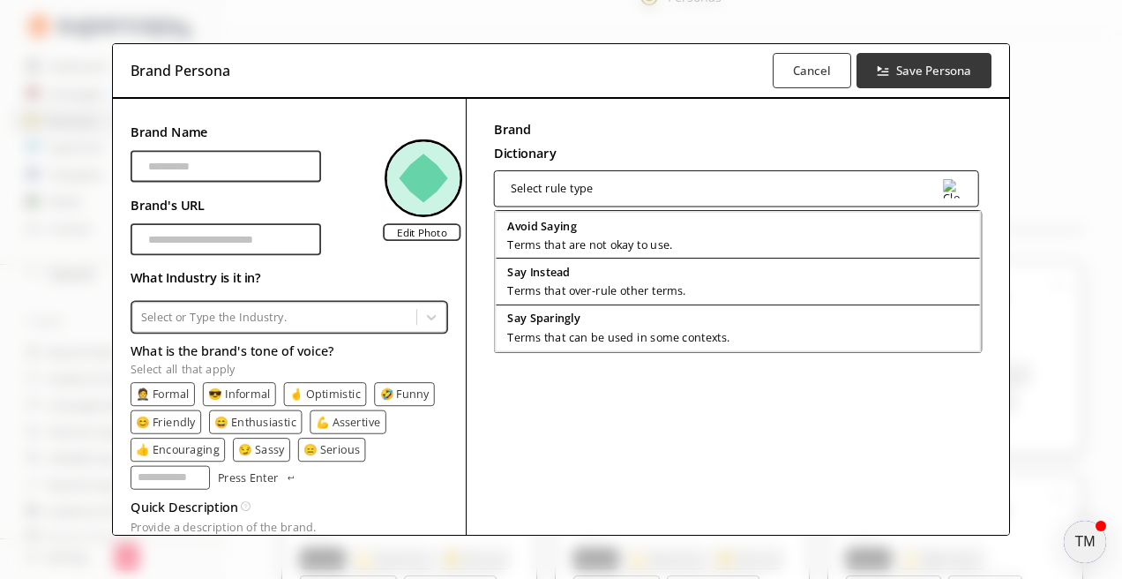
scroll to position [2, 0]
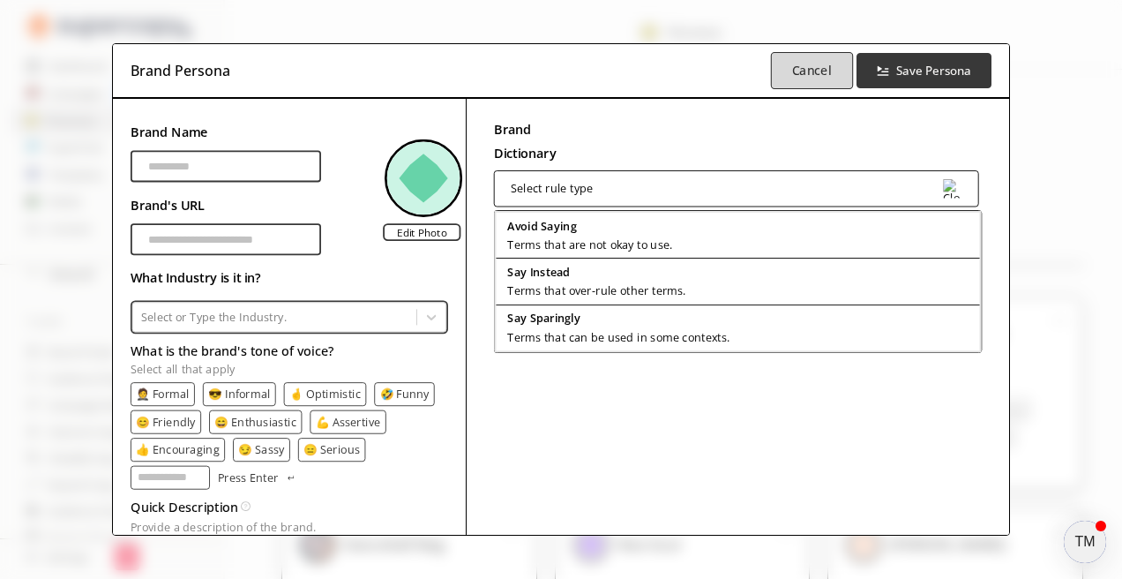
click at [797, 82] on button "Cancel" at bounding box center [812, 70] width 82 height 37
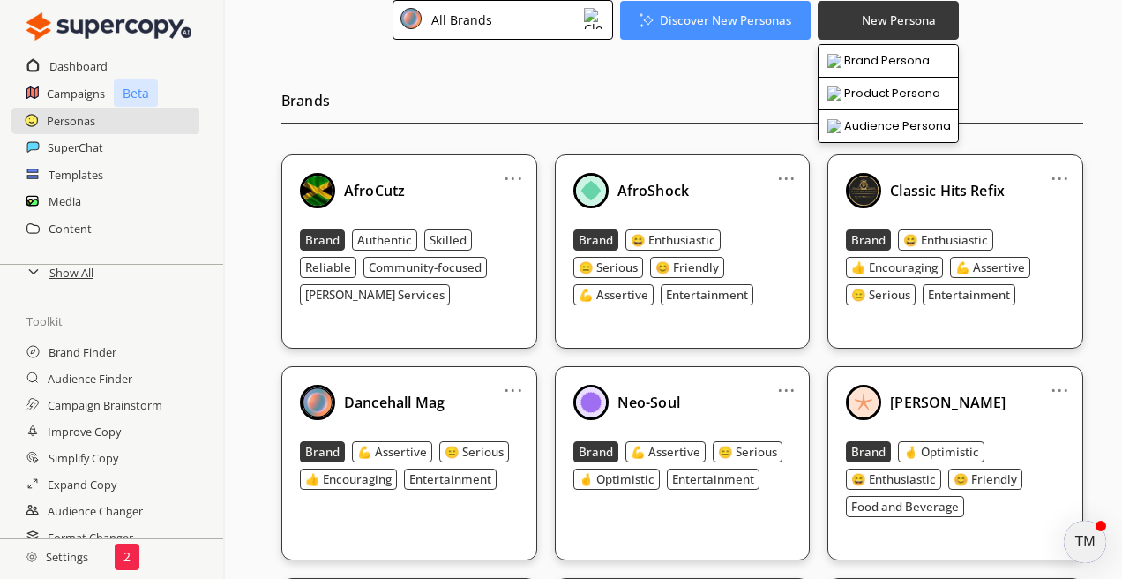
scroll to position [151, 0]
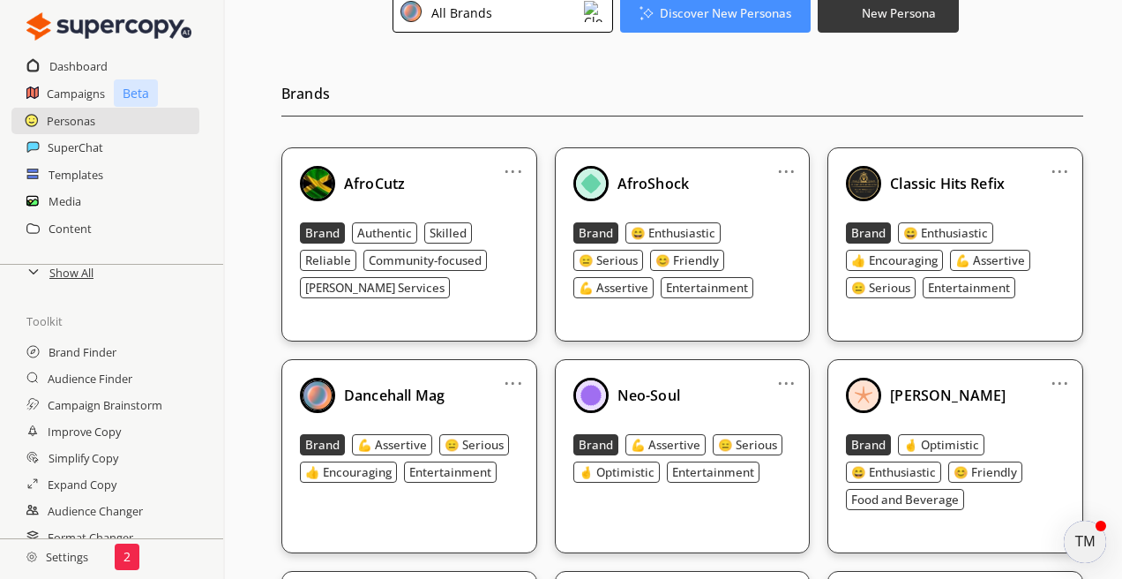
click at [1058, 168] on link "..." at bounding box center [1060, 164] width 19 height 14
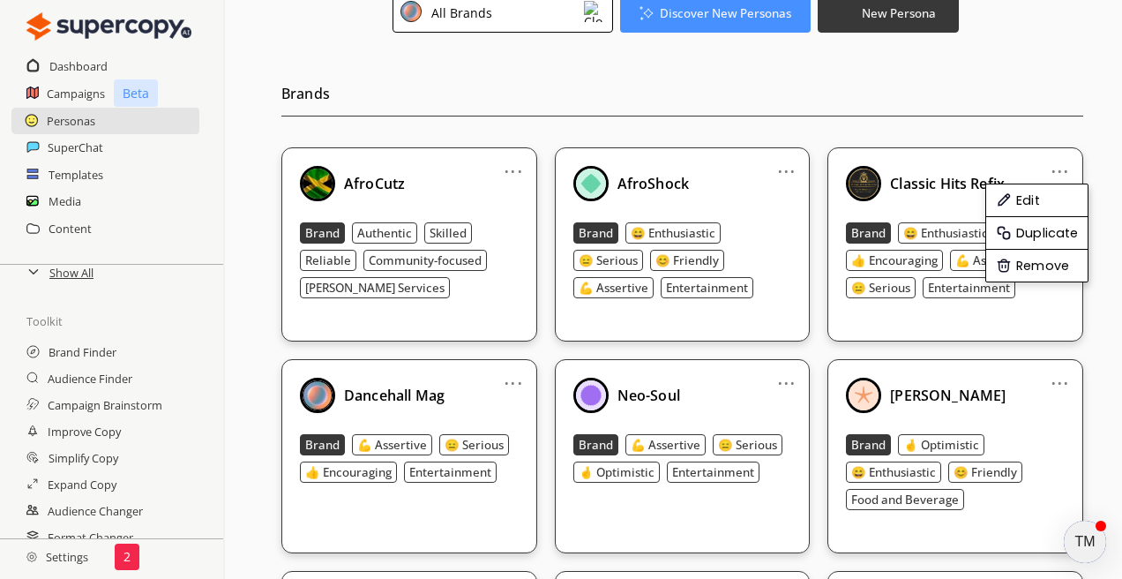
click at [519, 170] on link "..." at bounding box center [513, 164] width 19 height 14
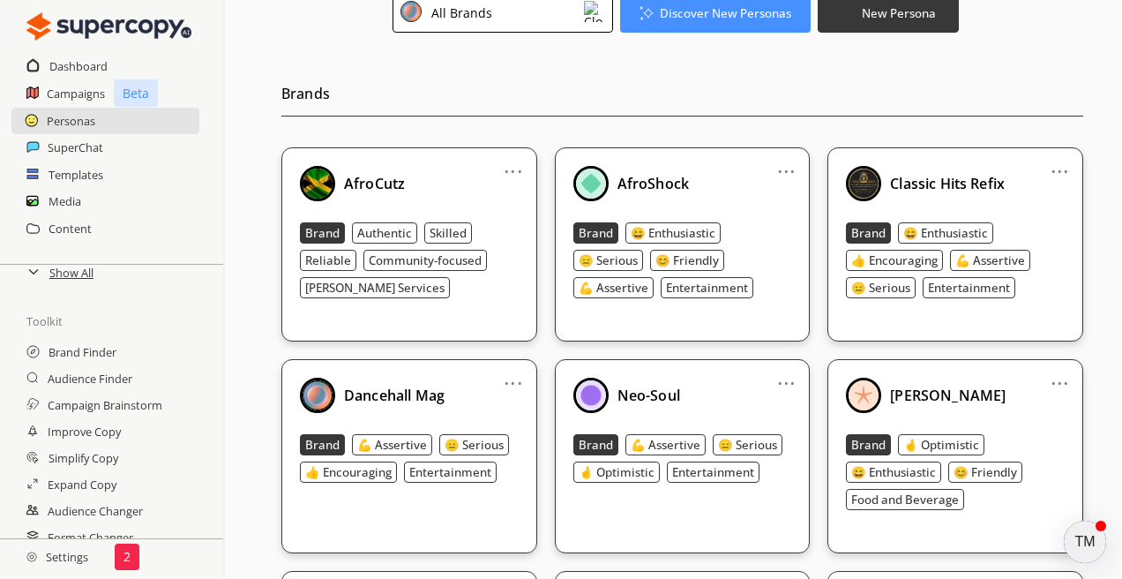
click at [375, 185] on b "AfroCutz" at bounding box center [374, 183] width 61 height 19
click at [511, 169] on link "..." at bounding box center [513, 164] width 19 height 14
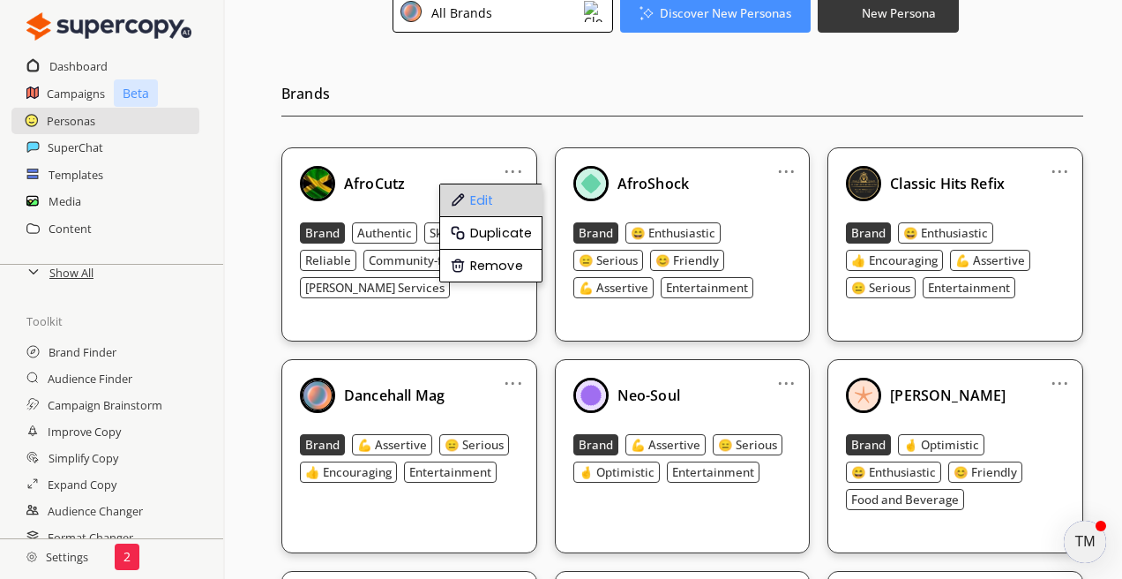
click at [489, 200] on li "Edit" at bounding box center [491, 200] width 102 height 33
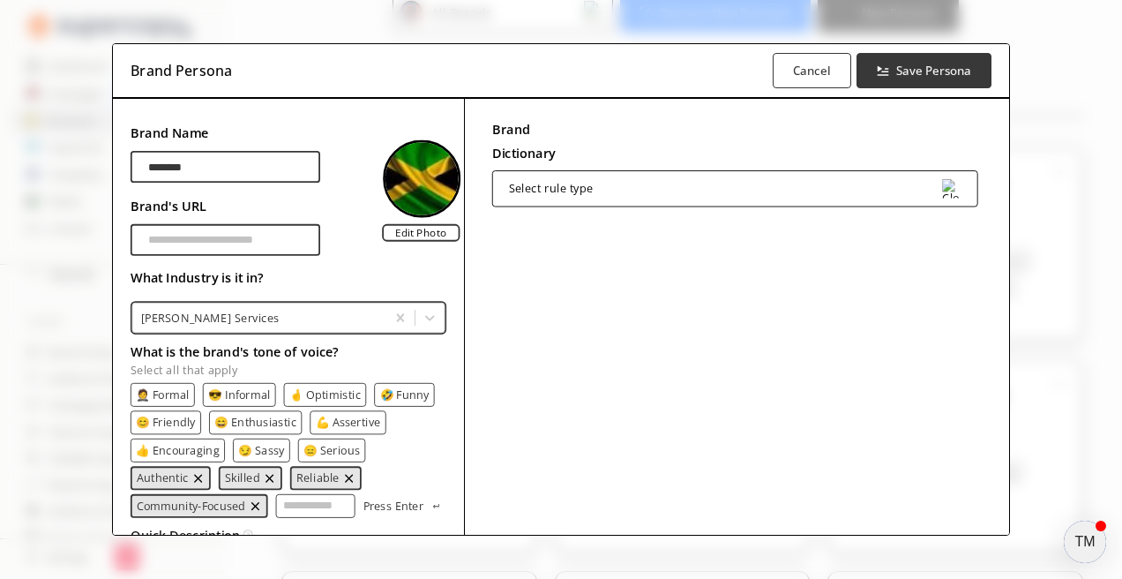
click at [266, 245] on input "Brand Name" at bounding box center [226, 240] width 190 height 32
click at [531, 353] on div "Brand Dictionary Define key brand-specific terms and language for consistent me…" at bounding box center [736, 442] width 545 height 686
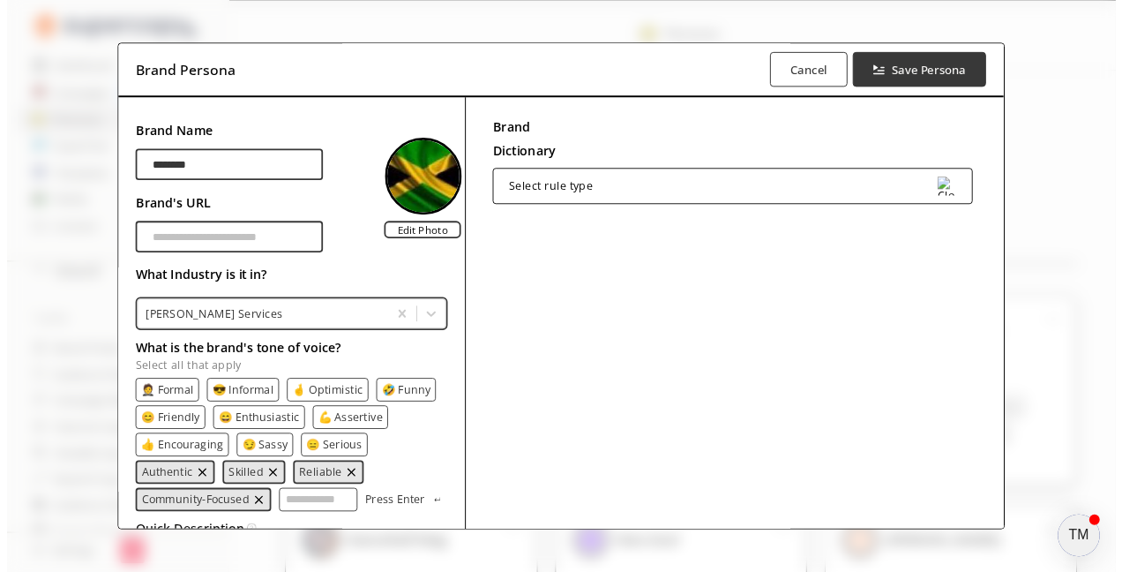
scroll to position [21, 0]
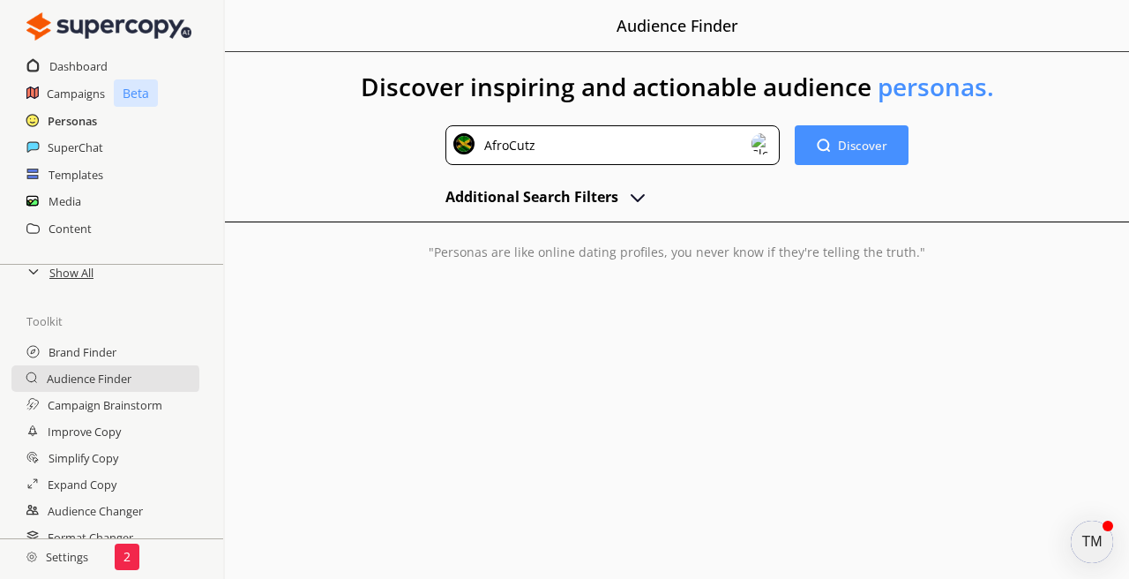
click at [81, 124] on h2 "Personas" at bounding box center [72, 121] width 49 height 26
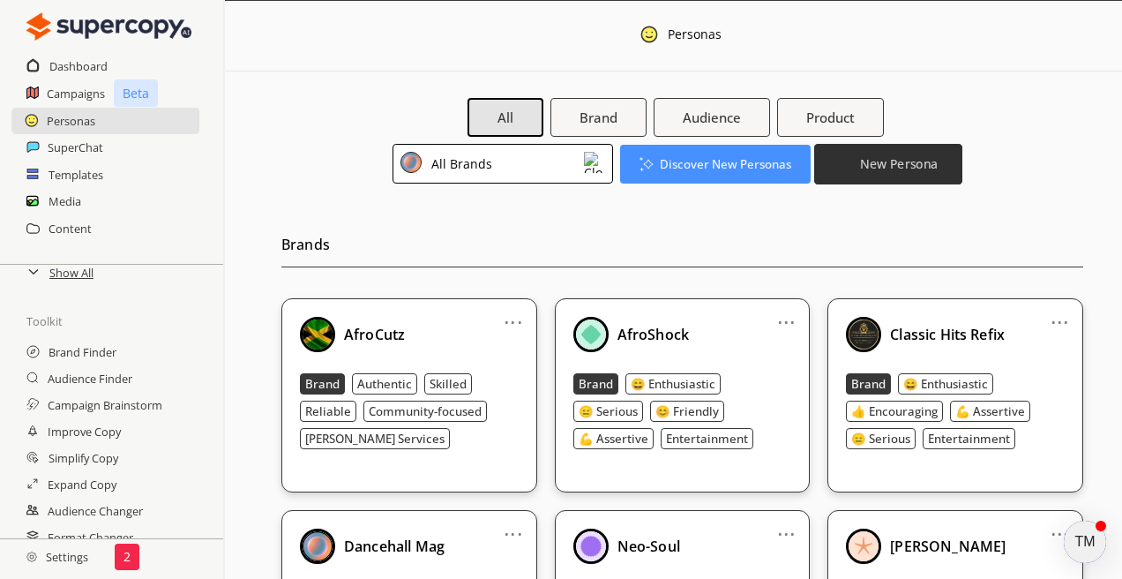
click at [844, 166] on img "button" at bounding box center [846, 163] width 15 height 15
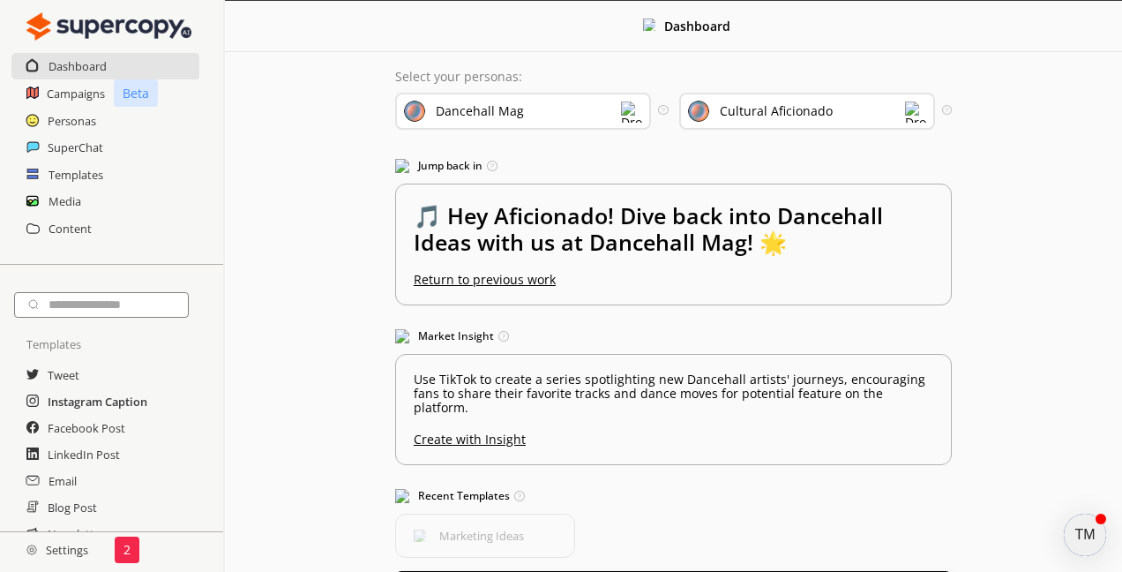
click at [79, 412] on h2 "Instagram Caption" at bounding box center [98, 401] width 100 height 26
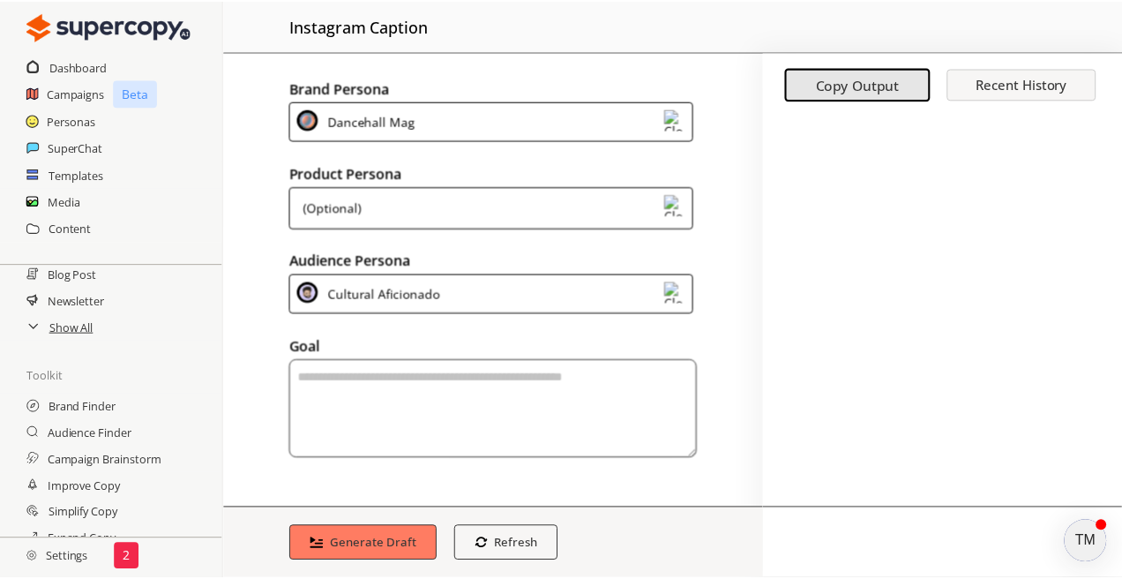
scroll to position [213, 0]
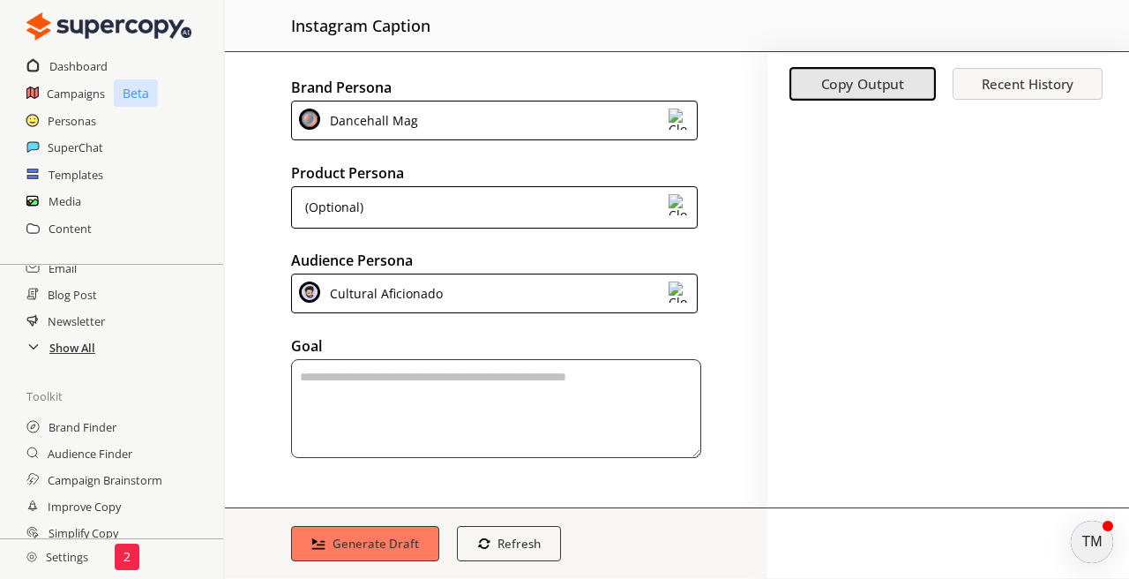
click at [65, 345] on h2 "Show All" at bounding box center [72, 347] width 46 height 26
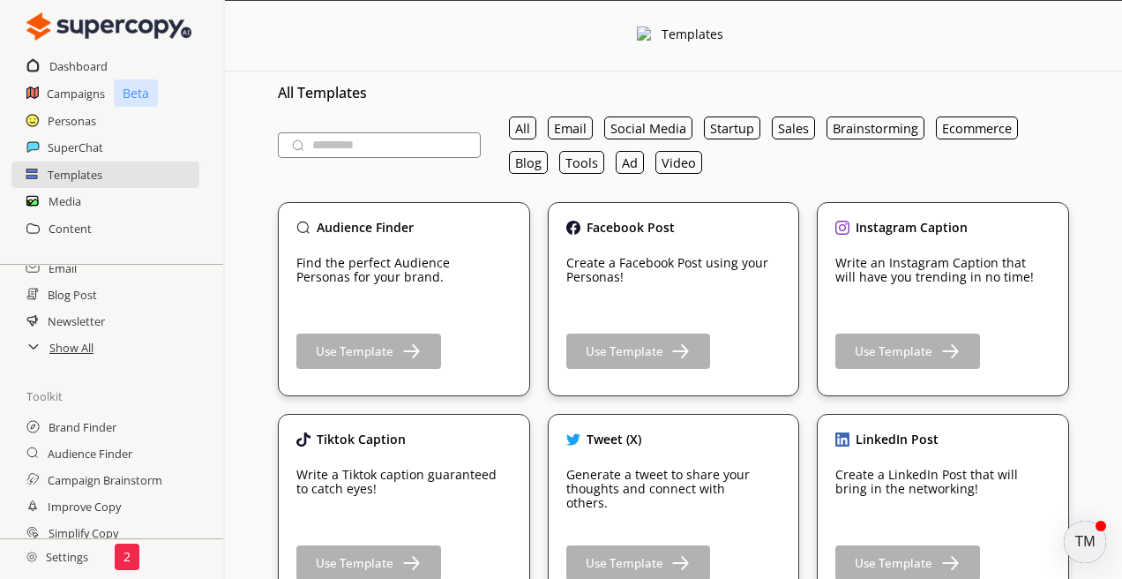
click at [30, 350] on icon at bounding box center [33, 346] width 14 height 14
